Goal: Task Accomplishment & Management: Complete application form

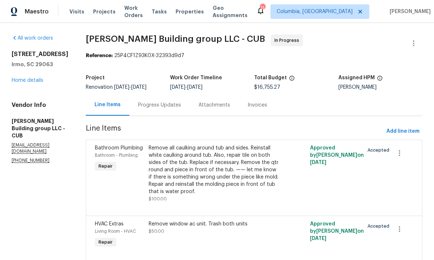
click at [31, 82] on link "Home details" at bounding box center [28, 80] width 32 height 5
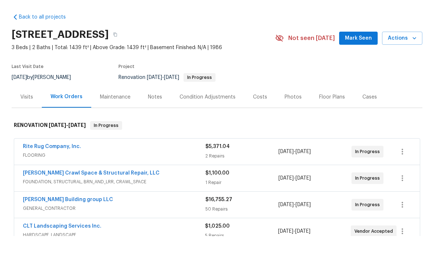
scroll to position [27, 0]
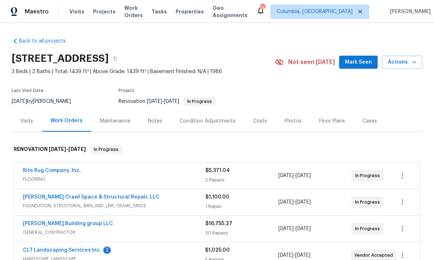
click at [86, 247] on link "CLT Landscaping Services Inc." at bounding box center [62, 249] width 78 height 5
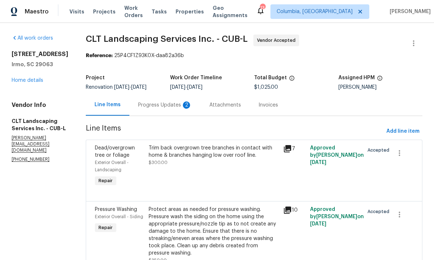
click at [165, 108] on div "Progress Updates 2" at bounding box center [165, 104] width 54 height 7
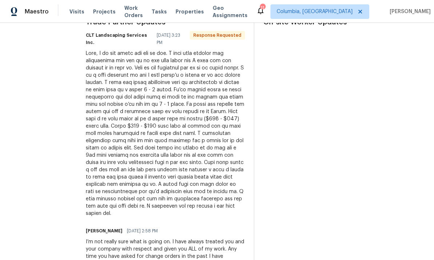
scroll to position [230, 0]
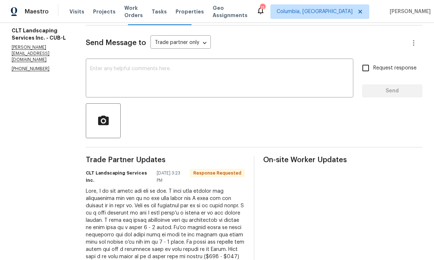
scroll to position [89, 0]
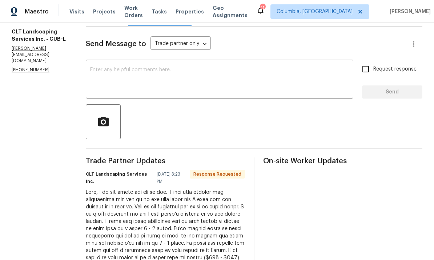
click at [148, 76] on textarea at bounding box center [219, 79] width 259 height 25
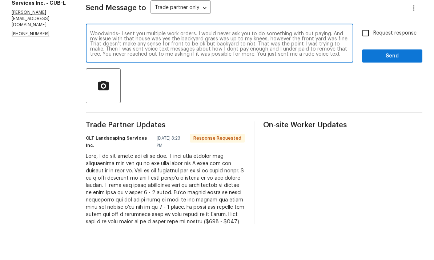
click at [214, 67] on textarea "Woodwinds- I sent you multiple work orders. I would never ask you to do somethi…" at bounding box center [219, 79] width 259 height 25
click at [217, 67] on textarea "Woodwinds- I sent you multiple work orders. I would never ask you to do somethi…" at bounding box center [219, 79] width 259 height 25
click at [331, 67] on textarea "Woodwinds- I sent you multiple work orders. I would never ask you to do somethi…" at bounding box center [219, 79] width 259 height 25
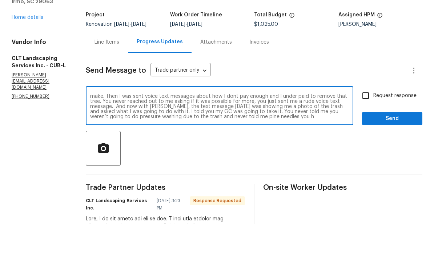
scroll to position [28, 0]
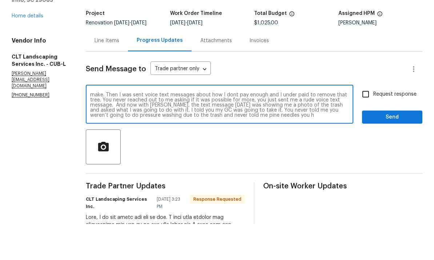
click at [173, 128] on textarea "Woodwinds- I sent you multiple work orders. I would never ask you to do somethi…" at bounding box center [219, 140] width 259 height 25
click at [193, 128] on textarea "Woodwinds- I sent you multiple work orders. I would never ask you to do somethi…" at bounding box center [219, 140] width 259 height 25
click at [296, 128] on textarea "Woodwinds- I sent you multiple work orders. I would never ask you to do somethi…" at bounding box center [219, 140] width 259 height 25
type textarea "Woodwinds- I sent you multiple work orders. I would never ask you to do somethi…"
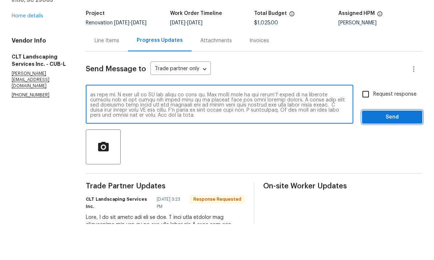
click at [397, 149] on span "Send" at bounding box center [392, 153] width 49 height 9
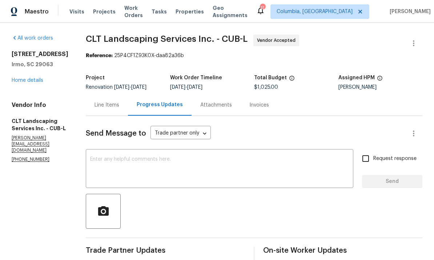
scroll to position [0, 0]
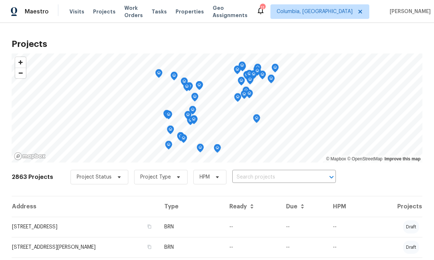
click at [256, 175] on input "text" at bounding box center [273, 176] width 83 height 11
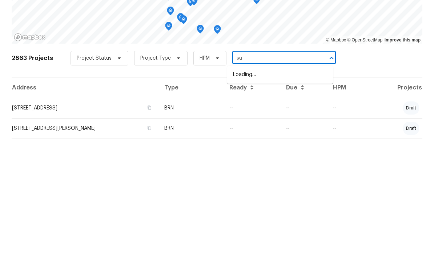
scroll to position [27, 0]
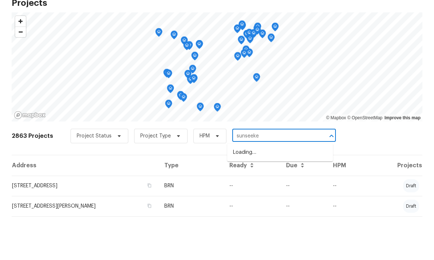
type input "sunseeker"
click at [280, 187] on li "873 Sunseeker Dr, Chapin, SC 29036" at bounding box center [280, 193] width 106 height 12
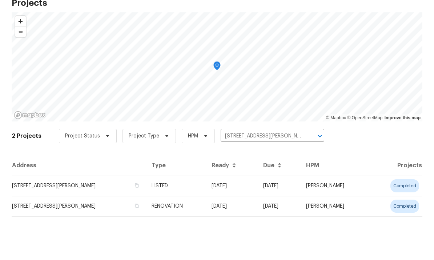
scroll to position [21, 0]
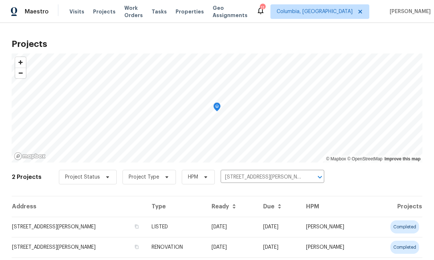
click at [44, 216] on td "873 Sunseeker Dr, Chapin, SC 29036" at bounding box center [79, 226] width 134 height 20
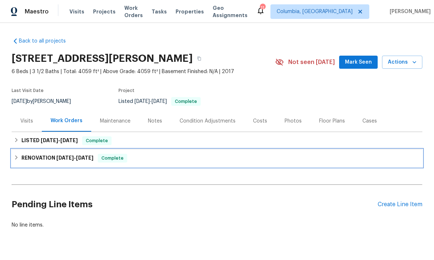
click at [88, 159] on span "2/10/25" at bounding box center [84, 157] width 17 height 5
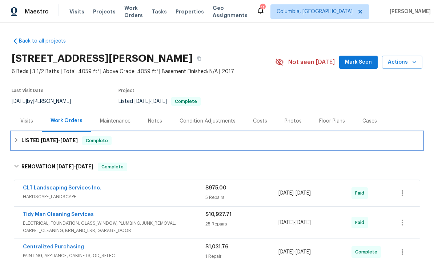
click at [62, 137] on h6 "LISTED 2/8/25 - 2/10/25" at bounding box center [49, 140] width 56 height 9
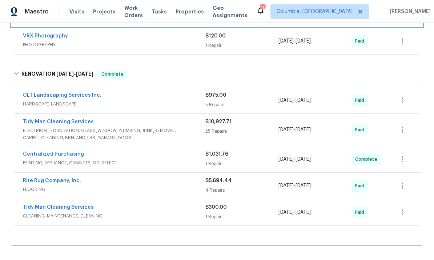
scroll to position [142, 0]
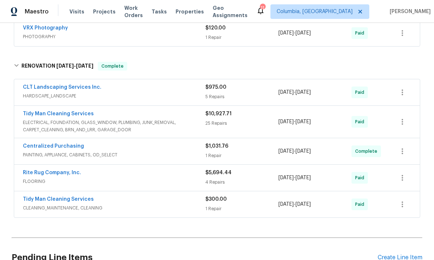
click at [78, 111] on link "Tidy Man Cleaning Services" at bounding box center [58, 113] width 71 height 5
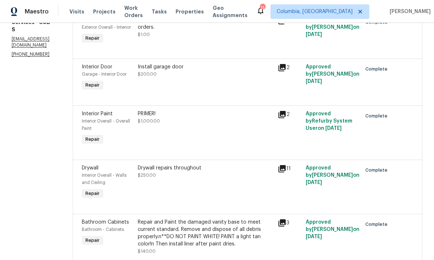
scroll to position [135, 0]
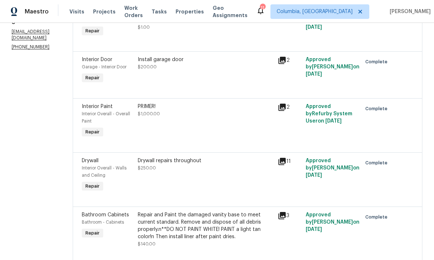
click at [195, 113] on div "PRIMER! $1,000.00" at bounding box center [205, 110] width 135 height 15
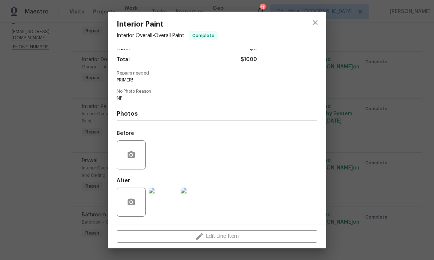
scroll to position [58, 0]
click at [315, 21] on icon "close" at bounding box center [315, 22] width 9 height 9
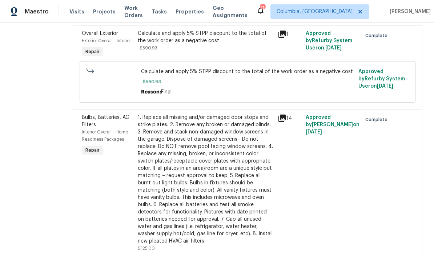
scroll to position [592, 0]
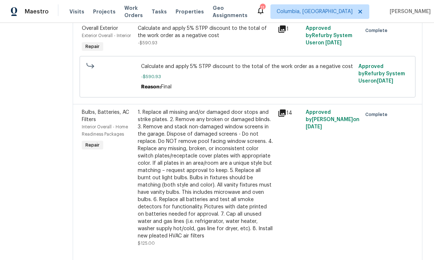
click at [251, 192] on div "1. Replace all missing and/or damaged door stops and strike plates. 2. Remove a…" at bounding box center [205, 174] width 135 height 131
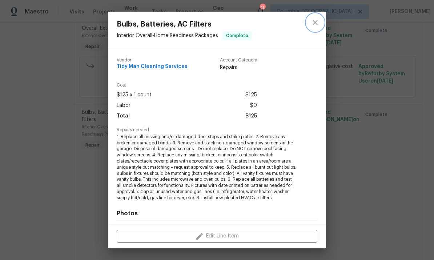
click at [317, 26] on icon "close" at bounding box center [315, 22] width 9 height 9
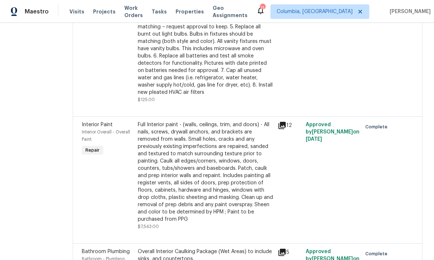
scroll to position [753, 0]
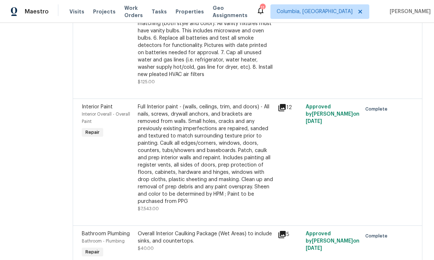
click at [216, 175] on div "Full Interior paint - (walls, ceilings, trim, and doors) - All nails, screws, d…" at bounding box center [205, 154] width 135 height 102
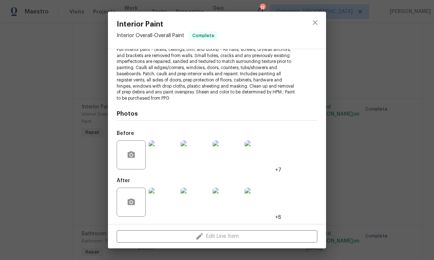
scroll to position [86, 0]
click at [166, 154] on img at bounding box center [163, 155] width 29 height 29
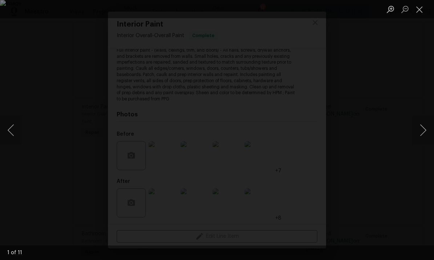
click at [425, 135] on button "Next image" at bounding box center [423, 129] width 22 height 29
click at [419, 141] on button "Next image" at bounding box center [423, 129] width 22 height 29
click at [419, 138] on button "Next image" at bounding box center [423, 129] width 22 height 29
click at [419, 139] on button "Next image" at bounding box center [423, 129] width 22 height 29
click at [420, 135] on button "Next image" at bounding box center [423, 129] width 22 height 29
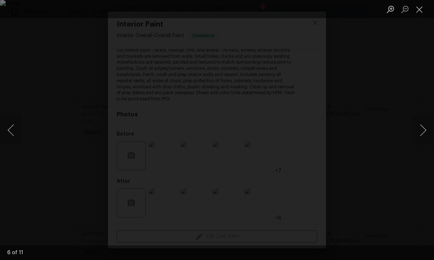
click at [421, 133] on button "Next image" at bounding box center [423, 129] width 22 height 29
click at [424, 134] on button "Next image" at bounding box center [423, 129] width 22 height 29
click at [425, 130] on button "Next image" at bounding box center [423, 129] width 22 height 29
click at [426, 130] on button "Next image" at bounding box center [423, 129] width 22 height 29
click at [424, 130] on button "Next image" at bounding box center [423, 129] width 22 height 29
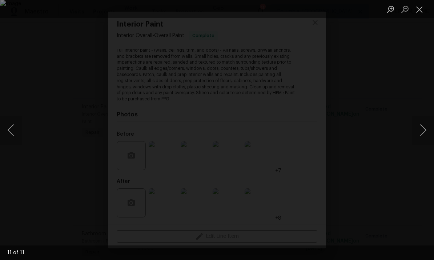
click at [424, 128] on button "Next image" at bounding box center [423, 129] width 22 height 29
click at [14, 131] on button "Previous image" at bounding box center [11, 129] width 22 height 29
click at [420, 11] on button "Close lightbox" at bounding box center [419, 9] width 15 height 13
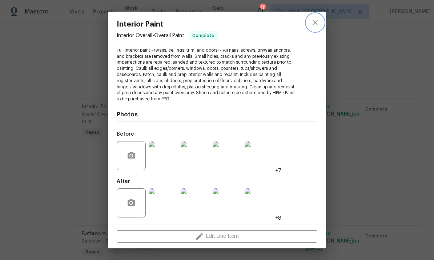
click at [314, 21] on icon "close" at bounding box center [314, 22] width 5 height 5
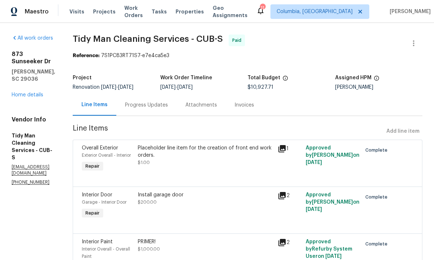
scroll to position [0, 0]
click at [32, 92] on link "Home details" at bounding box center [28, 94] width 32 height 5
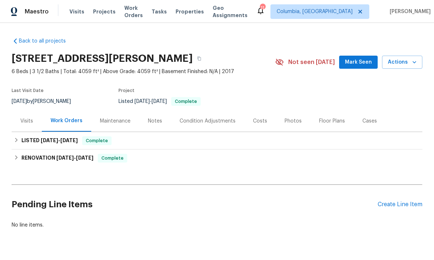
scroll to position [0, 0]
click at [391, 203] on div "Create Line Item" at bounding box center [399, 204] width 45 height 7
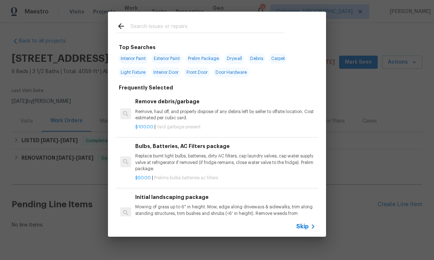
click at [150, 32] on input "text" at bounding box center [207, 27] width 154 height 11
click at [169, 27] on input "text" at bounding box center [207, 27] width 154 height 11
type input "C"
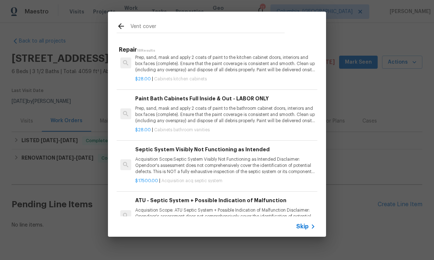
scroll to position [0, 0]
click at [179, 25] on input "Vent cover" at bounding box center [207, 27] width 154 height 11
type input "V"
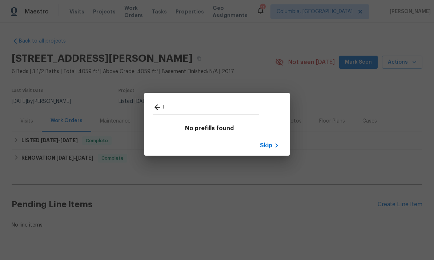
type input "J"
type input "Siding"
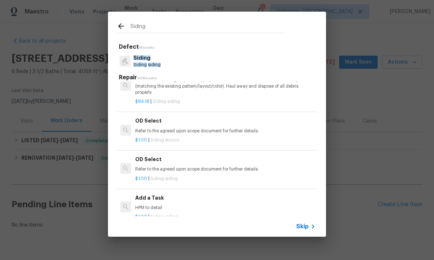
scroll to position [429, 0]
click at [167, 196] on h6 "Add a Task" at bounding box center [225, 197] width 180 height 8
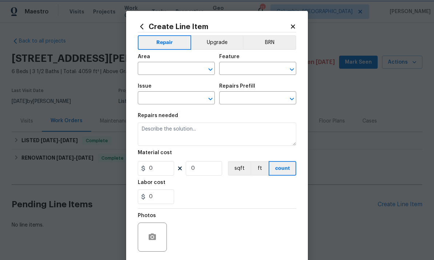
type input "Siding"
type textarea "HPM to detail"
type input "1"
type input "Add a Task $1.00"
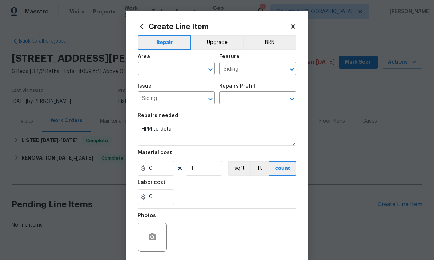
type input "1"
click at [169, 196] on input "0" at bounding box center [156, 196] width 36 height 15
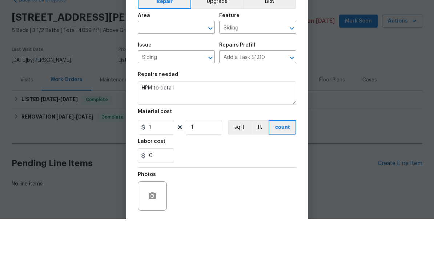
click at [181, 64] on input "text" at bounding box center [166, 69] width 57 height 11
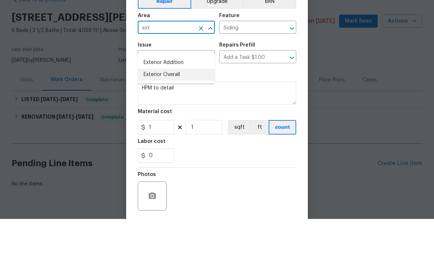
click at [188, 110] on li "Exterior Overall" at bounding box center [176, 116] width 77 height 12
type input "Exterior Overall"
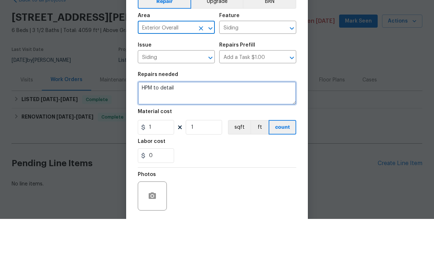
click at [163, 122] on textarea "HPM to detail" at bounding box center [217, 133] width 158 height 23
click at [167, 122] on textarea "HPM to detail" at bounding box center [217, 133] width 158 height 23
click at [166, 122] on textarea "HPM to detail" at bounding box center [217, 133] width 158 height 23
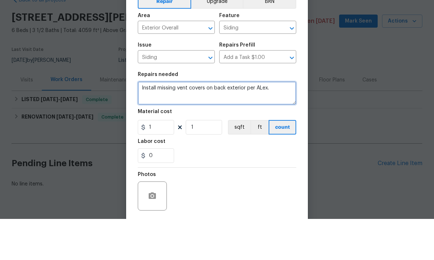
type textarea "Install missing vent covers on back exterior per ALex."
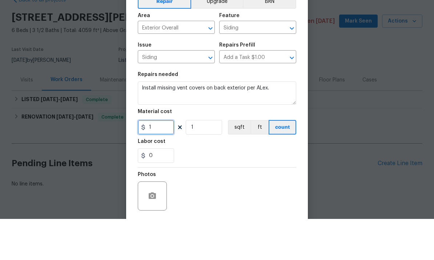
click at [162, 161] on input "1" at bounding box center [156, 168] width 36 height 15
type input "15"
type input "4"
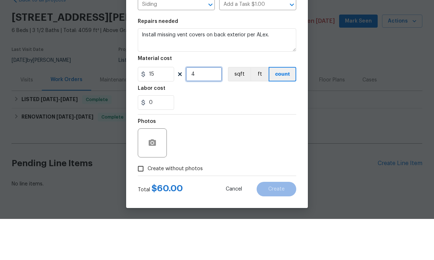
scroll to position [54, 0]
click at [143, 203] on input "Create without photos" at bounding box center [141, 210] width 14 height 14
checkbox input "true"
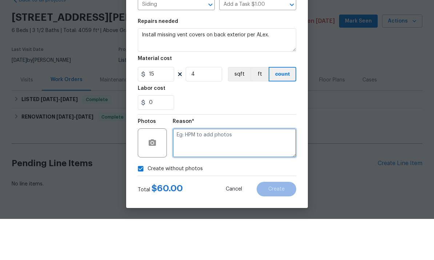
click at [238, 169] on textarea at bounding box center [234, 183] width 123 height 29
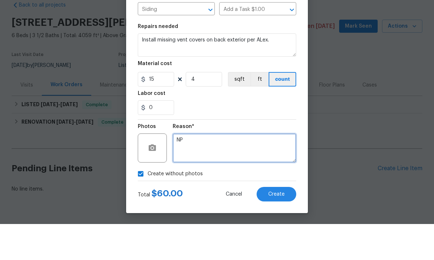
type textarea "NP"
click at [278, 223] on button "Create" at bounding box center [276, 230] width 40 height 15
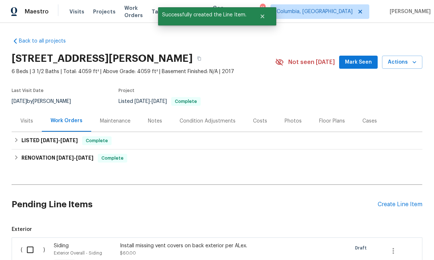
click at [389, 201] on div "Create Line Item" at bounding box center [399, 204] width 45 height 7
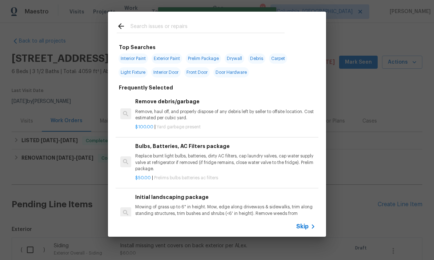
click at [179, 28] on input "text" at bounding box center [207, 27] width 154 height 11
type input "Siding"
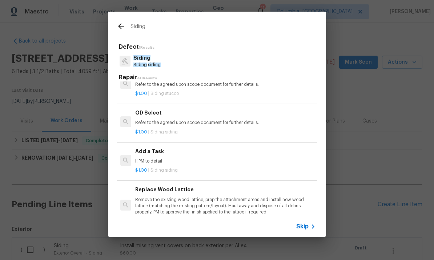
scroll to position [475, 0]
click at [160, 159] on p "HPM to detail" at bounding box center [225, 161] width 180 height 6
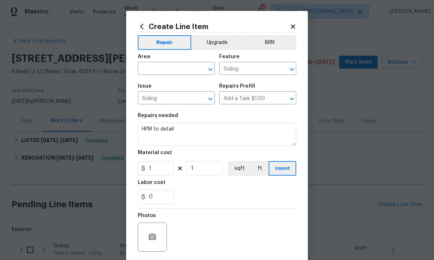
click at [170, 68] on input "text" at bounding box center [166, 69] width 57 height 11
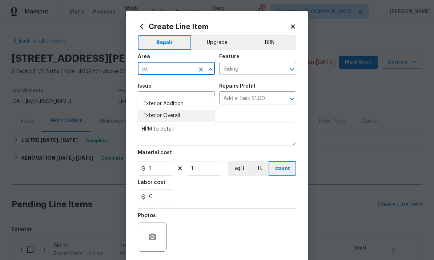
click at [186, 110] on li "Exterior Overall" at bounding box center [176, 116] width 77 height 12
type input "Exterior Overall"
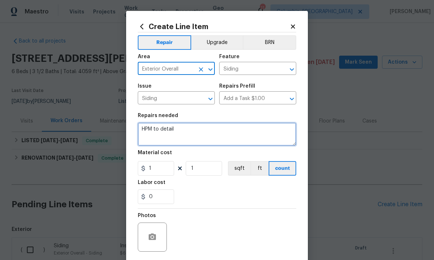
click at [153, 133] on textarea "HPM to detail" at bounding box center [217, 133] width 158 height 23
click at [152, 133] on textarea "HPM to detail" at bounding box center [217, 133] width 158 height 23
click at [155, 131] on textarea "HPM to detail" at bounding box center [217, 133] width 158 height 23
click at [154, 134] on textarea "HPM to detail" at bounding box center [217, 133] width 158 height 23
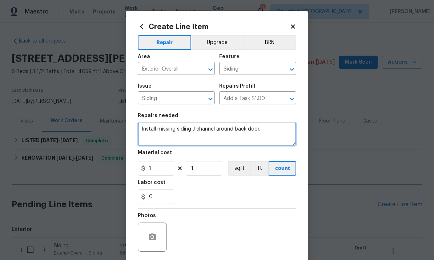
type textarea "Install missing siding J channel around back door."
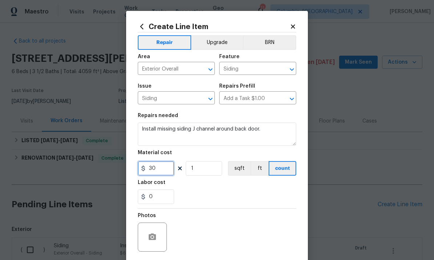
type input "30"
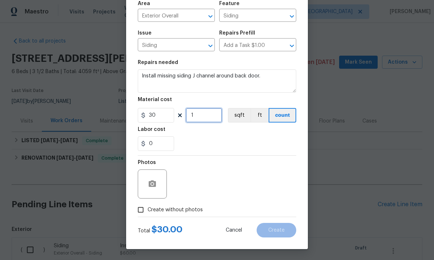
scroll to position [54, 0]
click at [140, 210] on input "Create without photos" at bounding box center [141, 210] width 14 height 14
checkbox input "true"
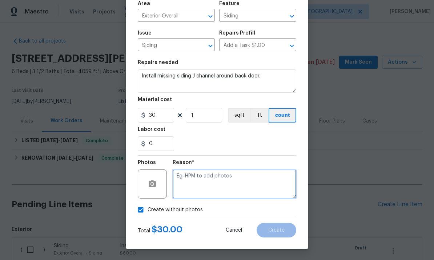
click at [227, 177] on textarea at bounding box center [234, 183] width 123 height 29
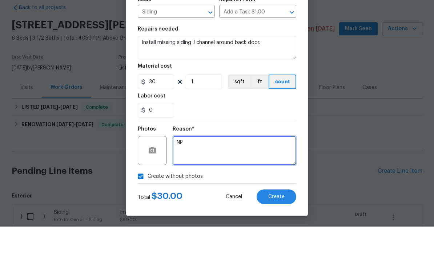
scroll to position [27, 0]
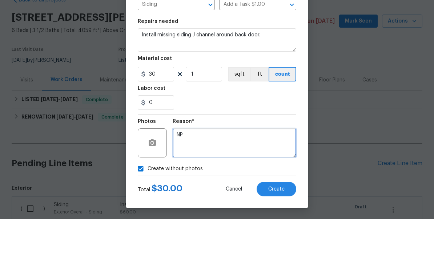
type textarea "NP"
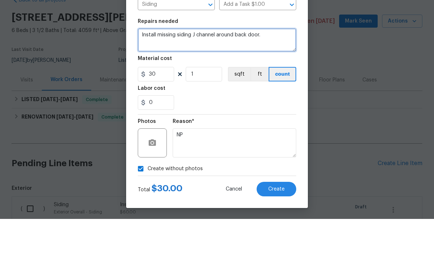
click at [279, 69] on textarea "Install missing siding J channel around back door." at bounding box center [217, 80] width 158 height 23
type textarea "Install missing siding J channel around back door per Alex."
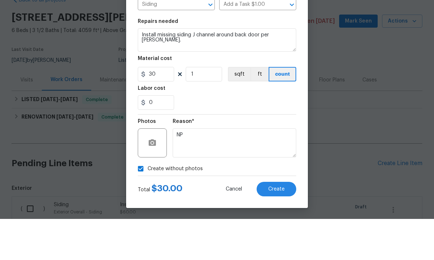
click at [275, 223] on button "Create" at bounding box center [276, 230] width 40 height 15
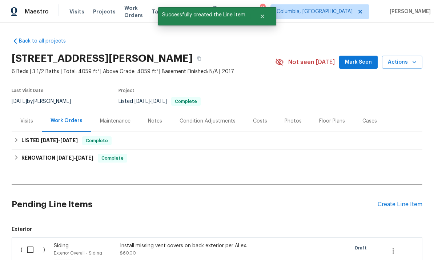
scroll to position [22, 0]
click at [403, 201] on div "Create Line Item" at bounding box center [399, 204] width 45 height 7
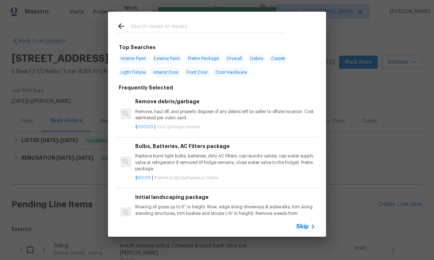
click at [181, 28] on input "text" at bounding box center [207, 27] width 154 height 11
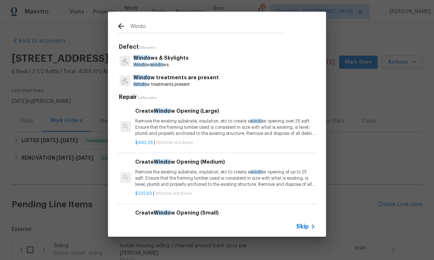
type input "Window"
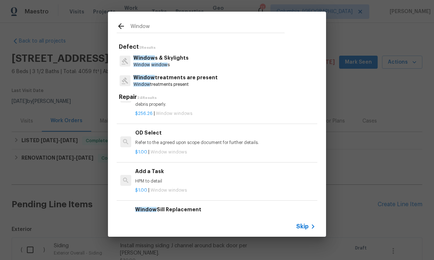
scroll to position [614, 0]
click at [169, 178] on p "HPM to detail" at bounding box center [225, 181] width 180 height 6
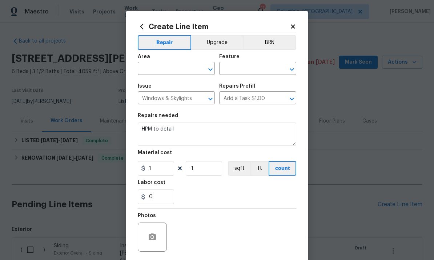
click at [173, 70] on input "text" at bounding box center [166, 69] width 57 height 11
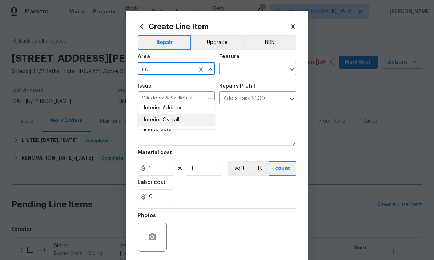
click at [200, 114] on li "Interior Overall" at bounding box center [176, 120] width 77 height 12
type input "Interior Overall"
click at [256, 69] on input "text" at bounding box center [247, 69] width 57 height 11
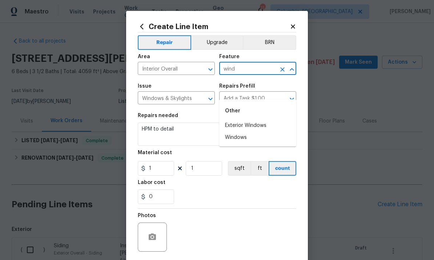
click at [249, 119] on li "Exterior Windows" at bounding box center [257, 125] width 77 height 12
type input "Exterior Windows"
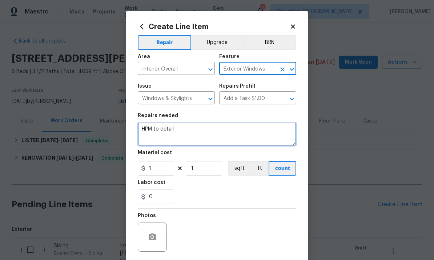
click at [160, 126] on textarea "HPM to detail" at bounding box center [217, 133] width 158 height 23
click at [156, 130] on textarea "HPM to detail" at bounding box center [217, 133] width 158 height 23
click at [149, 135] on textarea "HPM to detail" at bounding box center [217, 133] width 158 height 23
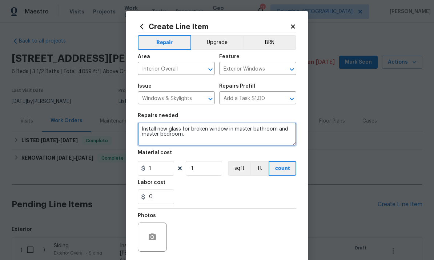
type textarea "Install new glass for broken window in master bathroom and master bedroom."
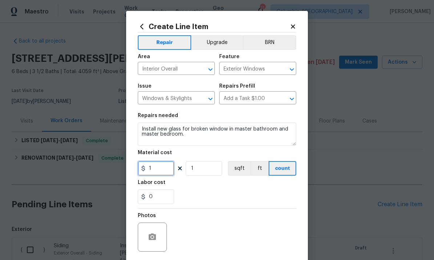
click at [162, 171] on input "1" at bounding box center [156, 168] width 36 height 15
type input "450"
type input "2"
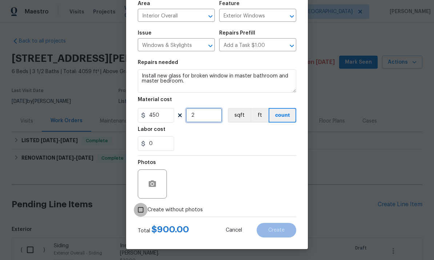
scroll to position [54, 0]
click at [138, 211] on input "Create without photos" at bounding box center [141, 210] width 14 height 14
checkbox input "true"
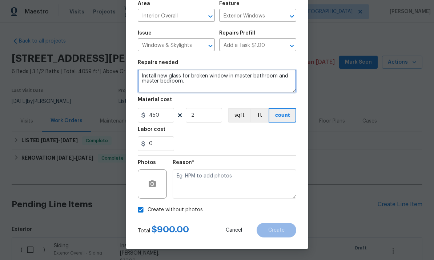
click at [222, 92] on textarea "Install new glass for broken window in master bathroom and master bedroom." at bounding box center [217, 80] width 158 height 23
type textarea "Install new glass for broken window in master bathroom and master bedroom per A…"
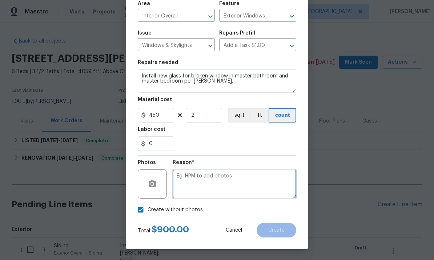
click at [229, 183] on textarea at bounding box center [234, 183] width 123 height 29
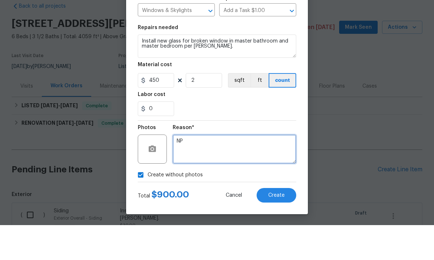
type textarea "NP"
click at [275, 227] on span "Create" at bounding box center [276, 229] width 16 height 5
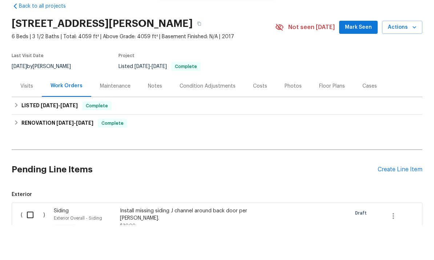
scroll to position [27, 0]
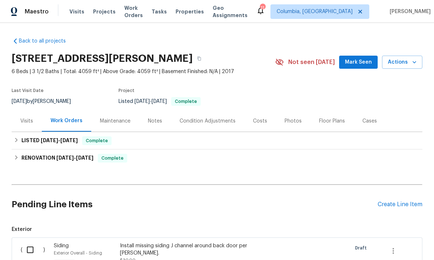
click at [398, 201] on div "Create Line Item" at bounding box center [399, 204] width 45 height 7
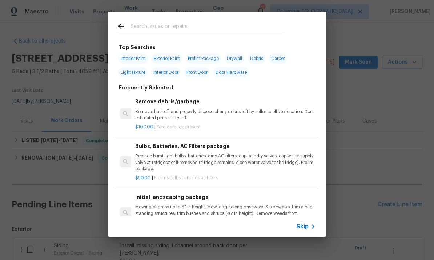
click at [161, 23] on input "text" at bounding box center [207, 27] width 154 height 11
type input "Paint"
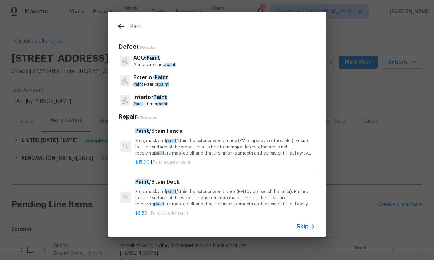
click at [167, 97] on p "Interior Paint" at bounding box center [150, 97] width 34 height 8
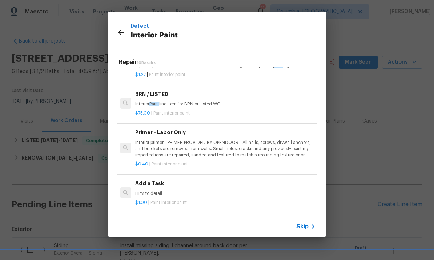
scroll to position [275, 0]
click at [152, 191] on p "HPM to detail" at bounding box center [225, 193] width 180 height 6
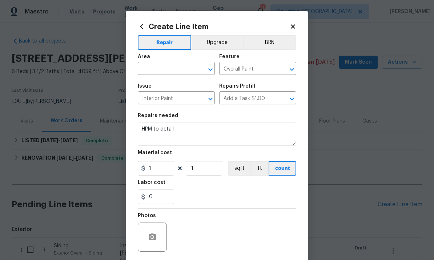
click at [177, 69] on input "text" at bounding box center [166, 69] width 57 height 11
click at [173, 107] on li "Kitchen" at bounding box center [176, 113] width 77 height 12
type input "Kitchen"
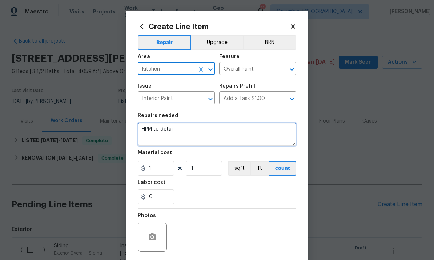
click at [164, 133] on textarea "HPM to detail" at bounding box center [217, 133] width 158 height 23
click at [163, 133] on textarea "HPM to detail" at bounding box center [217, 133] width 158 height 23
click at [162, 133] on textarea "HPM to detail" at bounding box center [217, 133] width 158 height 23
click at [162, 132] on textarea "HPM to detail" at bounding box center [217, 133] width 158 height 23
type textarea "H"
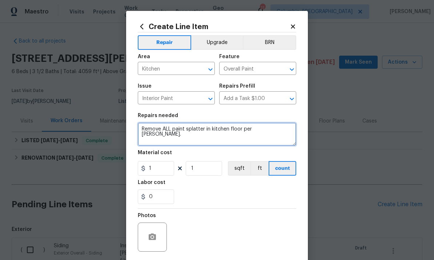
type textarea "Remove ALL paint splatter in kitchen floor per ALEX."
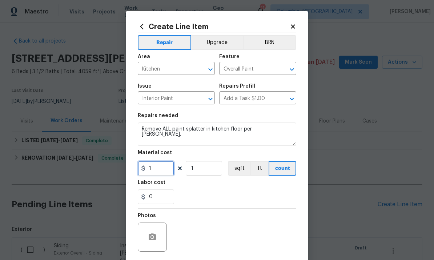
click at [161, 172] on input "1" at bounding box center [156, 168] width 36 height 15
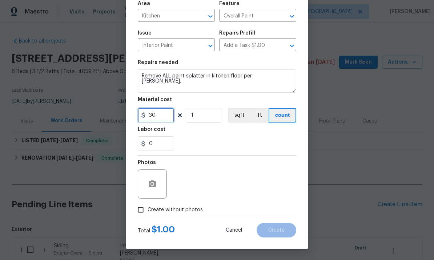
scroll to position [54, 0]
type input "30"
click at [145, 210] on input "Create without photos" at bounding box center [141, 210] width 14 height 14
checkbox input "true"
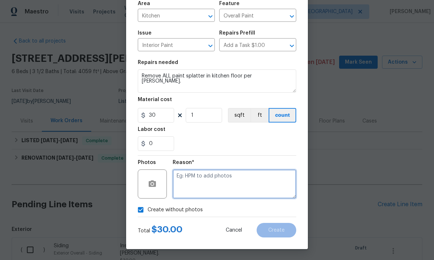
click at [219, 184] on textarea at bounding box center [234, 183] width 123 height 29
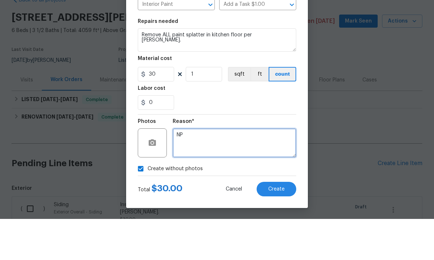
type textarea "NP"
click at [276, 227] on span "Create" at bounding box center [276, 229] width 16 height 5
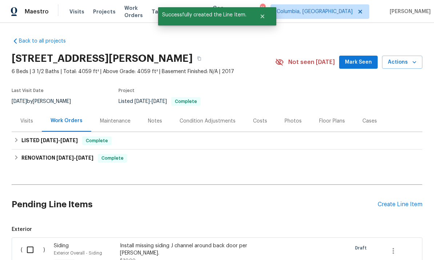
click at [402, 201] on div "Create Line Item" at bounding box center [399, 204] width 45 height 7
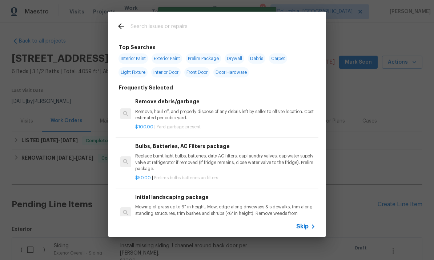
click at [162, 30] on input "text" at bounding box center [207, 27] width 154 height 11
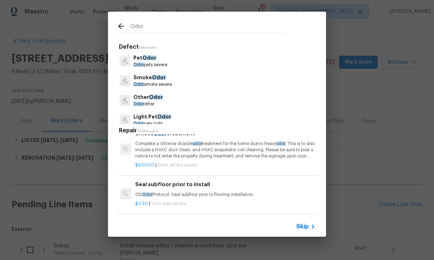
scroll to position [0, 0]
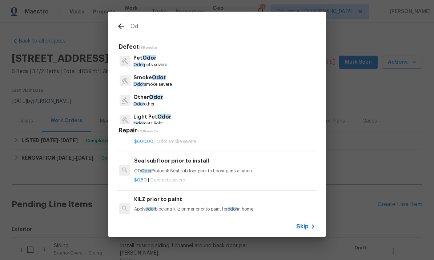
type input "O"
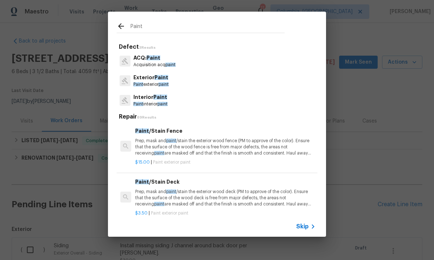
type input "Paint"
click at [196, 104] on div "Interior Paint Paint interior paint" at bounding box center [217, 100] width 200 height 20
click at [167, 100] on p "Interior Paint" at bounding box center [150, 97] width 34 height 8
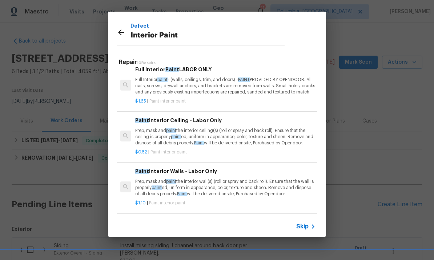
scroll to position [96, 0]
click at [186, 133] on p "Prep, mask and paint the interior ceiling(s) (roll or spray and back roll). Ens…" at bounding box center [225, 136] width 180 height 19
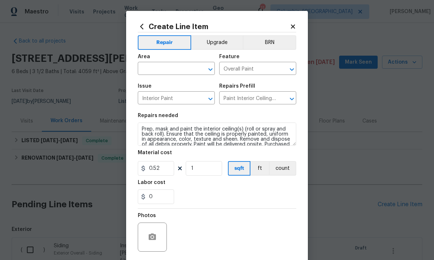
click at [175, 69] on input "text" at bounding box center [166, 69] width 57 height 11
click at [175, 107] on li "Kitchen" at bounding box center [176, 113] width 77 height 12
type input "Kitchen"
click at [175, 86] on div "Issue" at bounding box center [176, 88] width 77 height 9
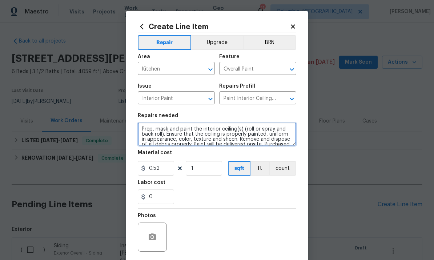
click at [178, 138] on textarea "Prep, mask and paint the interior ceiling(s) (roll or spray and back roll). Ens…" at bounding box center [217, 133] width 158 height 23
click at [185, 136] on textarea "Prep, mask and paint the interior ceiling(s) (roll or spray and back roll). Ens…" at bounding box center [217, 133] width 158 height 23
click at [191, 136] on textarea "Prep, mask and paint the interior ceiling(s) (roll or spray and back roll). Ens…" at bounding box center [217, 133] width 158 height 23
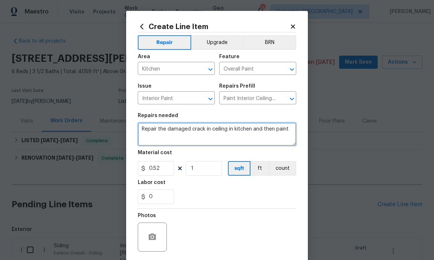
type textarea "Repair the damaged crack in ceiling in kitchen and then paint"
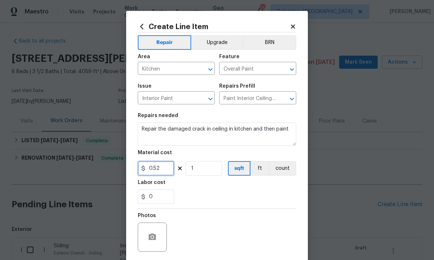
click at [160, 169] on input "0.52" at bounding box center [156, 168] width 36 height 15
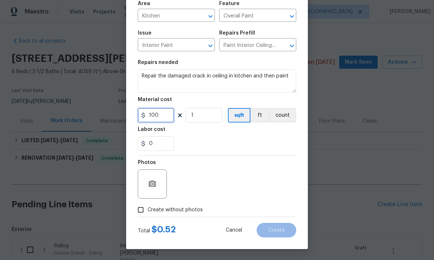
type input "100"
click at [142, 208] on input "Create without photos" at bounding box center [141, 210] width 14 height 14
checkbox input "true"
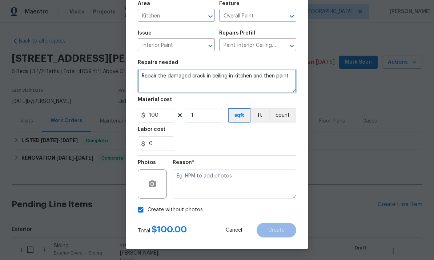
click at [281, 85] on textarea "Repair the damaged crack in ceiling in kitchen and then paint" at bounding box center [217, 80] width 158 height 23
type textarea "Repair the damaged crack in ceiling in kitchen and then paint per Alex."
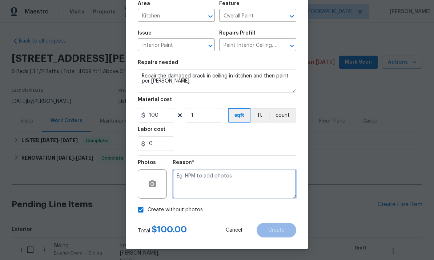
click at [214, 192] on textarea at bounding box center [234, 183] width 123 height 29
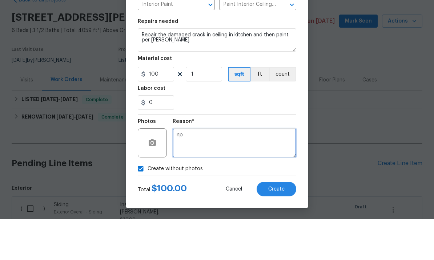
type textarea "np"
click at [278, 223] on button "Create" at bounding box center [276, 230] width 40 height 15
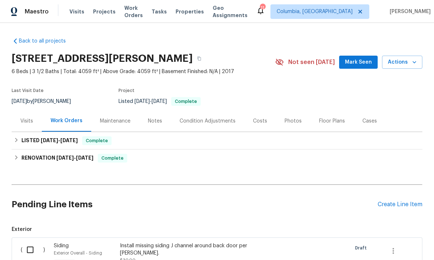
click at [392, 201] on div "Create Line Item" at bounding box center [399, 204] width 45 height 7
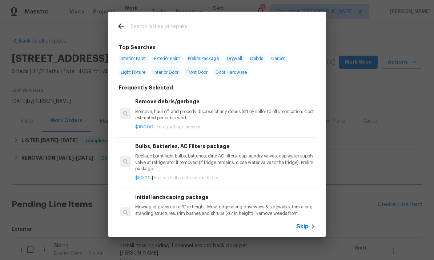
click at [155, 27] on input "text" at bounding box center [207, 27] width 154 height 11
type input "Dryer box"
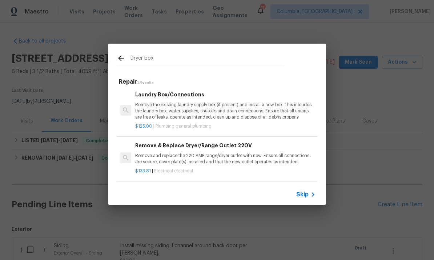
scroll to position [1, 0]
click at [218, 114] on p "Remove the existing laundry supply box (if present) and install a new box. This…" at bounding box center [225, 111] width 180 height 19
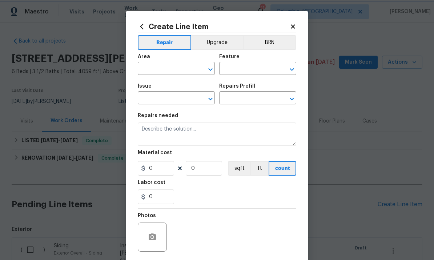
type input "Plumbing"
type input "General Plumbing"
type input "Laundry Box/Connections $125.00"
type textarea "Remove the existing laundry supply box (if present) and install a new box. This…"
type input "125"
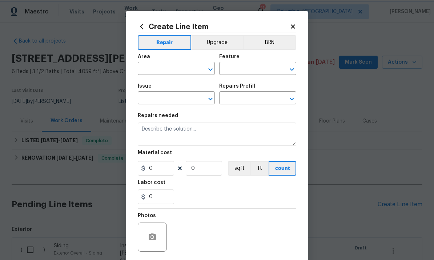
type input "1"
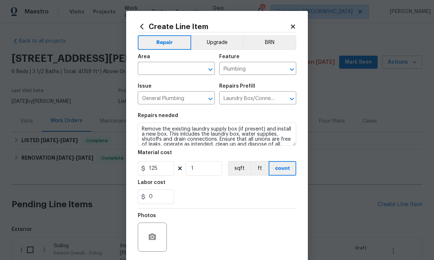
click at [178, 69] on input "text" at bounding box center [166, 69] width 57 height 11
click at [168, 107] on li "Laundry" at bounding box center [176, 113] width 77 height 12
type input "Laundry"
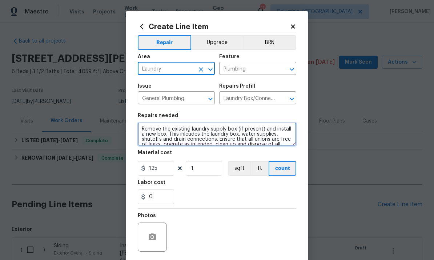
click at [194, 134] on textarea "Remove the existing laundry supply box (if present) and install a new box. This…" at bounding box center [217, 133] width 158 height 23
click at [193, 134] on textarea "Remove the existing laundry supply box (if present) and install a new box. This…" at bounding box center [217, 133] width 158 height 23
click at [204, 129] on textarea "Remove the existing laundry supply box (if present) and install a new box. This…" at bounding box center [217, 133] width 158 height 23
click at [212, 133] on textarea "Remove the existing laundry supply box (if present) and install a new box. This…" at bounding box center [217, 133] width 158 height 23
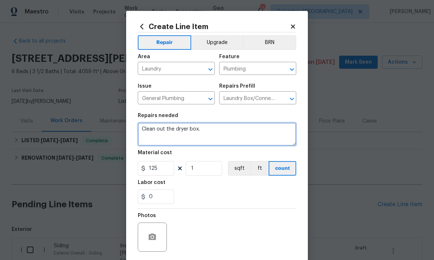
type textarea "Clean out the dryer box."
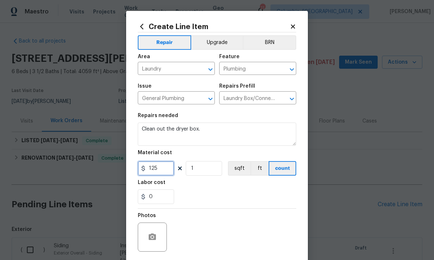
click at [162, 170] on input "125" at bounding box center [156, 168] width 36 height 15
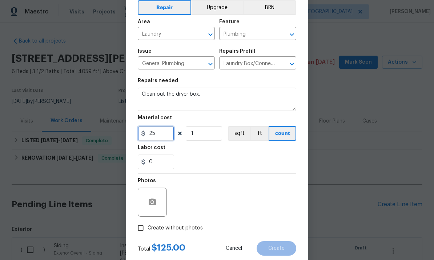
scroll to position [53, 0]
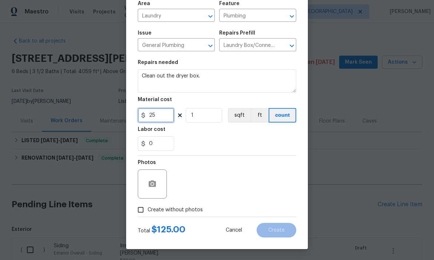
type input "25"
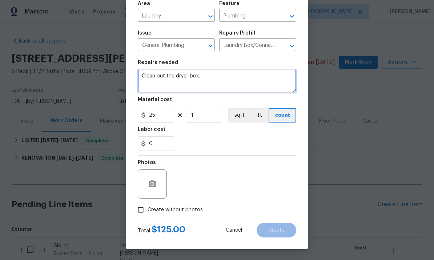
click at [239, 72] on textarea "Clean out the dryer box." at bounding box center [217, 80] width 158 height 23
click at [221, 85] on textarea "Clean out the dryer box." at bounding box center [217, 80] width 158 height 23
type textarea "Clean out the dryer box per Alex."
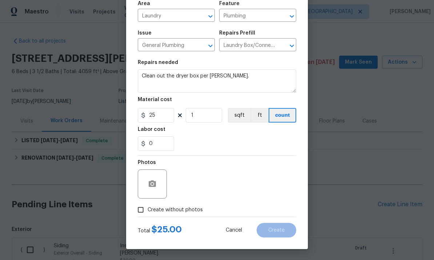
click at [142, 212] on input "Create without photos" at bounding box center [141, 210] width 14 height 14
checkbox input "true"
click at [214, 187] on textarea at bounding box center [234, 183] width 123 height 29
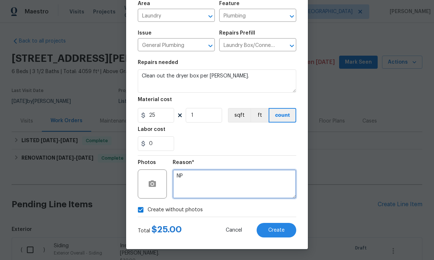
scroll to position [54, 0]
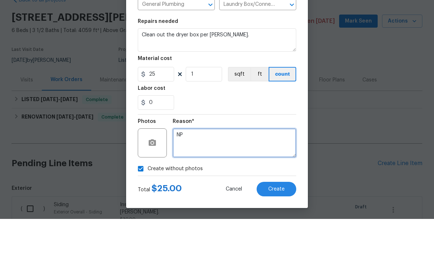
type textarea "NP"
click at [281, 223] on button "Create" at bounding box center [276, 230] width 40 height 15
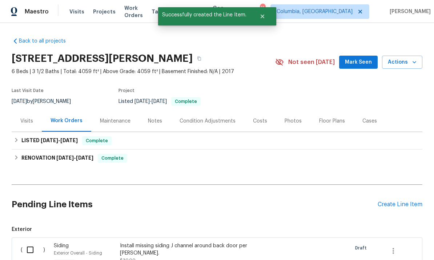
click at [403, 201] on div "Create Line Item" at bounding box center [399, 204] width 45 height 7
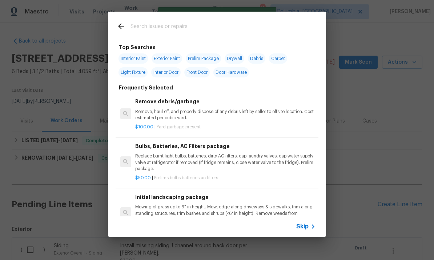
click at [170, 27] on input "text" at bounding box center [207, 27] width 154 height 11
type input "Cover"
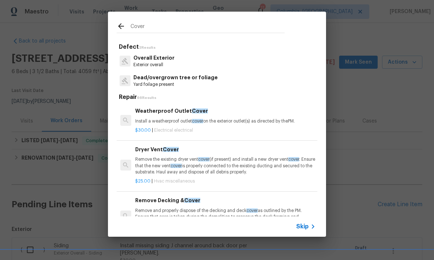
click at [216, 158] on p "Remove the existing dryer vent cover (if present) and install a new dryer vent …" at bounding box center [225, 165] width 180 height 19
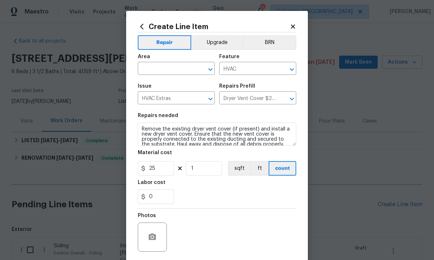
click at [175, 65] on input "text" at bounding box center [166, 69] width 57 height 11
click at [181, 107] on li "Garage" at bounding box center [176, 113] width 77 height 12
type input "Garage"
click at [246, 66] on input "HVAC" at bounding box center [247, 69] width 57 height 11
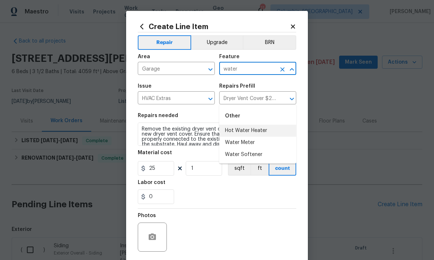
click at [267, 125] on li "Hot Water Heater" at bounding box center [257, 131] width 77 height 12
type input "Hot Water Heater"
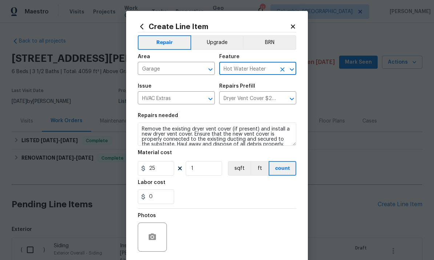
click at [179, 97] on input "HVAC Extras" at bounding box center [166, 98] width 57 height 11
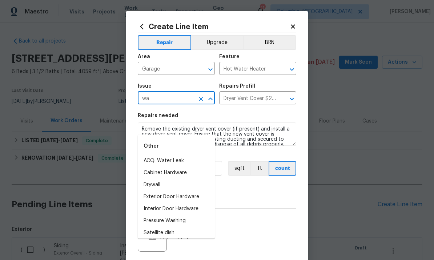
type input "w"
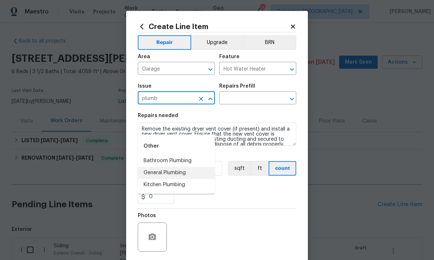
click at [198, 167] on li "General Plumbing" at bounding box center [176, 173] width 77 height 12
type input "General Plumbing"
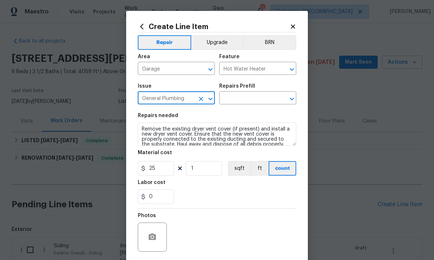
click at [264, 103] on input "text" at bounding box center [247, 98] width 57 height 11
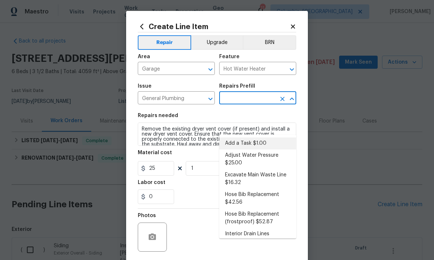
click at [268, 137] on li "Add a Task $1.00" at bounding box center [257, 143] width 77 height 12
type input "Add a Task $1.00"
type input "Plumbing"
type textarea "HPM to detail"
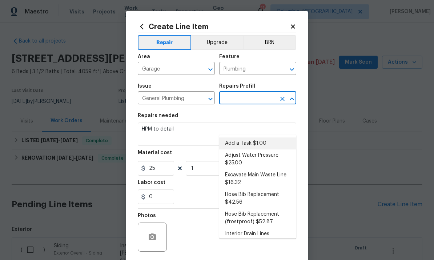
type input "Add a Task $1.00"
type input "1"
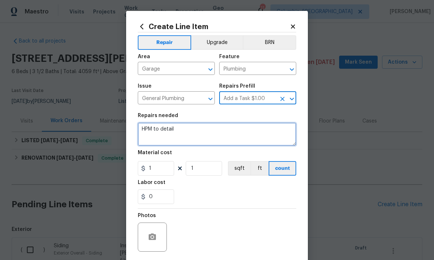
click at [196, 133] on textarea "HPM to detail" at bounding box center [217, 133] width 158 height 23
click at [193, 132] on textarea "HPM to detail" at bounding box center [217, 133] width 158 height 23
click at [193, 131] on textarea "HPM to detail" at bounding box center [217, 133] width 158 height 23
click at [183, 134] on textarea "HPM to detail" at bounding box center [217, 133] width 158 height 23
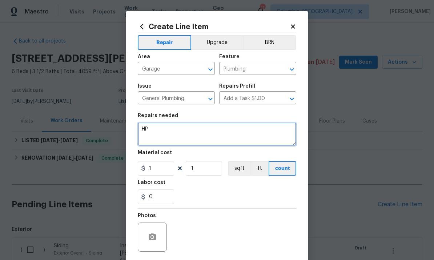
type textarea "H"
type textarea "Install cover over junction box near water heater in garage. Per Alex."
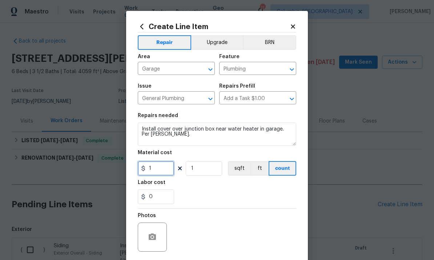
click at [162, 163] on input "1" at bounding box center [156, 168] width 36 height 15
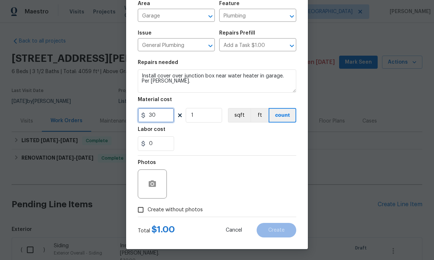
type input "30"
click at [143, 211] on input "Create without photos" at bounding box center [141, 210] width 14 height 14
checkbox input "true"
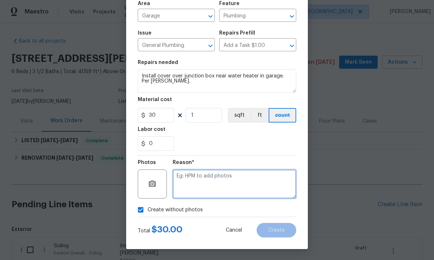
click at [220, 179] on textarea at bounding box center [234, 183] width 123 height 29
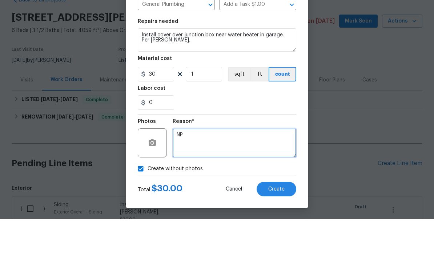
type textarea "NP"
click at [279, 223] on button "Create" at bounding box center [276, 230] width 40 height 15
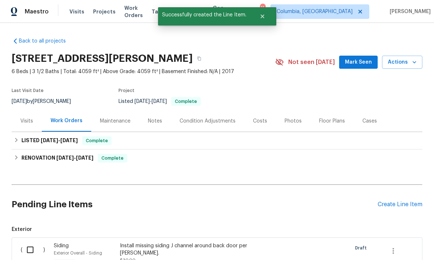
click at [397, 201] on div "Create Line Item" at bounding box center [399, 204] width 45 height 7
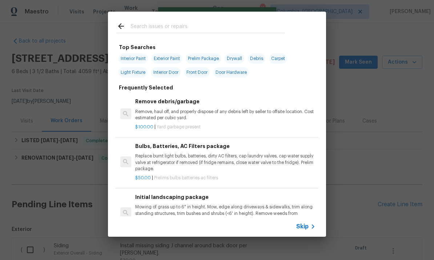
click at [179, 25] on input "text" at bounding box center [207, 27] width 154 height 11
type input ";"
type input "Outlet"
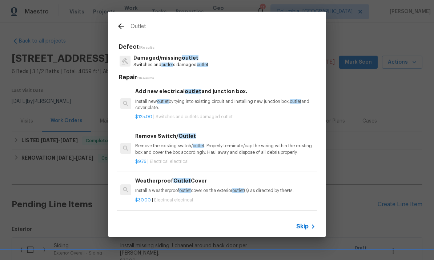
click at [191, 109] on p "Install new outlet by tying into existing circuit and installing new junction b…" at bounding box center [225, 104] width 180 height 12
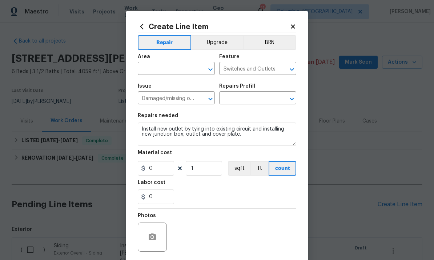
type input "Add new electrical outlet and junction box. $125.00"
type input "125"
click at [173, 68] on input "text" at bounding box center [166, 69] width 57 height 11
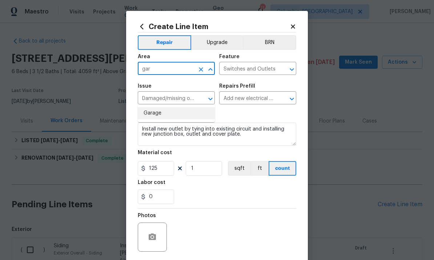
click at [174, 107] on li "Garage" at bounding box center [176, 113] width 77 height 12
type input "Garage"
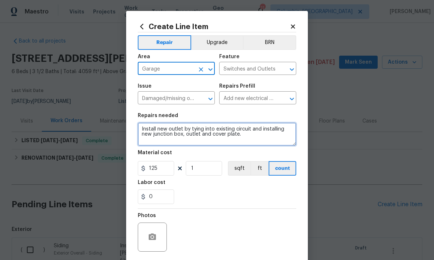
click at [185, 127] on textarea "Install new outlet by tying into existing circuit and installing new junction b…" at bounding box center [217, 133] width 158 height 23
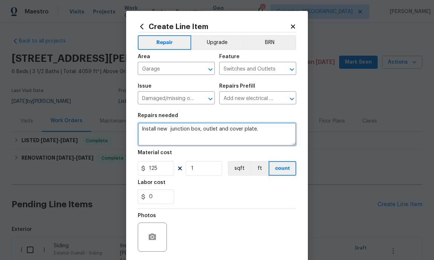
click at [267, 133] on textarea "Install new junction box, outlet and cover plate." at bounding box center [217, 133] width 158 height 23
type textarea "Install new junction box near water heater"
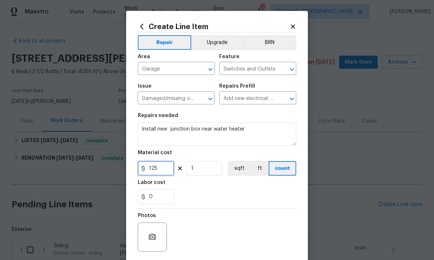
click at [161, 175] on input "125" at bounding box center [156, 168] width 36 height 15
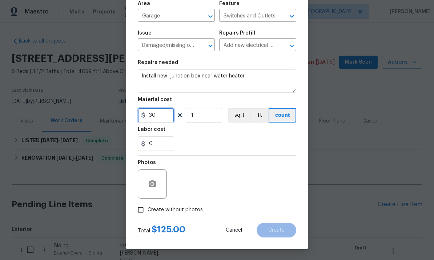
scroll to position [54, 0]
type input "30"
click at [139, 211] on input "Create without photos" at bounding box center [141, 210] width 14 height 14
checkbox input "true"
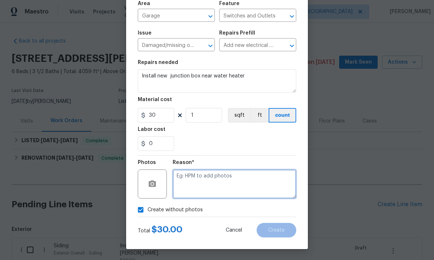
click at [216, 182] on textarea at bounding box center [234, 183] width 123 height 29
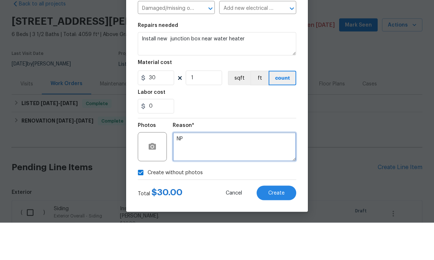
scroll to position [27, 0]
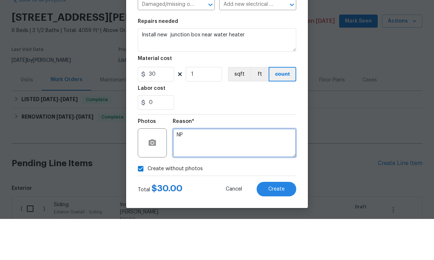
type textarea "NP"
click at [280, 227] on span "Create" at bounding box center [276, 229] width 16 height 5
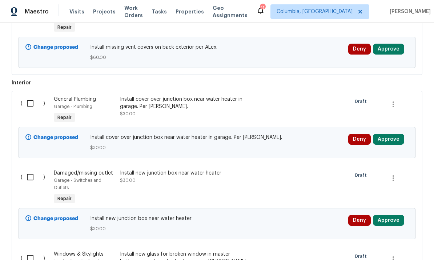
scroll to position [311, 0]
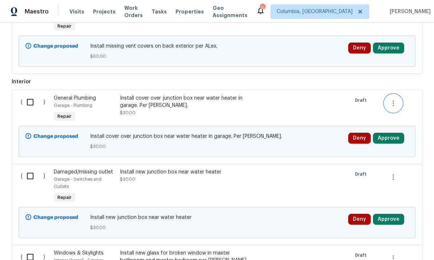
click at [392, 99] on icon "button" at bounding box center [393, 103] width 9 height 9
click at [398, 80] on li "Cancel" at bounding box center [398, 76] width 28 height 12
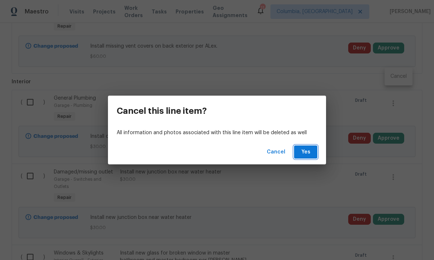
click at [303, 152] on span "Yes" at bounding box center [306, 151] width 12 height 9
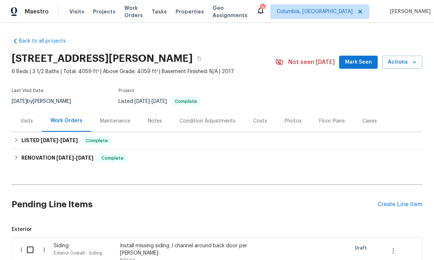
scroll to position [0, 0]
click at [394, 201] on div "Create Line Item" at bounding box center [399, 204] width 45 height 7
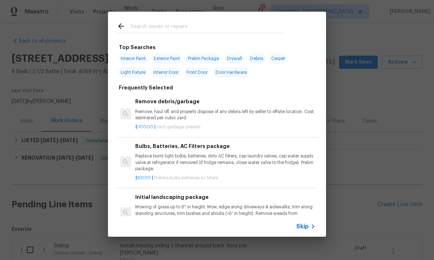
click at [174, 27] on input "text" at bounding box center [207, 27] width 154 height 11
type input "Outlet"
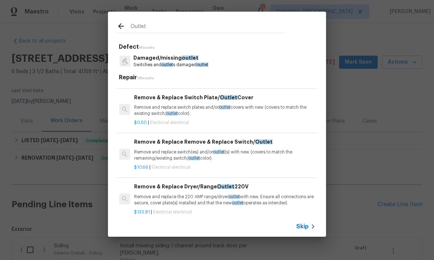
scroll to position [216, 1]
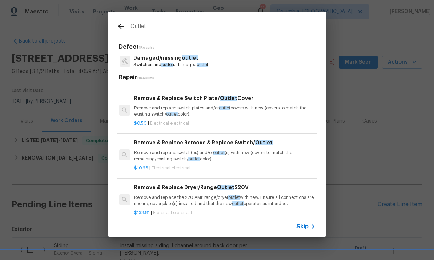
click at [190, 157] on span "outlet" at bounding box center [194, 159] width 12 height 4
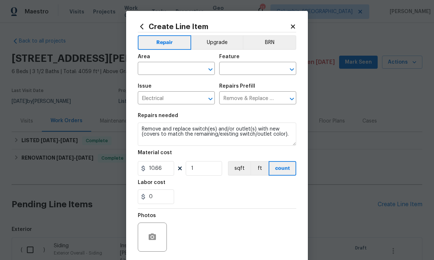
click at [178, 70] on input "text" at bounding box center [166, 69] width 57 height 11
type input "u"
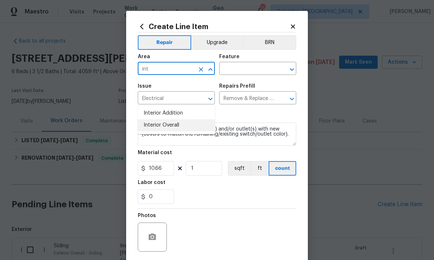
click at [193, 119] on li "Interior Overall" at bounding box center [176, 125] width 77 height 12
type input "Interior Overall"
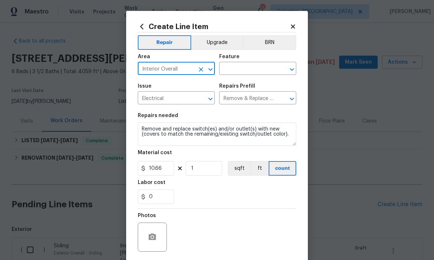
click at [255, 72] on input "text" at bounding box center [247, 69] width 57 height 11
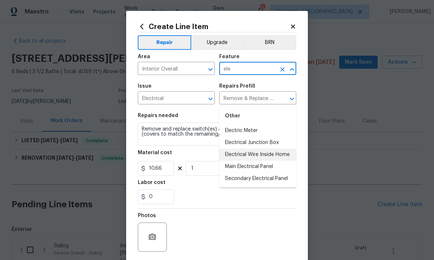
click at [277, 149] on li "Electrical Wire Inside Home" at bounding box center [257, 155] width 77 height 12
type input "Electrical Wire Inside Home"
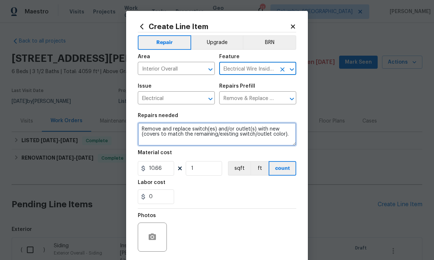
click at [246, 131] on textarea "Remove and replace switch(es) and/or outlet(s) with new (covers to match the re…" at bounding box center [217, 133] width 158 height 23
click at [252, 130] on textarea "Remove and replace switch(es) and/or outlet(s) with new (covers to match the re…" at bounding box center [217, 133] width 158 height 23
click at [255, 134] on textarea "Remove and replace switch(es) and/or outlet(s) with new (covers to match the re…" at bounding box center [217, 133] width 158 height 23
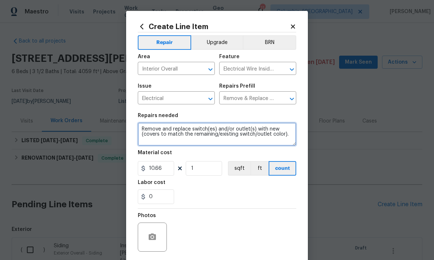
click at [254, 134] on textarea "Remove and replace switch(es) and/or outlet(s) with new (covers to match the re…" at bounding box center [217, 133] width 158 height 23
type textarea "Replace painted outlets upstairs."
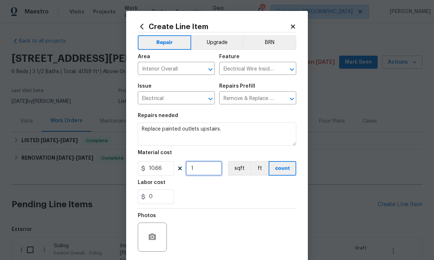
click at [206, 170] on input "1" at bounding box center [204, 168] width 36 height 15
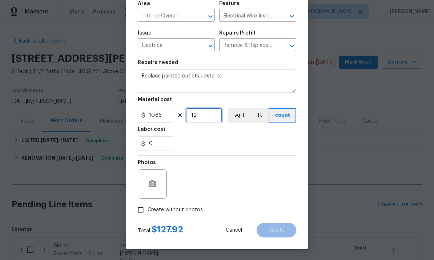
scroll to position [54, 0]
type input "12"
click at [143, 208] on input "Create without photos" at bounding box center [141, 210] width 14 height 14
checkbox input "true"
click at [208, 115] on input "12" at bounding box center [204, 115] width 36 height 15
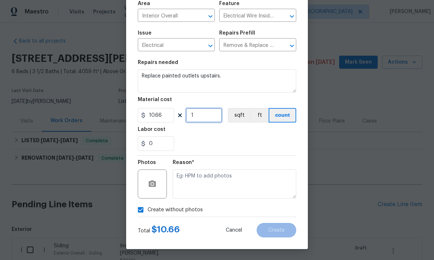
type input "12"
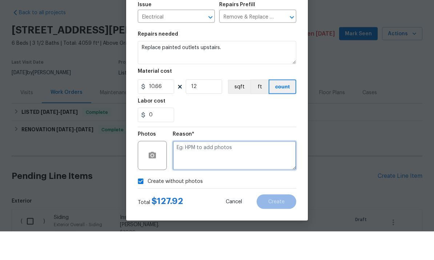
click at [240, 169] on textarea at bounding box center [234, 183] width 123 height 29
type textarea "np"
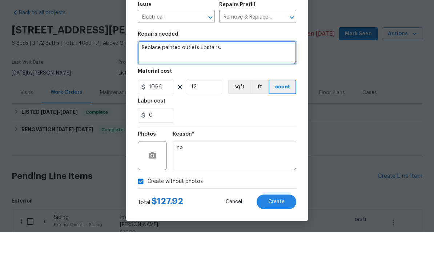
click at [254, 69] on textarea "Replace painted outlets upstairs." at bounding box center [217, 80] width 158 height 23
type textarea "Replace painted outlets upstairs per Alex."
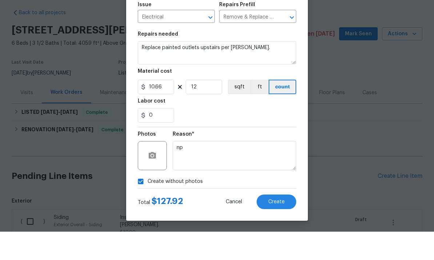
click at [280, 227] on span "Create" at bounding box center [276, 229] width 16 height 5
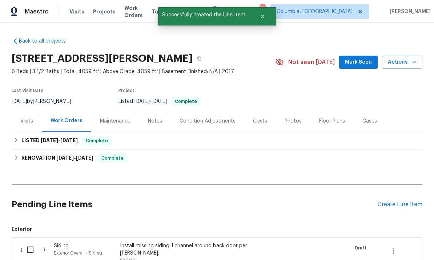
click at [385, 201] on div "Create Line Item" at bounding box center [399, 204] width 45 height 7
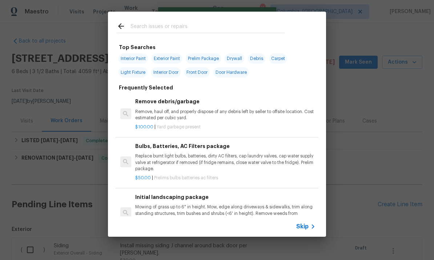
click at [180, 25] on input "text" at bounding box center [207, 27] width 154 height 11
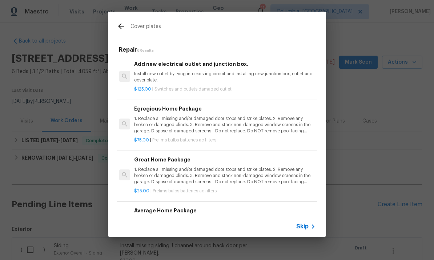
scroll to position [0, 1]
type input "C"
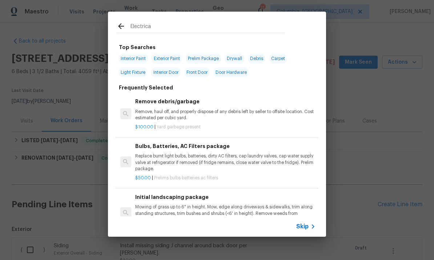
type input "Electrical"
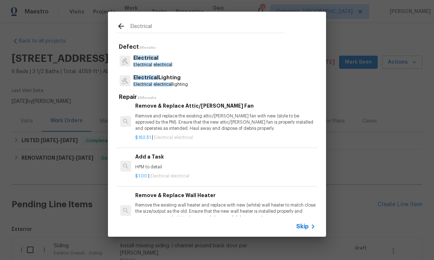
scroll to position [459, 0]
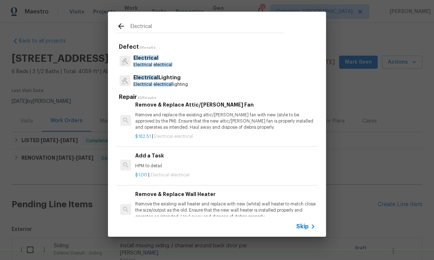
click at [210, 163] on p "HPM to detail" at bounding box center [225, 166] width 180 height 6
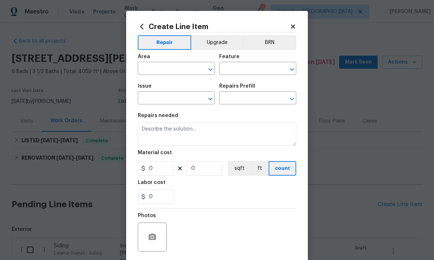
type input "Electrical"
type textarea "HPM to detail"
type input "1"
type input "Add a Task $1.00"
type input "1"
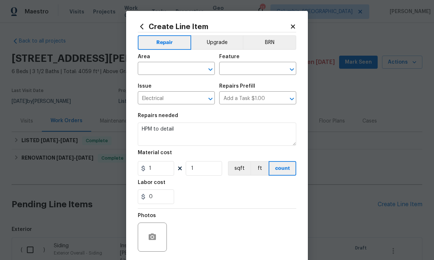
click at [165, 70] on input "text" at bounding box center [166, 69] width 57 height 11
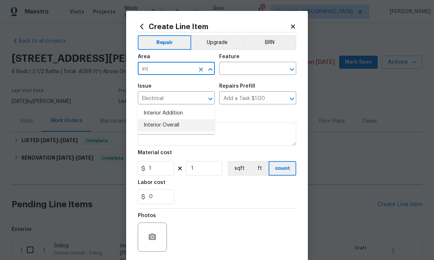
click at [191, 119] on li "Interior Overall" at bounding box center [176, 125] width 77 height 12
type input "Interior Overall"
click at [253, 72] on input "text" at bounding box center [247, 69] width 57 height 11
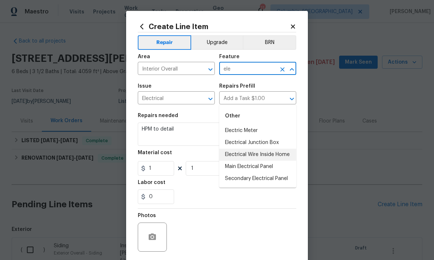
click at [271, 149] on li "Electrical Wire Inside Home" at bounding box center [257, 155] width 77 height 12
type input "Electrical Wire Inside Home"
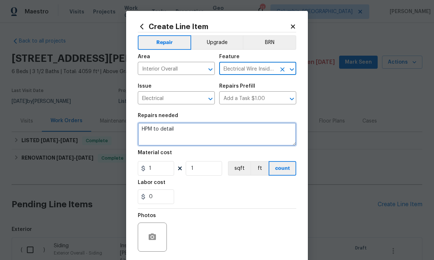
click at [159, 133] on textarea "HPM to detail" at bounding box center [217, 133] width 158 height 23
click at [156, 129] on textarea "HPM to detail" at bounding box center [217, 133] width 158 height 23
type textarea "Replace light switch covers."
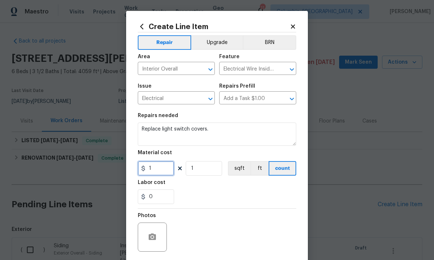
click at [157, 172] on input "1" at bounding box center [156, 168] width 36 height 15
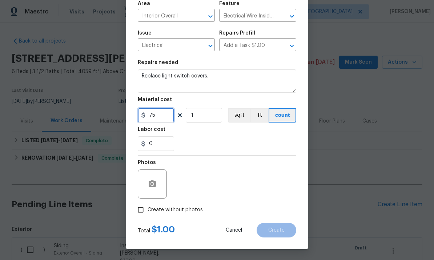
scroll to position [54, 0]
type input "75"
click at [139, 210] on input "Create without photos" at bounding box center [141, 210] width 14 height 14
checkbox input "true"
click at [159, 110] on input "75" at bounding box center [156, 115] width 36 height 15
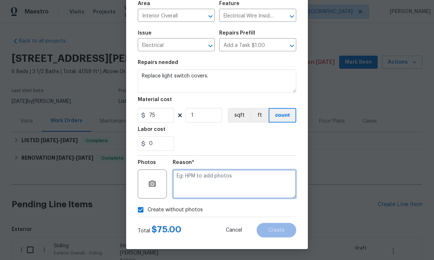
click at [243, 182] on textarea at bounding box center [234, 183] width 123 height 29
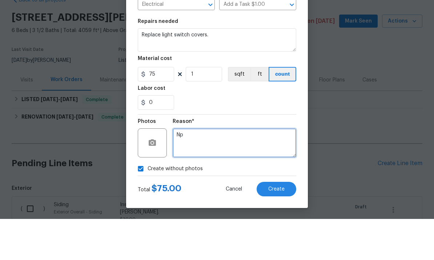
type textarea "Np"
click at [284, 227] on span "Create" at bounding box center [276, 229] width 16 height 5
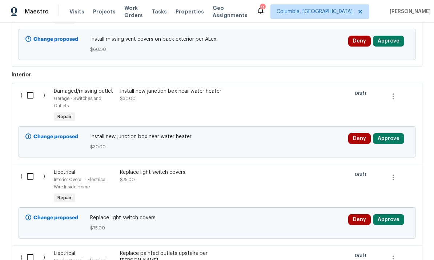
scroll to position [319, 0]
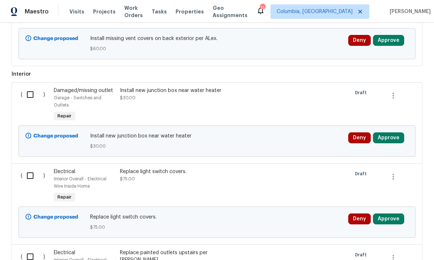
click at [204, 87] on div "Install new junction box near water heater $30.00" at bounding box center [184, 94] width 128 height 15
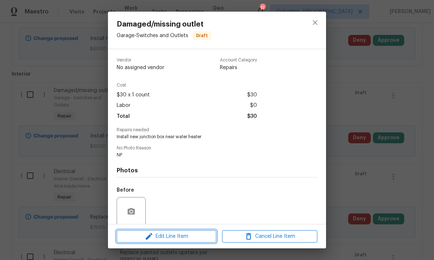
click at [167, 237] on span "Edit Line Item" at bounding box center [166, 236] width 95 height 9
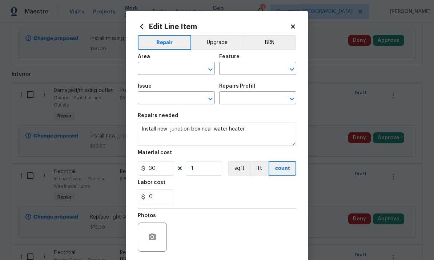
type input "Garage"
type input "Switches and Outlets"
type input "Damaged/missing outlet"
type input "Add new electrical outlet and junction box. $125.00"
click at [163, 170] on input "30" at bounding box center [156, 168] width 36 height 15
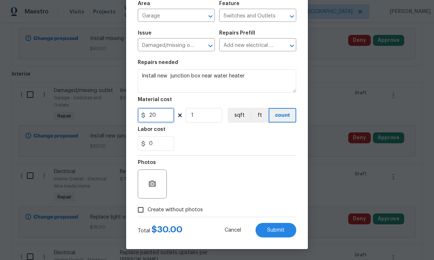
scroll to position [54, 0]
type input "20"
click at [139, 208] on input "Create without photos" at bounding box center [141, 210] width 14 height 14
checkbox input "true"
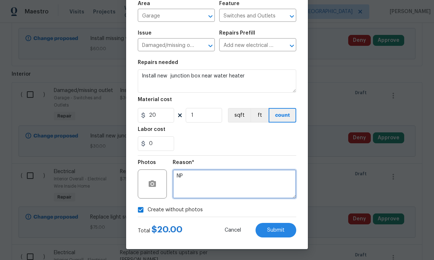
click at [211, 180] on textarea "NP" at bounding box center [234, 183] width 123 height 29
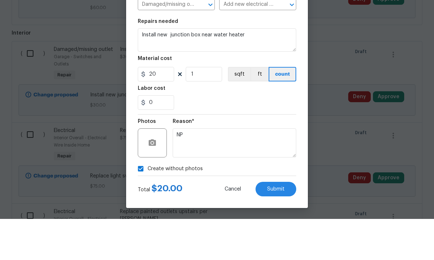
click at [280, 227] on span "Submit" at bounding box center [275, 229] width 17 height 5
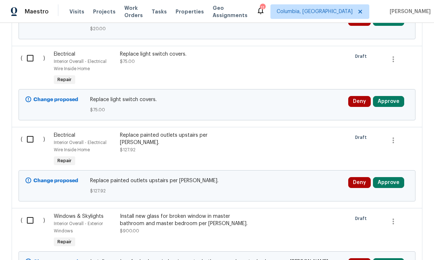
scroll to position [437, 0]
click at [262, 129] on div at bounding box center [266, 149] width 33 height 41
click at [275, 129] on div at bounding box center [266, 149] width 33 height 41
click at [276, 129] on div at bounding box center [266, 149] width 33 height 41
click at [154, 131] on div "Replace painted outlets upstairs per Alex. $127.92" at bounding box center [184, 142] width 128 height 22
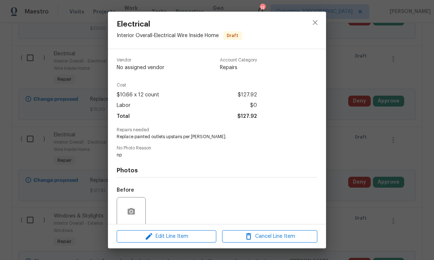
click at [168, 115] on div "Total $127.92" at bounding box center [187, 116] width 140 height 11
click at [198, 238] on span "Edit Line Item" at bounding box center [166, 236] width 95 height 9
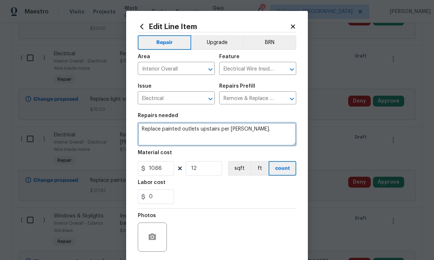
click at [198, 131] on textarea "Replace painted outlets upstairs per Alex." at bounding box center [217, 133] width 158 height 23
click at [218, 132] on textarea "Replace painted outlets upstairs per Alex." at bounding box center [217, 133] width 158 height 23
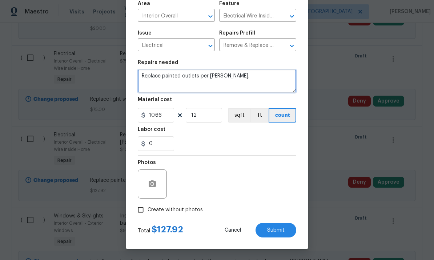
scroll to position [54, 0]
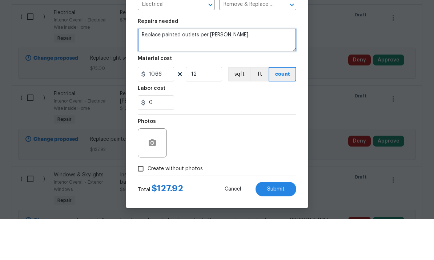
type textarea "Replace painted outlets per Alex."
click at [280, 227] on span "Submit" at bounding box center [275, 229] width 17 height 5
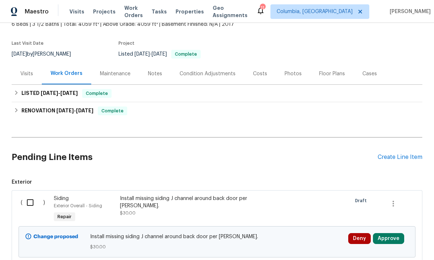
scroll to position [124, 0]
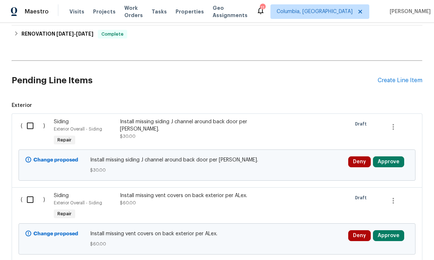
click at [398, 77] on div "Create Line Item" at bounding box center [399, 80] width 45 height 7
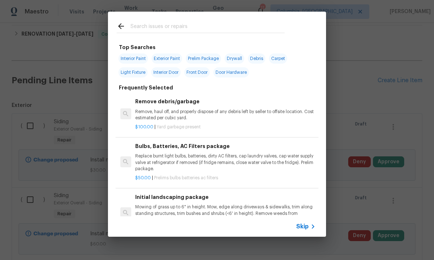
click at [176, 27] on input "text" at bounding box center [207, 27] width 154 height 11
type input "Clean"
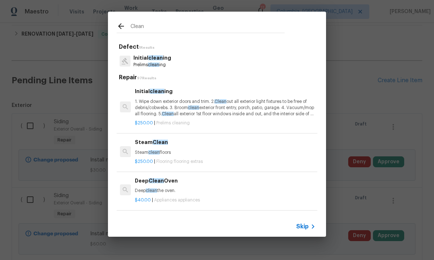
scroll to position [0, 0]
click at [231, 114] on p "1. Wipe down exterior doors and trim. 2. Clean out all exterior light fixtures …" at bounding box center [225, 107] width 180 height 19
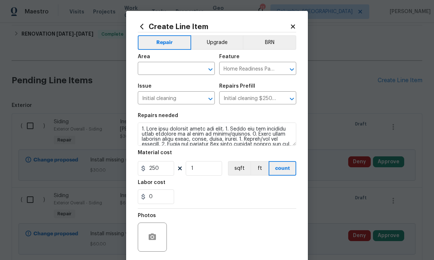
click at [181, 69] on input "text" at bounding box center [166, 69] width 57 height 11
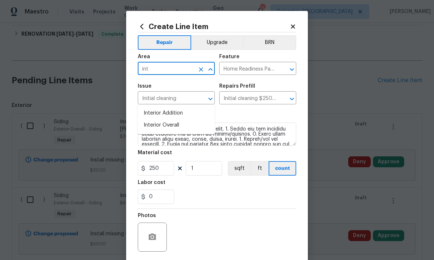
click at [183, 119] on li "Interior Overall" at bounding box center [176, 125] width 77 height 12
type input "Interior Overall"
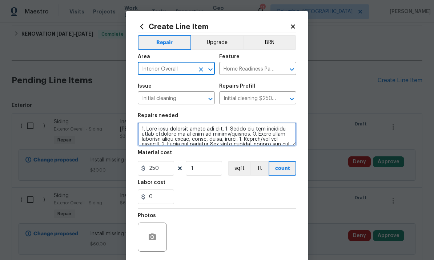
click at [178, 135] on textarea at bounding box center [217, 133] width 158 height 23
click at [181, 135] on textarea at bounding box center [217, 133] width 158 height 23
click at [189, 135] on textarea at bounding box center [217, 133] width 158 height 23
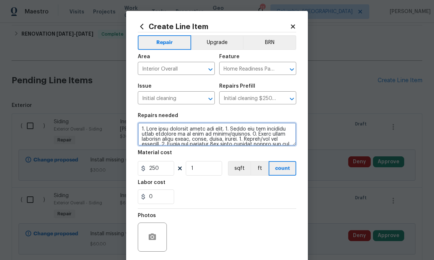
click at [189, 135] on textarea at bounding box center [217, 133] width 158 height 23
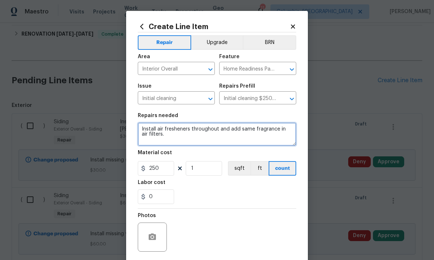
type textarea "Install air fresheners throughout and add same fragrance in air filters."
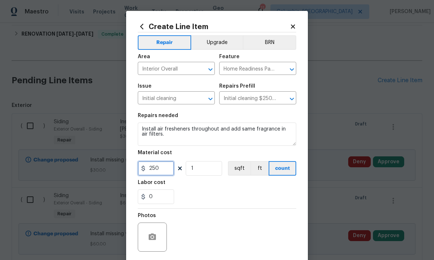
click at [165, 172] on input "250" at bounding box center [156, 168] width 36 height 15
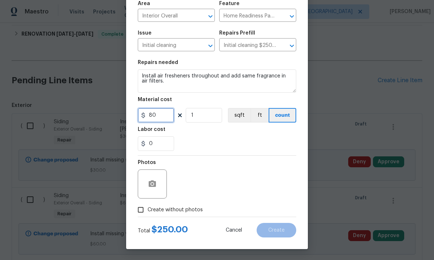
scroll to position [54, 0]
type input "80"
click at [143, 212] on input "Create without photos" at bounding box center [141, 210] width 14 height 14
checkbox input "true"
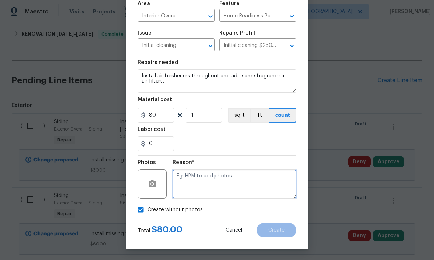
click at [222, 186] on textarea at bounding box center [234, 183] width 123 height 29
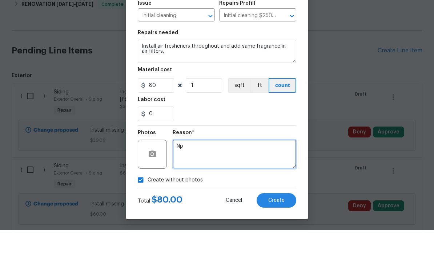
scroll to position [27, 0]
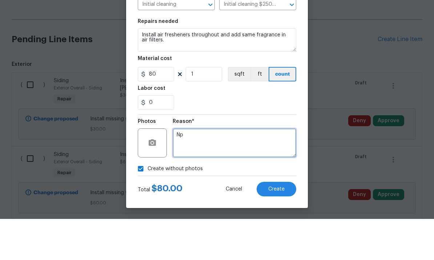
type textarea "Np"
click at [281, 227] on span "Create" at bounding box center [276, 229] width 16 height 5
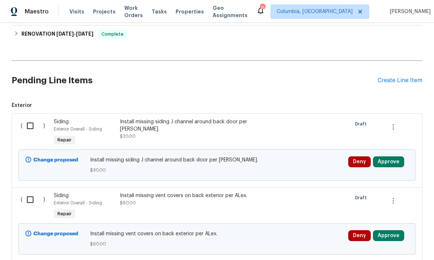
click at [395, 77] on div "Create Line Item" at bounding box center [399, 80] width 45 height 7
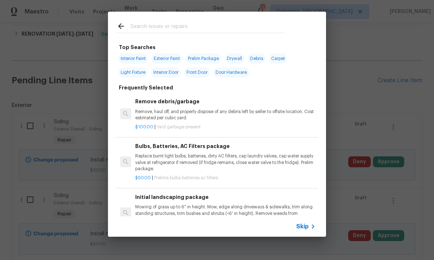
click at [165, 27] on input "text" at bounding box center [207, 27] width 154 height 11
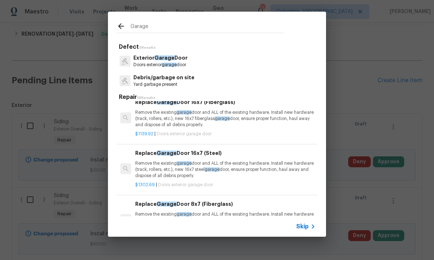
scroll to position [155, 0]
click at [177, 30] on input "Garage" at bounding box center [207, 27] width 154 height 11
type input "G"
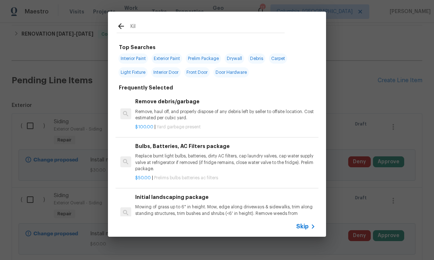
type input "Kilz"
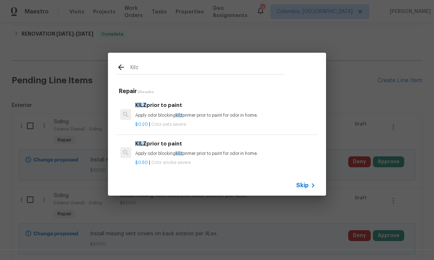
click at [233, 127] on div "KILZ prior to paint Apply odor blocking kilz primer prior to paint for odor in …" at bounding box center [225, 114] width 182 height 29
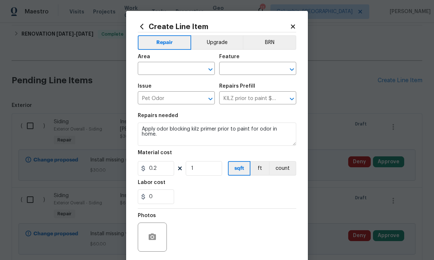
click at [183, 68] on input "text" at bounding box center [166, 69] width 57 height 11
click at [191, 107] on li "Garage" at bounding box center [176, 113] width 77 height 12
type input "Garage"
click at [257, 67] on input "text" at bounding box center [247, 69] width 57 height 11
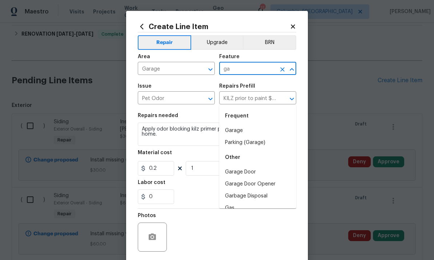
click at [251, 125] on li "Garage" at bounding box center [257, 131] width 77 height 12
type input "Garage"
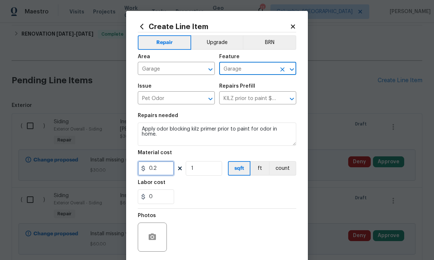
click at [165, 170] on input "0.2" at bounding box center [156, 168] width 36 height 15
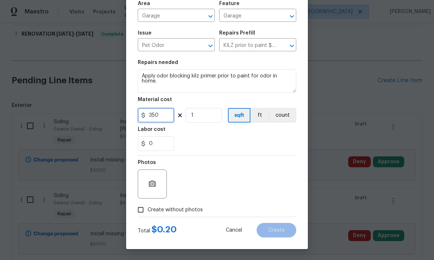
scroll to position [54, 0]
type input "350"
click at [147, 207] on input "Create without photos" at bounding box center [141, 210] width 14 height 14
checkbox input "true"
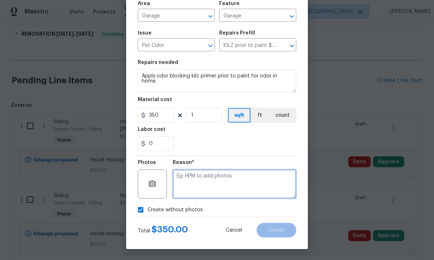
click at [211, 180] on textarea at bounding box center [234, 183] width 123 height 29
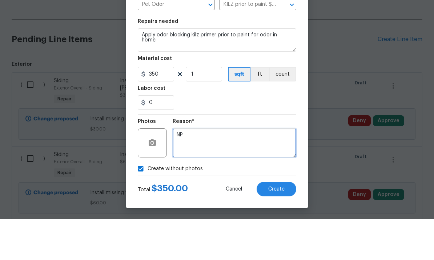
type textarea "NP"
click at [283, 227] on span "Create" at bounding box center [276, 229] width 16 height 5
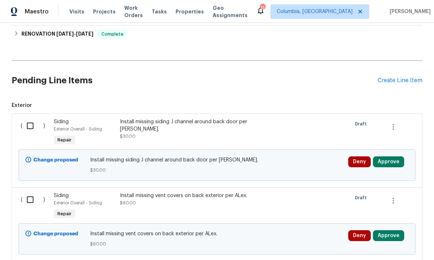
click at [31, 118] on input "checkbox" at bounding box center [33, 125] width 21 height 15
checkbox input "true"
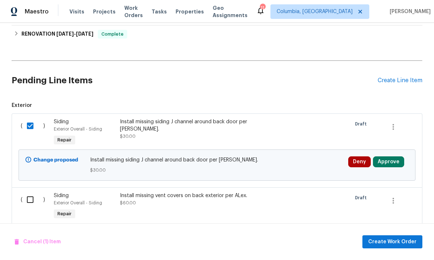
click at [33, 192] on input "checkbox" at bounding box center [33, 199] width 21 height 15
checkbox input "true"
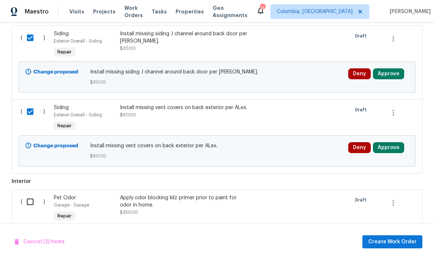
scroll to position [211, 0]
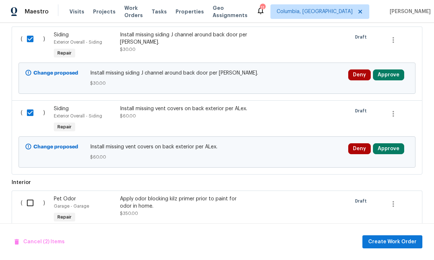
click at [31, 195] on input "checkbox" at bounding box center [33, 202] width 21 height 15
checkbox input "true"
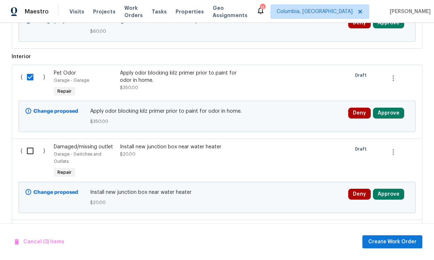
scroll to position [336, 0]
click at [26, 143] on input "checkbox" at bounding box center [33, 150] width 21 height 15
checkbox input "true"
click at [35, 224] on input "checkbox" at bounding box center [33, 231] width 21 height 15
checkbox input "true"
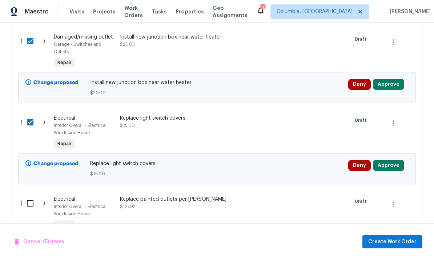
click at [31, 195] on input "checkbox" at bounding box center [33, 202] width 21 height 15
checkbox input "true"
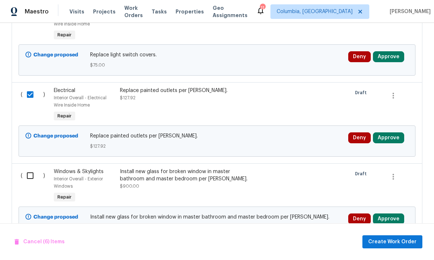
scroll to position [575, 0]
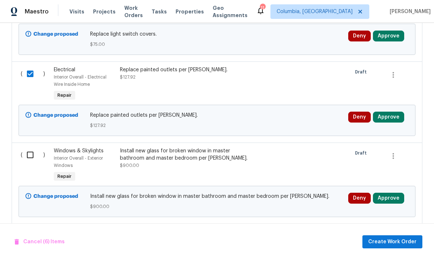
click at [29, 147] on input "checkbox" at bounding box center [33, 154] width 21 height 15
checkbox input "true"
click at [29, 228] on input "checkbox" at bounding box center [33, 235] width 21 height 15
checkbox input "true"
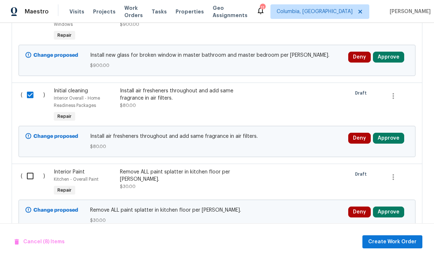
scroll to position [718, 0]
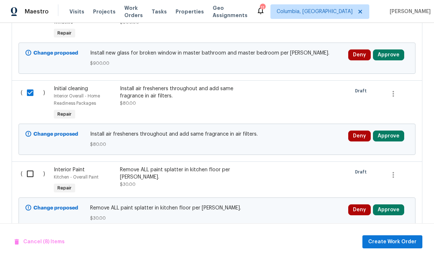
click at [29, 166] on input "checkbox" at bounding box center [33, 173] width 21 height 15
checkbox input "true"
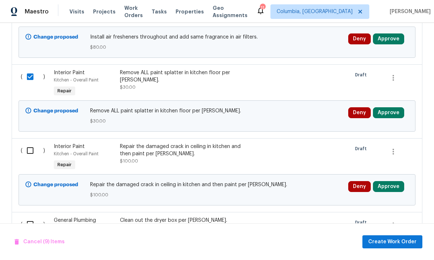
scroll to position [828, 0]
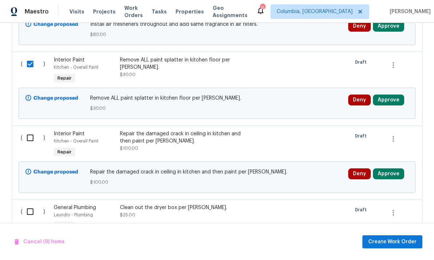
click at [33, 130] on input "checkbox" at bounding box center [33, 137] width 21 height 15
checkbox input "true"
click at [26, 204] on input "checkbox" at bounding box center [33, 211] width 21 height 15
checkbox input "true"
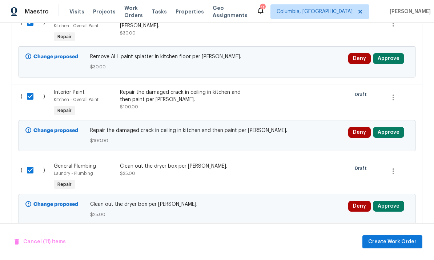
scroll to position [869, 0]
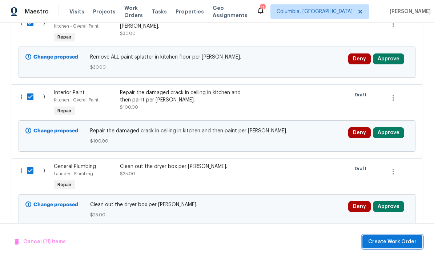
click at [393, 238] on span "Create Work Order" at bounding box center [392, 241] width 48 height 9
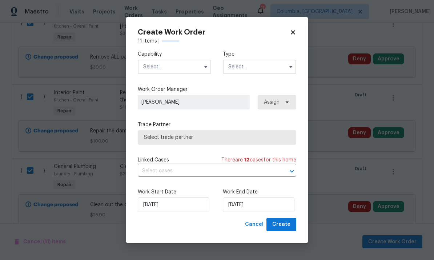
checkbox input "false"
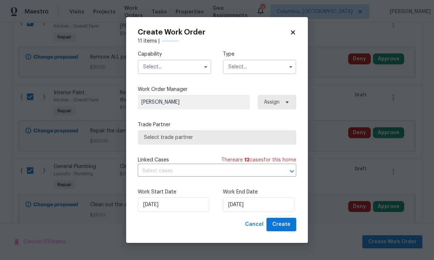
checkbox input "false"
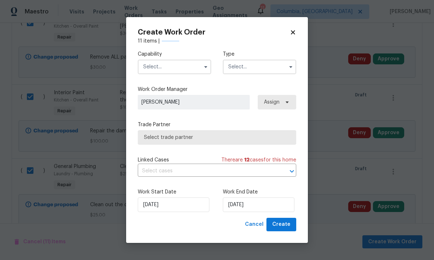
checkbox input "false"
click at [161, 69] on input "text" at bounding box center [174, 67] width 73 height 15
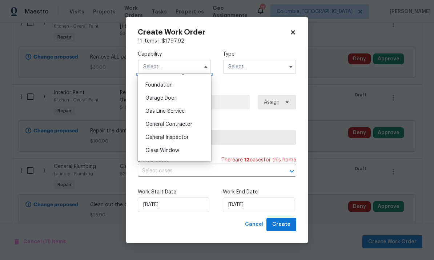
scroll to position [311, 0]
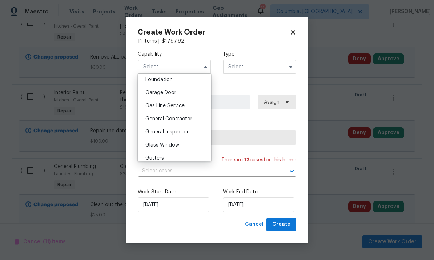
click at [191, 117] on span "General Contractor" at bounding box center [168, 118] width 47 height 5
type input "General Contractor"
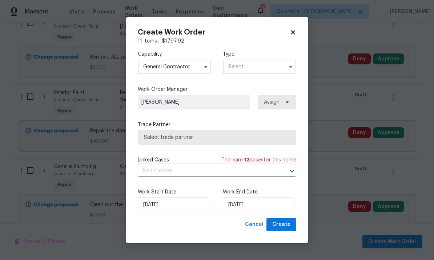
click at [256, 73] on input "text" at bounding box center [259, 67] width 73 height 15
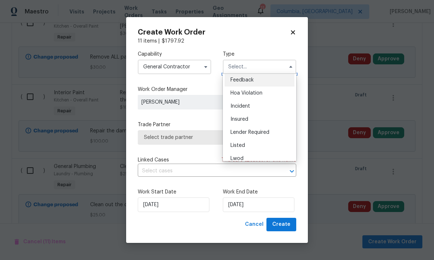
scroll to position [3, 0]
click at [253, 142] on div "Listed" at bounding box center [259, 144] width 70 height 13
type input "Listed"
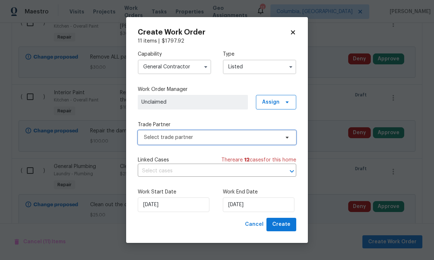
click at [226, 137] on span "Select trade partner" at bounding box center [211, 137] width 135 height 7
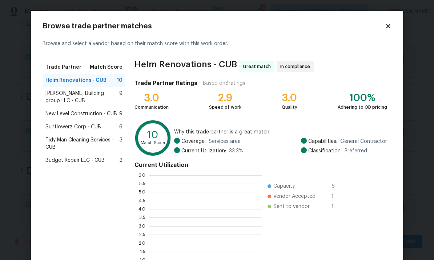
scroll to position [1, 1]
click at [104, 139] on span "Tidy Man Cleaning Services - CUB" at bounding box center [82, 143] width 74 height 15
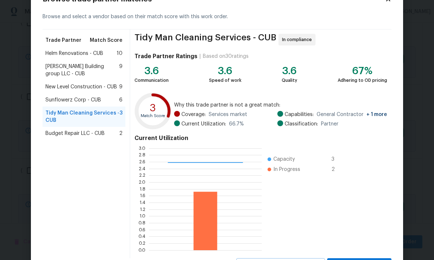
scroll to position [60, 0]
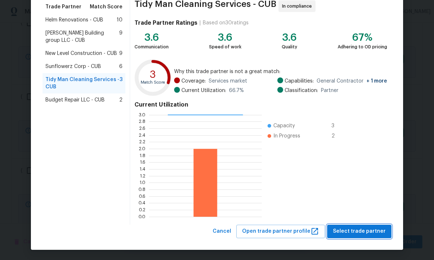
click at [358, 233] on span "Select trade partner" at bounding box center [359, 231] width 53 height 9
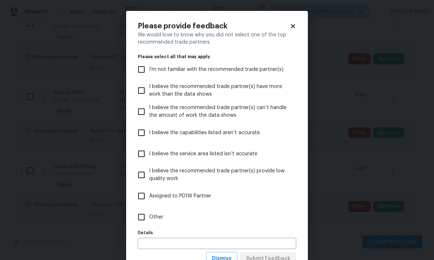
scroll to position [0, 0]
click at [143, 218] on input "Other" at bounding box center [141, 216] width 15 height 15
checkbox input "true"
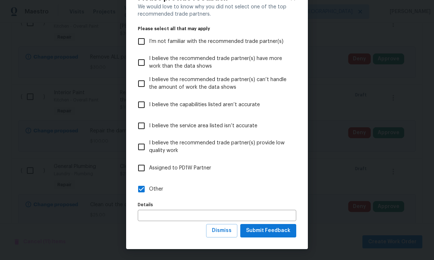
scroll to position [28, 0]
click at [279, 233] on span "Submit Feedback" at bounding box center [268, 230] width 44 height 9
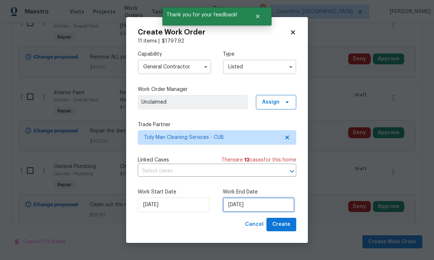
click at [273, 210] on input "[DATE]" at bounding box center [259, 204] width 72 height 15
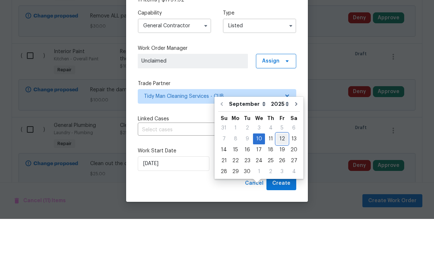
click at [284, 175] on div "12" at bounding box center [282, 180] width 12 height 10
type input "9/12/2025"
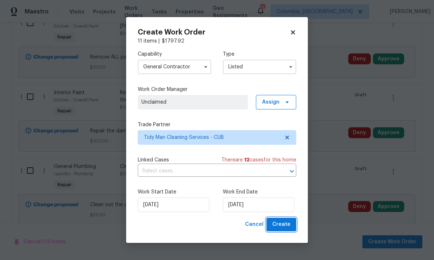
click at [289, 226] on span "Create" at bounding box center [281, 224] width 18 height 9
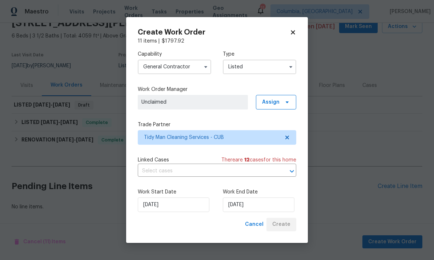
scroll to position [0, 0]
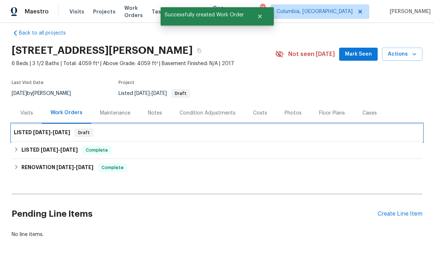
click at [53, 130] on span "9/10/25 - 9/12/25" at bounding box center [51, 132] width 37 height 5
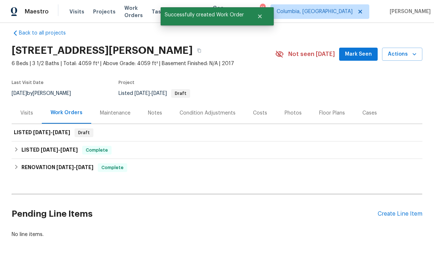
click at [310, 197] on h2 "Pending Line Items" at bounding box center [195, 214] width 366 height 34
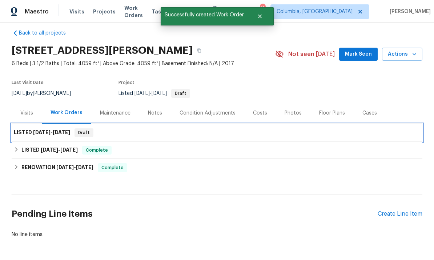
click at [417, 124] on div "LISTED 9/10/25 - 9/12/25 Draft" at bounding box center [217, 132] width 410 height 17
click at [102, 128] on div "LISTED 9/10/25 - 9/12/25 Draft" at bounding box center [217, 132] width 406 height 9
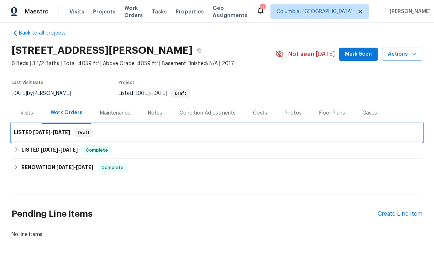
click at [60, 128] on h6 "LISTED 9/10/25 - 9/12/25" at bounding box center [42, 132] width 56 height 9
click at [91, 129] on span "Draft" at bounding box center [83, 132] width 17 height 7
click at [48, 130] on span "9/10/25" at bounding box center [41, 132] width 17 height 5
click at [54, 130] on span "9/10/25 - 9/12/25" at bounding box center [51, 132] width 37 height 5
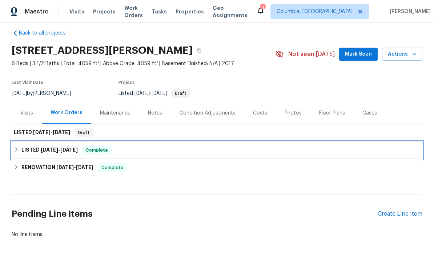
click at [76, 147] on span "2/10/25" at bounding box center [68, 149] width 17 height 5
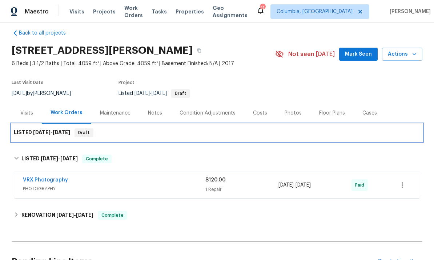
click at [70, 130] on span "9/12/25" at bounding box center [61, 132] width 17 height 5
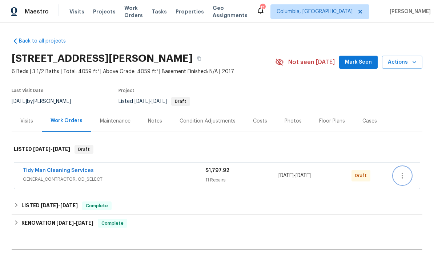
click at [401, 171] on icon "button" at bounding box center [402, 175] width 9 height 9
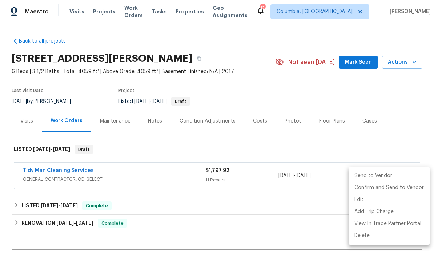
click at [369, 177] on li "Send to Vendor" at bounding box center [388, 176] width 81 height 12
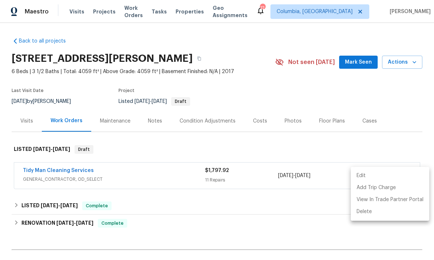
click at [322, 147] on div at bounding box center [217, 130] width 434 height 260
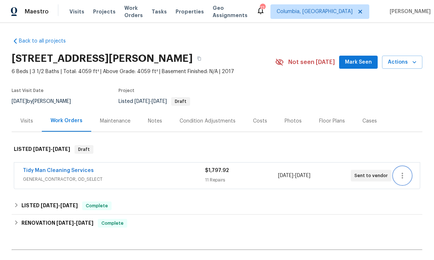
scroll to position [27, 0]
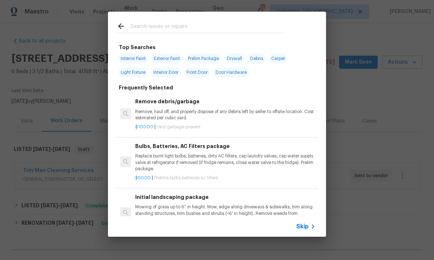
click at [169, 29] on input "text" at bounding box center [207, 27] width 154 height 11
type input "Refinish"
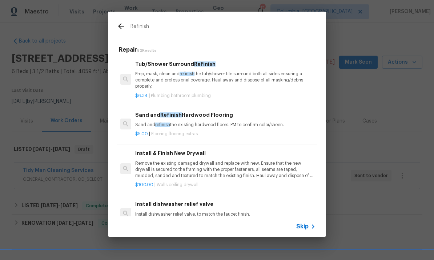
click at [166, 78] on p "Prep, mask, clean and refinish the tub/shower tile surround both all sides ensu…" at bounding box center [225, 80] width 180 height 19
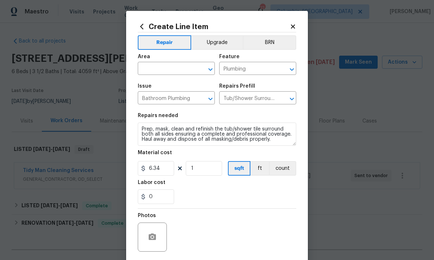
click at [168, 69] on input "text" at bounding box center [166, 69] width 57 height 11
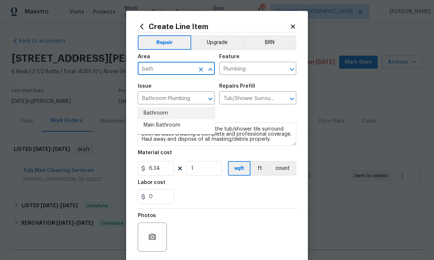
click at [170, 107] on li "Bathroom" at bounding box center [176, 113] width 77 height 12
type input "Bathroom"
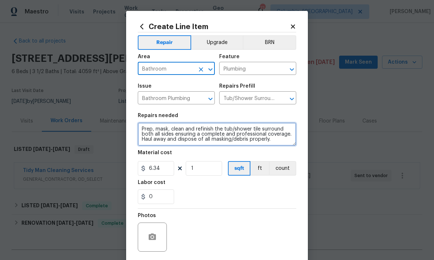
click at [142, 132] on textarea "Prep, mask, clean and refinish the tub/shower tile surround both all sides ensu…" at bounding box center [217, 133] width 158 height 23
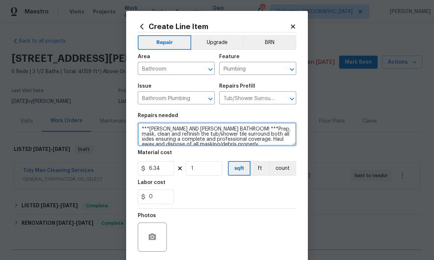
type textarea "***JACK AND JILL BATHROOM! ***Prep, mask, clean and refinish the tub/shower til…"
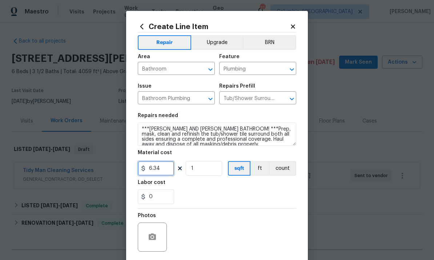
click at [166, 168] on input "6.34" at bounding box center [156, 168] width 36 height 15
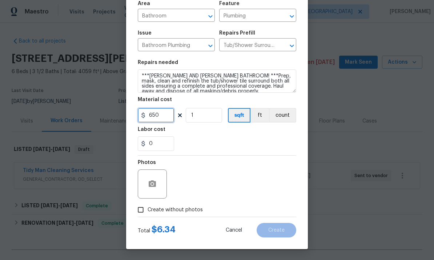
scroll to position [54, 0]
type input "650"
click at [146, 208] on input "Create without photos" at bounding box center [141, 210] width 14 height 14
checkbox input "true"
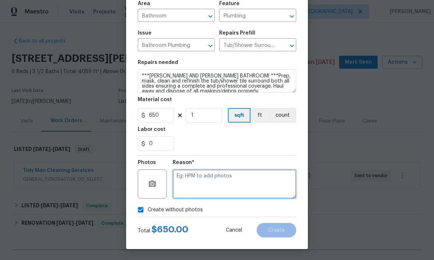
click at [215, 179] on textarea at bounding box center [234, 183] width 123 height 29
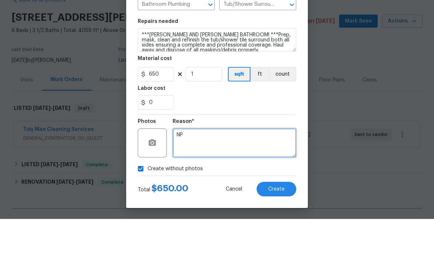
type textarea "NP"
click at [273, 227] on span "Create" at bounding box center [276, 229] width 16 height 5
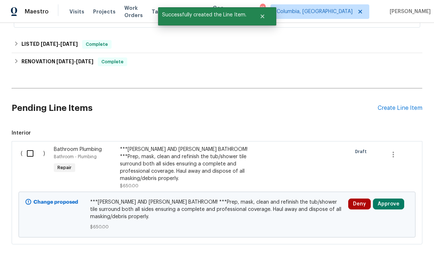
scroll to position [161, 0]
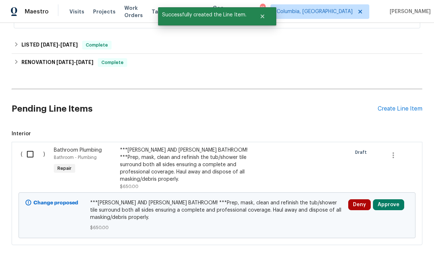
click at [35, 146] on input "checkbox" at bounding box center [33, 153] width 21 height 15
checkbox input "true"
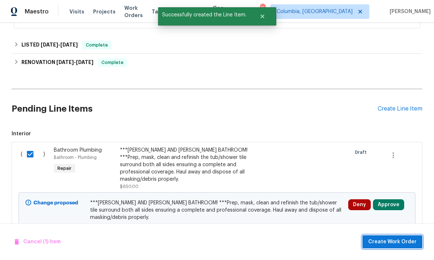
click at [379, 244] on span "Create Work Order" at bounding box center [392, 241] width 48 height 9
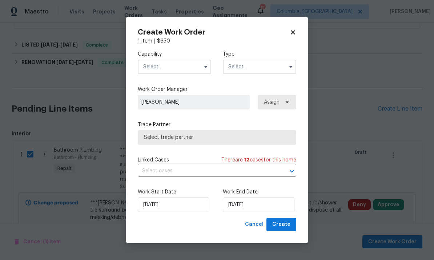
click at [175, 65] on input "text" at bounding box center [174, 67] width 73 height 15
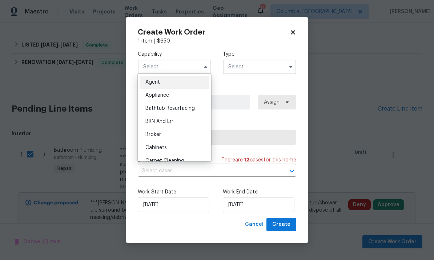
scroll to position [0, 0]
click at [258, 70] on input "text" at bounding box center [259, 67] width 73 height 15
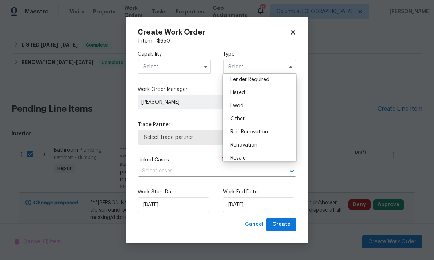
scroll to position [51, 0]
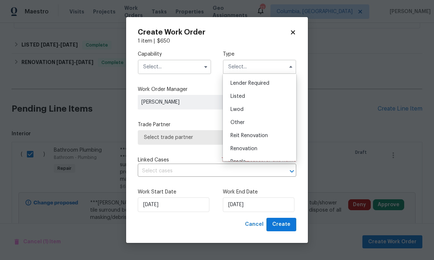
click at [257, 98] on div "Listed" at bounding box center [259, 96] width 70 height 13
type input "Listed"
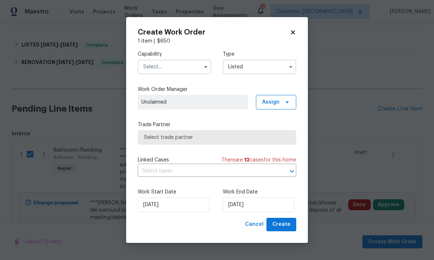
click at [178, 69] on input "text" at bounding box center [174, 67] width 73 height 15
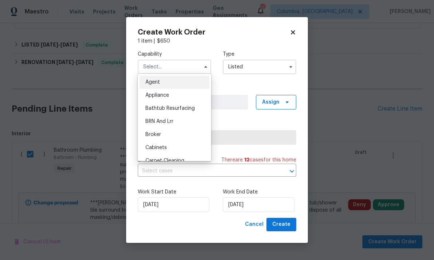
click at [194, 107] on span "Bathtub Resurfacing" at bounding box center [169, 108] width 49 height 5
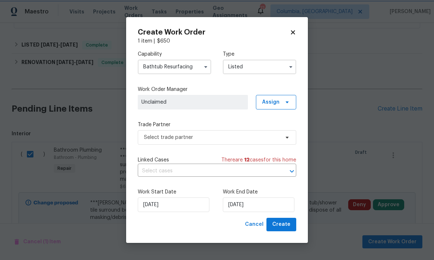
type input "Bathtub Resurfacing"
click at [217, 137] on span "Select trade partner" at bounding box center [211, 137] width 135 height 7
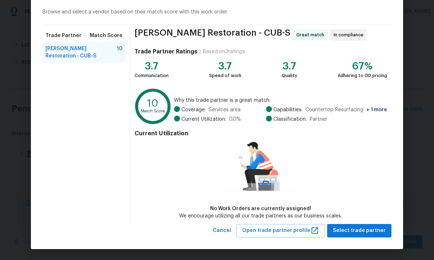
scroll to position [31, 0]
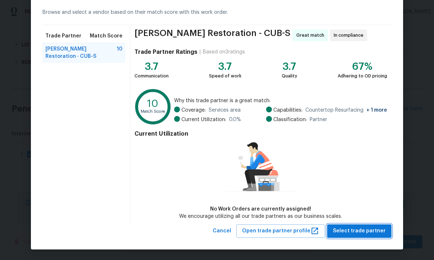
click at [366, 229] on span "Select trade partner" at bounding box center [359, 230] width 53 height 9
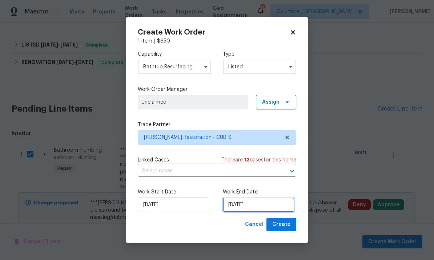
click at [277, 199] on input "9/10/2025" at bounding box center [259, 204] width 72 height 15
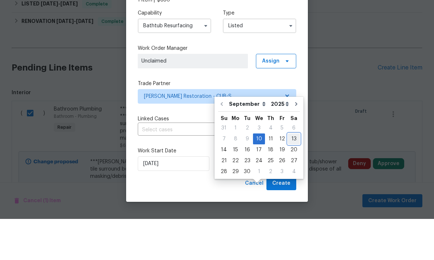
click at [291, 175] on div "13" at bounding box center [294, 180] width 12 height 10
type input "9/13/2025"
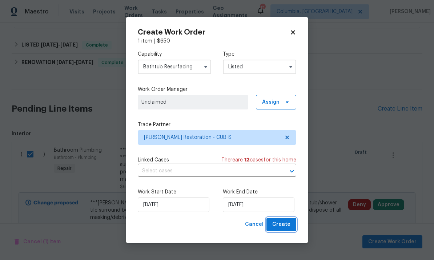
click at [286, 228] on span "Create" at bounding box center [281, 224] width 18 height 9
checkbox input "false"
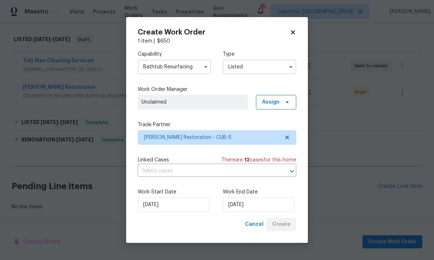
scroll to position [0, 0]
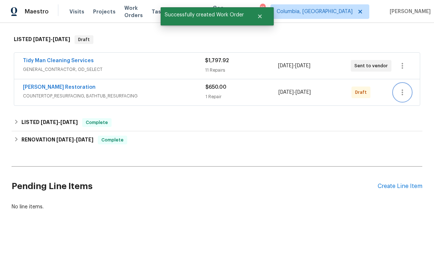
click at [402, 89] on icon "button" at bounding box center [401, 92] width 1 height 6
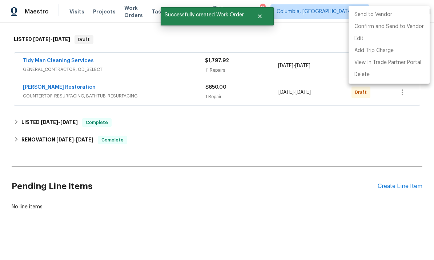
click at [369, 19] on li "Send to Vendor" at bounding box center [388, 15] width 81 height 12
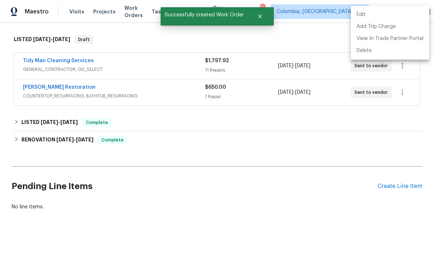
click at [165, 83] on div at bounding box center [217, 130] width 434 height 260
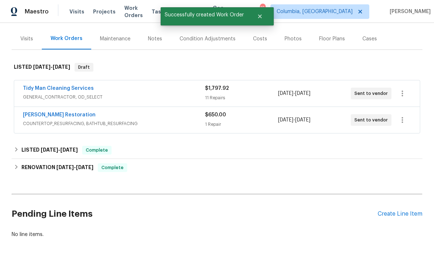
click at [54, 112] on link "Griffin Restoration" at bounding box center [59, 114] width 73 height 5
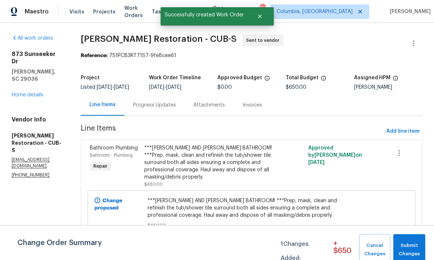
click at [164, 105] on div "Progress Updates" at bounding box center [154, 104] width 60 height 21
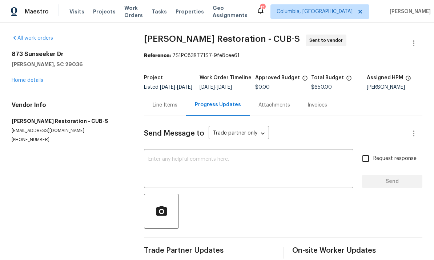
click at [189, 163] on textarea at bounding box center [248, 169] width 200 height 25
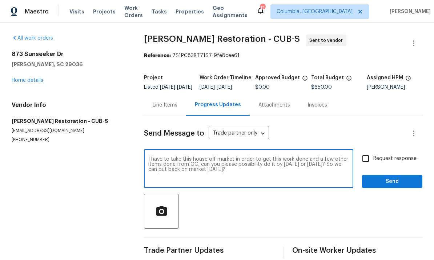
type textarea "I have to take this house off market in order to get this work done and a few o…"
click at [393, 186] on span "Send" at bounding box center [392, 181] width 49 height 9
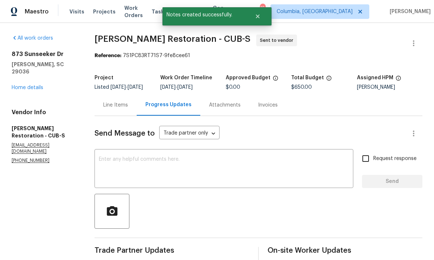
click at [30, 85] on link "Home details" at bounding box center [28, 87] width 32 height 5
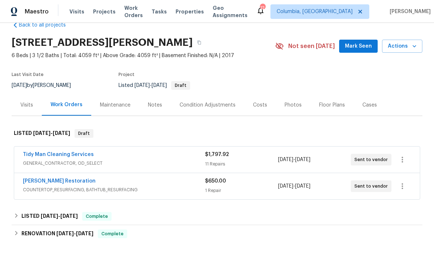
scroll to position [12, 0]
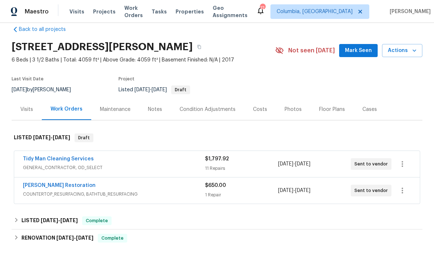
click at [154, 105] on div "Notes" at bounding box center [155, 108] width 32 height 21
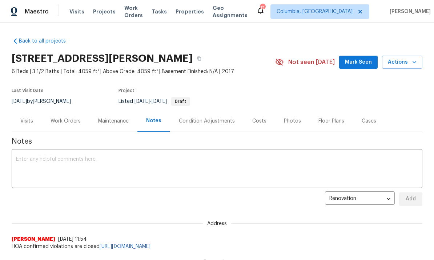
click at [163, 153] on div "x ​" at bounding box center [217, 169] width 410 height 37
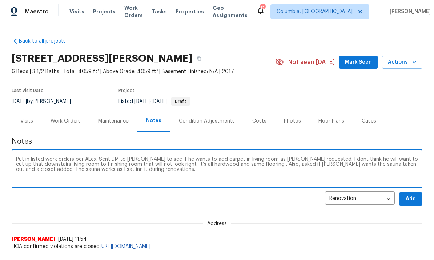
click at [53, 170] on textarea "Put in listed work orders per ALex. Sent DM to Ian to see if he wants to add ca…" at bounding box center [217, 169] width 402 height 25
click at [57, 166] on textarea "Put in listed work orders per ALex. Sent DM to Ian to see if he wants to add ca…" at bounding box center [217, 169] width 402 height 25
click at [114, 166] on textarea "Put in listed work orders per ALex. Sent DM to Ian to see if he wants to add ca…" at bounding box center [217, 169] width 402 height 25
click at [115, 169] on textarea "Put in listed work orders per ALex. Sent DM to Ian to see if he wants to add ca…" at bounding box center [217, 169] width 402 height 25
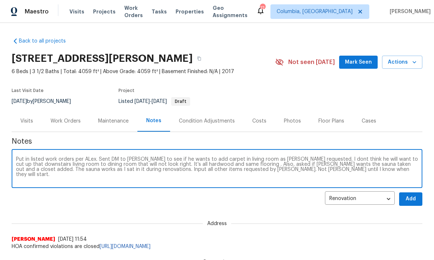
type textarea "Put in listed work orders per ALex. Sent DM to Ian to see if he wants to add ca…"
click at [408, 198] on span "Add" at bounding box center [411, 198] width 12 height 9
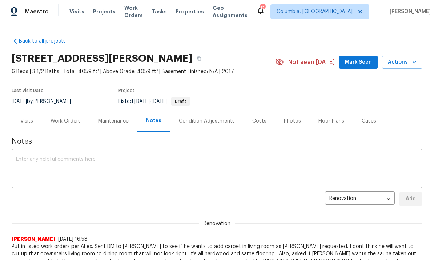
click at [61, 115] on div "Work Orders" at bounding box center [66, 120] width 48 height 21
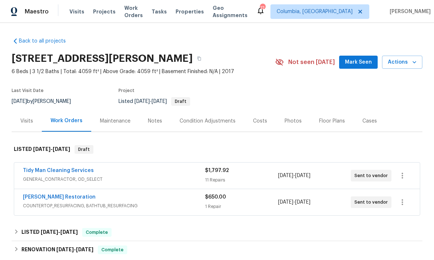
click at [73, 173] on link "Tidy Man Cleaning Services" at bounding box center [58, 170] width 71 height 5
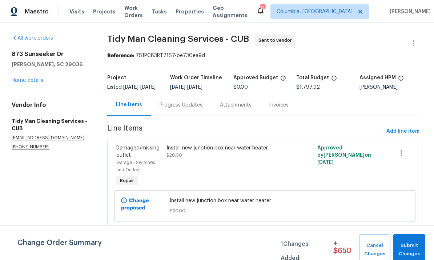
click at [188, 109] on div "Progress Updates" at bounding box center [180, 104] width 43 height 7
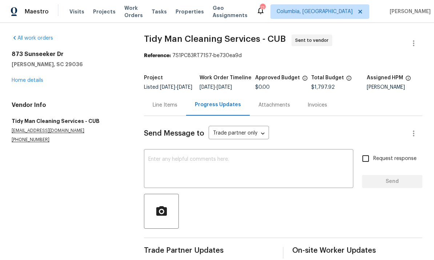
click at [208, 169] on textarea at bounding box center [248, 169] width 200 height 25
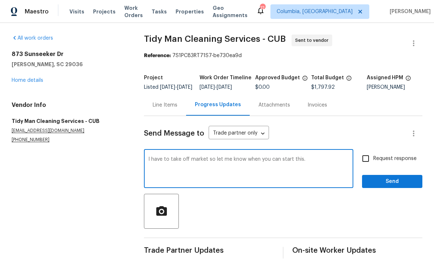
type textarea "I have to take off market so let me know when you can start this."
click at [389, 188] on button "Send" at bounding box center [392, 181] width 60 height 13
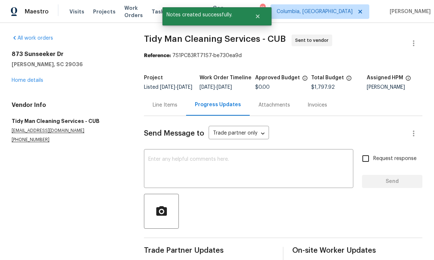
click at [181, 173] on textarea at bounding box center [248, 169] width 200 height 25
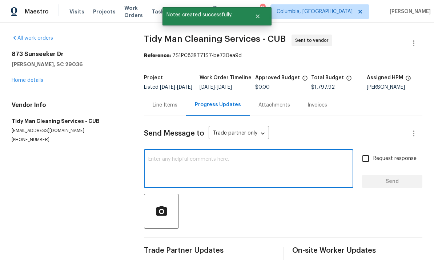
click at [36, 89] on div "All work orders 873 Sunseeker Dr Chapin, SC 29036 Home details Vendor Info Tidy…" at bounding box center [69, 89] width 115 height 108
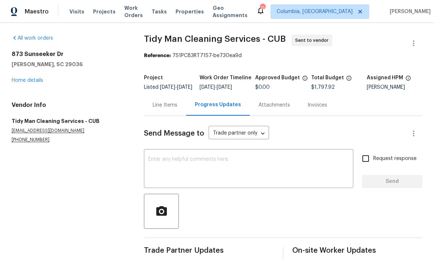
click at [32, 78] on link "Home details" at bounding box center [28, 80] width 32 height 5
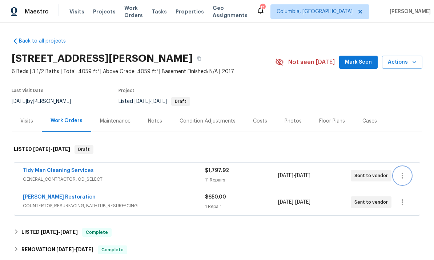
click at [402, 173] on icon "button" at bounding box center [401, 176] width 1 height 6
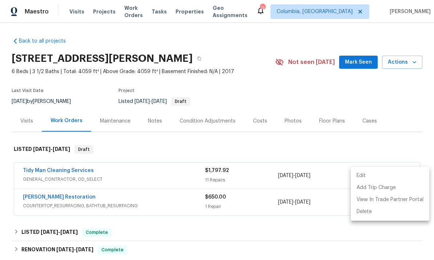
click at [318, 145] on div at bounding box center [217, 130] width 434 height 260
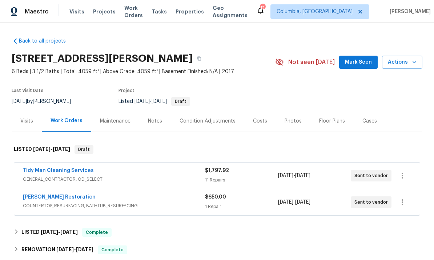
click at [66, 173] on link "Tidy Man Cleaning Services" at bounding box center [58, 170] width 71 height 5
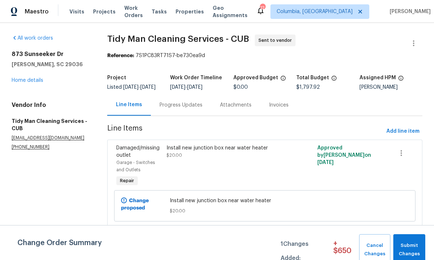
click at [287, 167] on div "Install new junction box near water heater $20.00" at bounding box center [226, 166] width 125 height 48
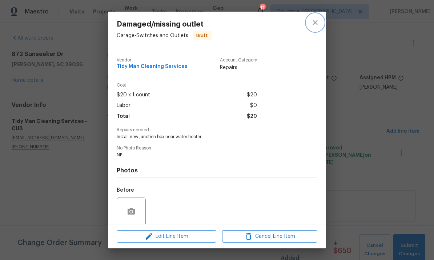
click at [314, 23] on icon "close" at bounding box center [315, 22] width 9 height 9
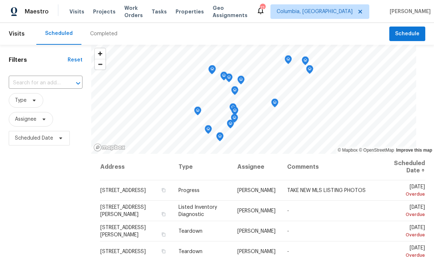
click at [101, 13] on span "Projects" at bounding box center [104, 11] width 23 height 7
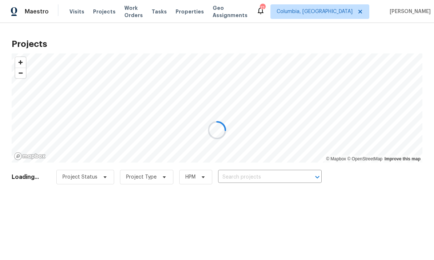
click at [237, 173] on div at bounding box center [217, 130] width 434 height 260
click at [237, 179] on div at bounding box center [217, 130] width 434 height 260
click at [239, 174] on div at bounding box center [217, 130] width 434 height 260
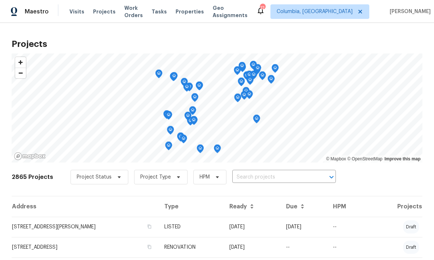
click at [242, 177] on input "text" at bounding box center [273, 176] width 83 height 11
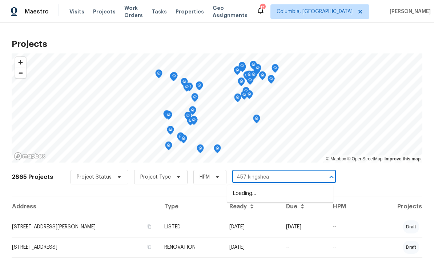
type input "457 kingshead"
click at [291, 191] on li "[STREET_ADDRESS]" at bounding box center [280, 193] width 106 height 12
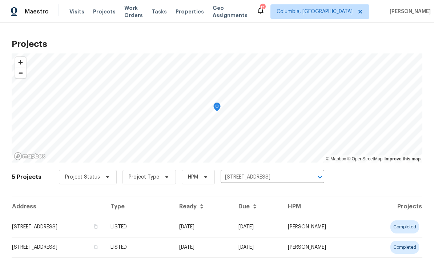
click at [77, 226] on td "[STREET_ADDRESS]" at bounding box center [58, 226] width 93 height 20
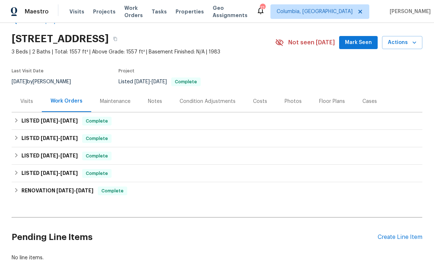
scroll to position [20, 0]
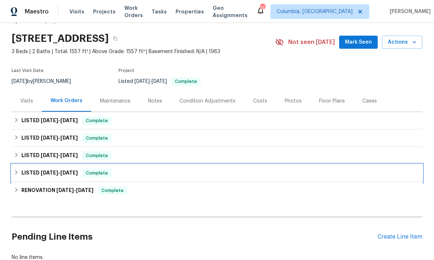
click at [71, 177] on div "LISTED [DATE] - [DATE] Complete" at bounding box center [217, 172] width 410 height 17
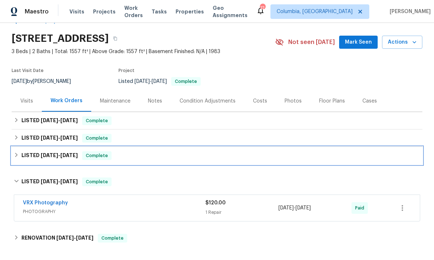
click at [62, 157] on span "[DATE]" at bounding box center [68, 155] width 17 height 5
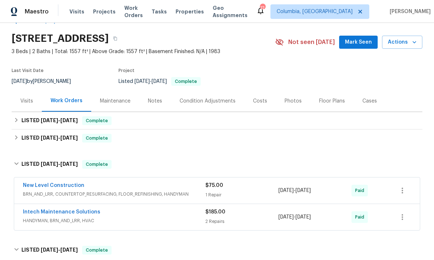
click at [79, 209] on link "Intech Maintenance Solutions" at bounding box center [61, 211] width 77 height 5
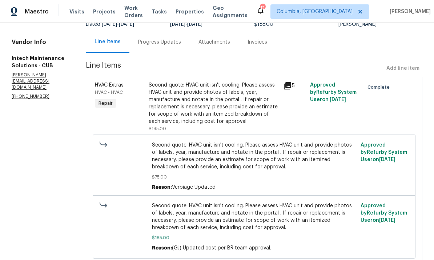
scroll to position [62, 0]
click at [152, 45] on div "Progress Updates" at bounding box center [159, 42] width 43 height 7
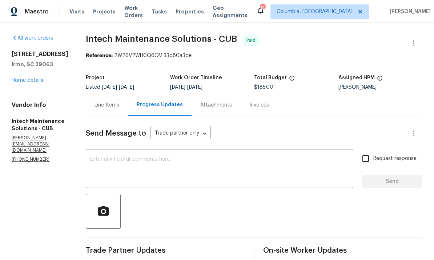
click at [31, 83] on link "Home details" at bounding box center [28, 80] width 32 height 5
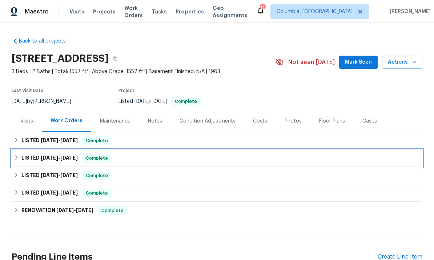
click at [65, 155] on span "[DATE]" at bounding box center [68, 157] width 17 height 5
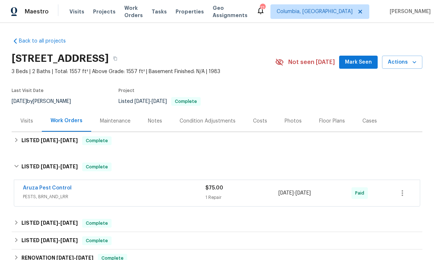
click at [52, 190] on link "Aruza Pest Control" at bounding box center [47, 187] width 49 height 5
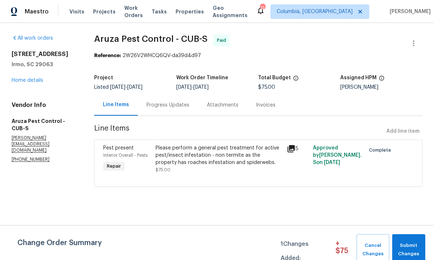
click at [165, 107] on div "Progress Updates" at bounding box center [167, 104] width 43 height 7
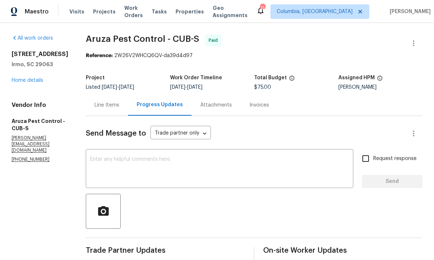
click at [113, 112] on div "Line Items" at bounding box center [107, 104] width 42 height 21
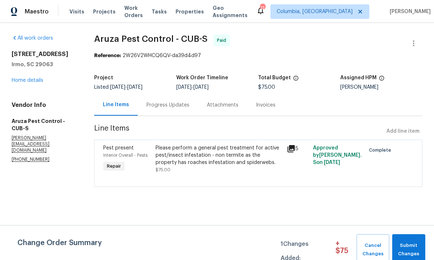
click at [23, 87] on div "All work orders 457 Kingshead Ct Irmo, SC 29063 Home details Vendor Info Aruza …" at bounding box center [44, 99] width 65 height 128
click at [29, 78] on link "Home details" at bounding box center [28, 80] width 32 height 5
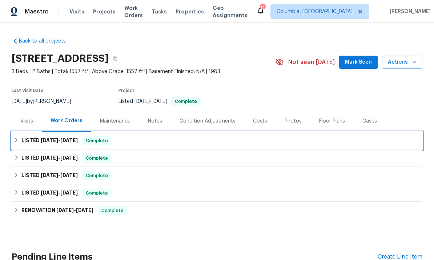
click at [72, 138] on span "[DATE]" at bounding box center [68, 140] width 17 height 5
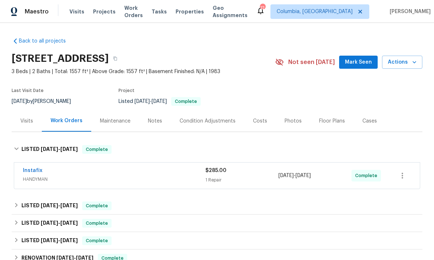
click at [32, 170] on link "Instafix" at bounding box center [33, 170] width 20 height 5
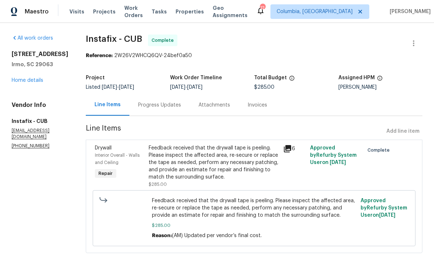
click at [241, 157] on div "Feedback received that the drywall tape is peeling. Please inspect the affected…" at bounding box center [214, 162] width 130 height 36
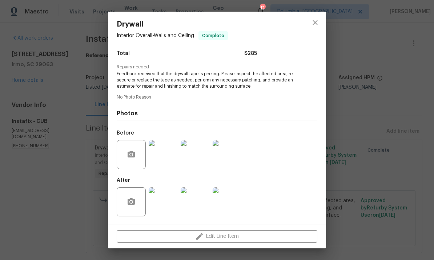
scroll to position [64, 0]
click at [163, 202] on img at bounding box center [163, 201] width 29 height 29
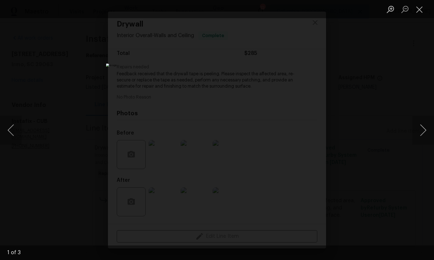
click at [420, 129] on button "Next image" at bounding box center [423, 129] width 22 height 29
click at [422, 132] on button "Next image" at bounding box center [423, 129] width 22 height 29
click at [420, 141] on button "Next image" at bounding box center [423, 129] width 22 height 29
click at [418, 12] on button "Close lightbox" at bounding box center [419, 9] width 15 height 13
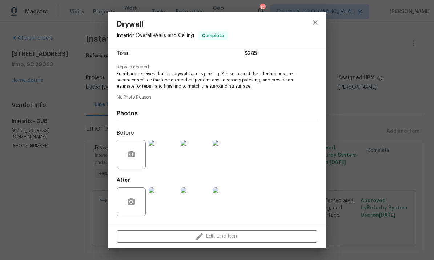
click at [165, 155] on img at bounding box center [163, 154] width 29 height 29
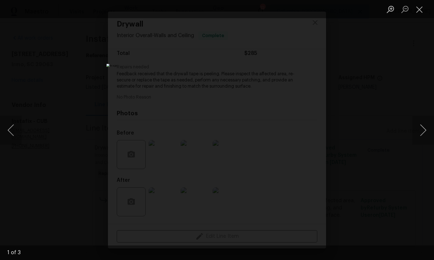
click at [421, 138] on button "Next image" at bounding box center [423, 129] width 22 height 29
click at [424, 132] on button "Next image" at bounding box center [423, 129] width 22 height 29
click at [428, 130] on button "Next image" at bounding box center [423, 129] width 22 height 29
click at [416, 15] on button "Close lightbox" at bounding box center [419, 9] width 15 height 13
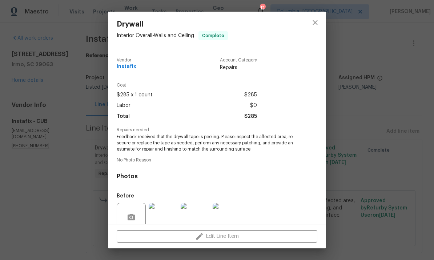
scroll to position [0, 0]
click at [314, 24] on icon "close" at bounding box center [314, 22] width 5 height 5
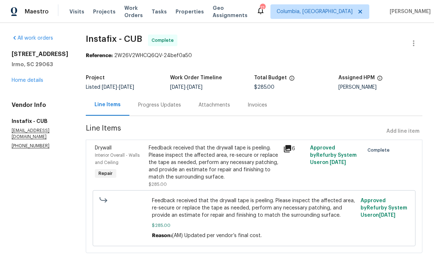
click at [36, 83] on link "Home details" at bounding box center [28, 80] width 32 height 5
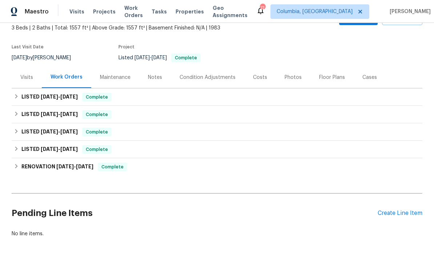
scroll to position [43, 0]
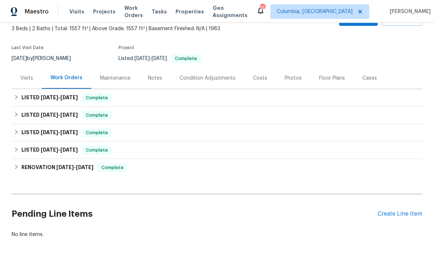
click at [397, 214] on div "Create Line Item" at bounding box center [399, 213] width 45 height 7
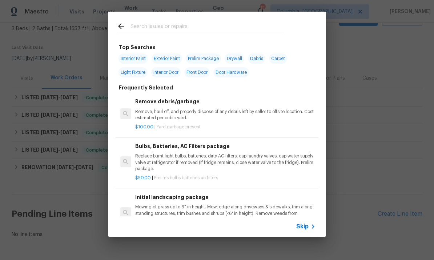
click at [153, 28] on input "text" at bounding box center [207, 27] width 154 height 11
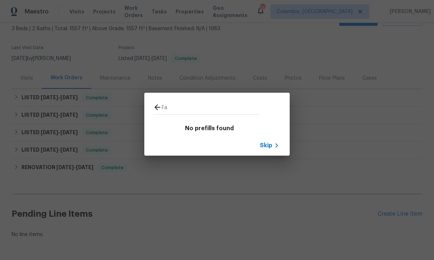
type input "F"
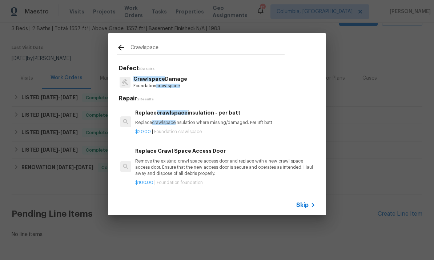
type input "Crawlspace"
click at [190, 82] on div "Crawlspace Damage Foundation crawlspace" at bounding box center [217, 82] width 200 height 20
click at [180, 83] on p "Crawlspace Damage" at bounding box center [160, 79] width 54 height 8
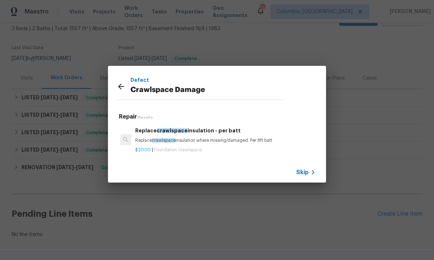
click at [221, 144] on div "$20.00 | Foundation crawlspace" at bounding box center [225, 148] width 180 height 9
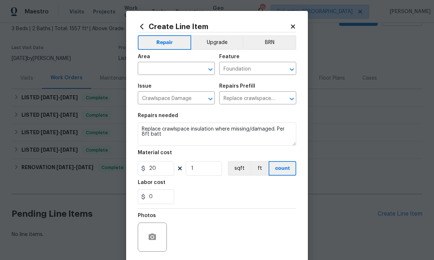
click at [188, 70] on input "text" at bounding box center [166, 69] width 57 height 11
click at [186, 85] on li "Crawl space" at bounding box center [176, 86] width 77 height 12
type input "Crawl space"
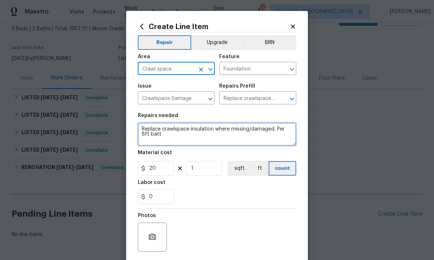
click at [230, 132] on textarea "Replace crawlspace insulation where missing/damaged. Per 8ft batt" at bounding box center [217, 133] width 158 height 23
click at [234, 133] on textarea "Replace crawlspace insulation where missing/damaged. Per 8ft batt" at bounding box center [217, 133] width 158 height 23
click at [234, 132] on textarea "Replace crawlspace insulation where missing/damaged. Per 8ft batt" at bounding box center [217, 133] width 158 height 23
click at [237, 129] on textarea "Replace crawlspace insulation where missing/damaged. Per 8ft batt" at bounding box center [217, 133] width 158 height 23
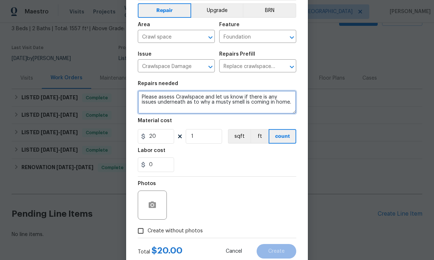
scroll to position [36, 0]
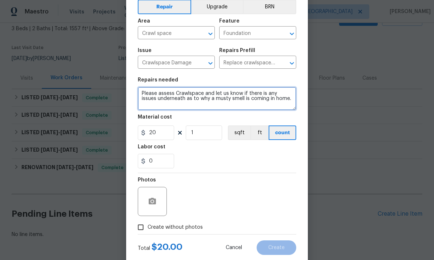
type textarea "Please assess Crawlspace and let us know if there is any issues underneath as t…"
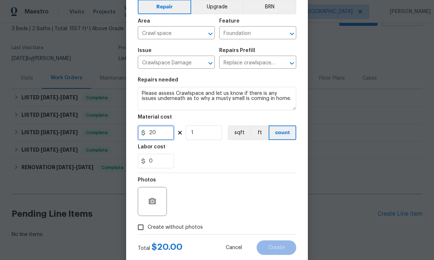
click at [168, 136] on input "20" at bounding box center [156, 132] width 36 height 15
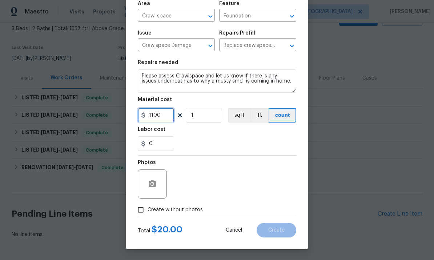
scroll to position [54, 0]
type input "1100"
click at [139, 215] on input "Create without photos" at bounding box center [141, 210] width 14 height 14
checkbox input "true"
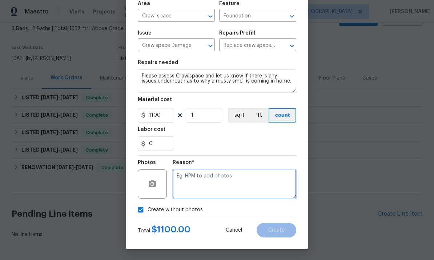
click at [205, 181] on textarea at bounding box center [234, 183] width 123 height 29
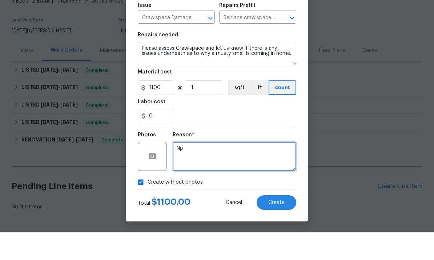
scroll to position [27, 0]
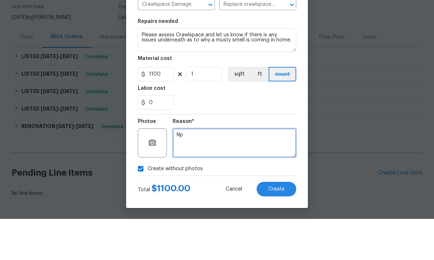
type textarea "Np"
click at [284, 223] on button "Create" at bounding box center [276, 230] width 40 height 15
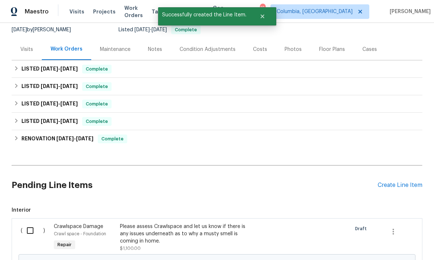
scroll to position [72, 0]
click at [32, 223] on input "checkbox" at bounding box center [33, 230] width 21 height 15
checkbox input "true"
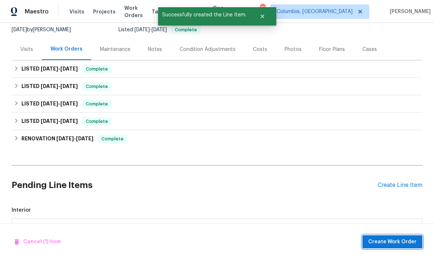
click at [398, 236] on button "Create Work Order" at bounding box center [392, 241] width 60 height 13
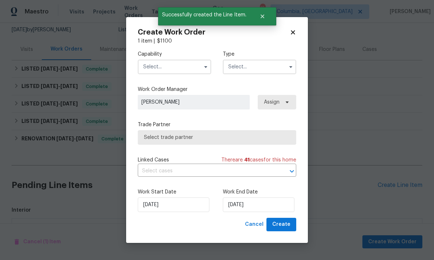
click at [171, 67] on input "text" at bounding box center [174, 67] width 73 height 15
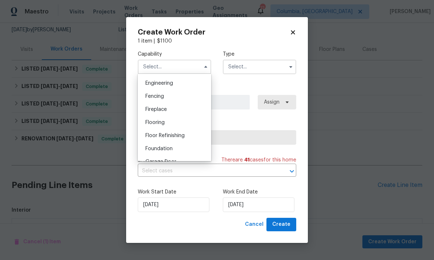
scroll to position [242, 0]
click at [178, 147] on div "Foundation" at bounding box center [174, 147] width 70 height 13
type input "Foundation"
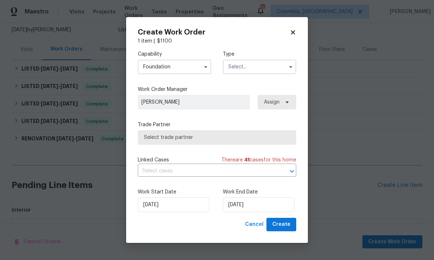
click at [270, 68] on input "text" at bounding box center [259, 67] width 73 height 15
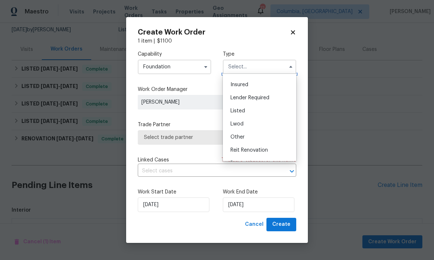
scroll to position [36, 0]
click at [254, 116] on div "Listed" at bounding box center [259, 111] width 70 height 13
type input "Listed"
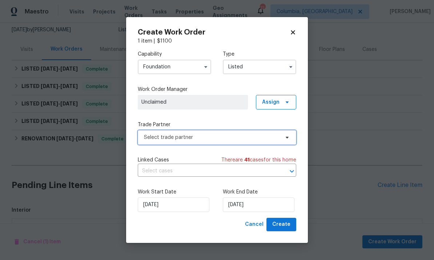
click at [220, 132] on span "Select trade partner" at bounding box center [217, 137] width 158 height 15
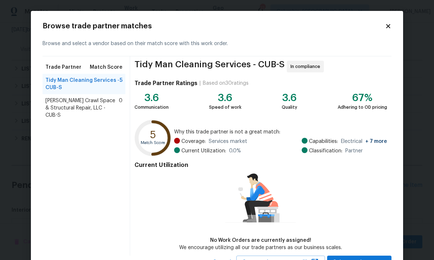
click at [106, 101] on span "Falcone Crawl Space & Structural Repair, LLC - CUB-S" at bounding box center [81, 108] width 73 height 22
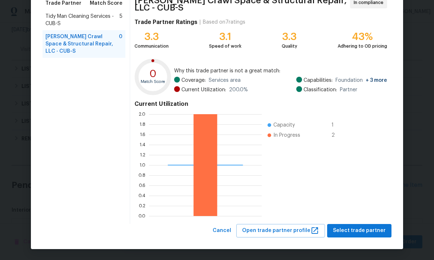
scroll to position [64, 0]
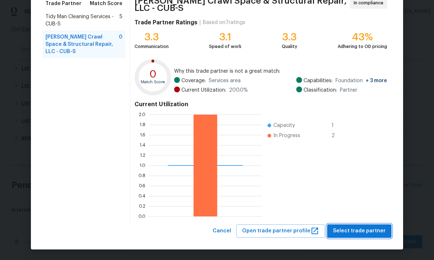
click at [352, 233] on span "Select trade partner" at bounding box center [359, 230] width 53 height 9
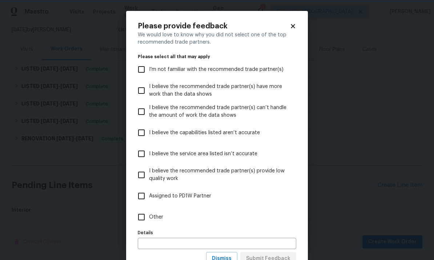
scroll to position [0, 0]
click at [144, 216] on input "Other" at bounding box center [141, 216] width 15 height 15
checkbox input "true"
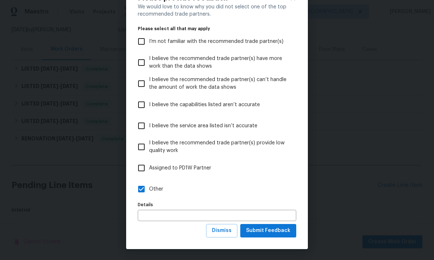
scroll to position [28, 0]
click at [263, 228] on span "Submit Feedback" at bounding box center [268, 230] width 44 height 9
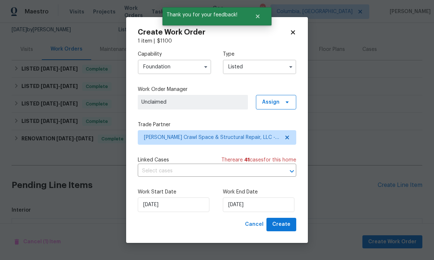
scroll to position [0, 0]
click at [266, 210] on input "[DATE]" at bounding box center [259, 204] width 72 height 15
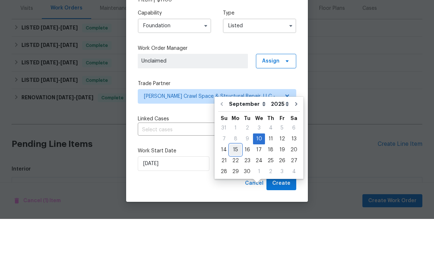
click at [236, 186] on div "15" at bounding box center [236, 191] width 12 height 10
type input "[DATE]"
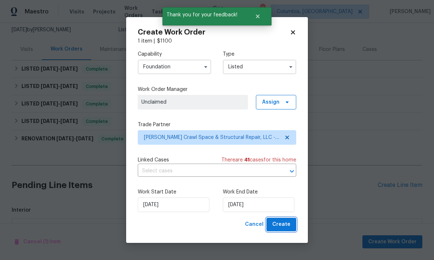
click at [282, 221] on span "Create" at bounding box center [281, 224] width 18 height 9
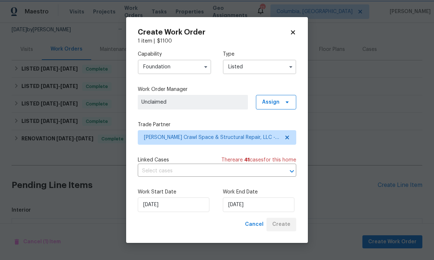
checkbox input "false"
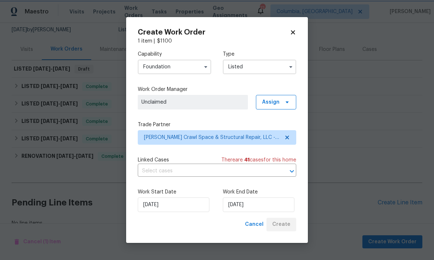
scroll to position [60, 0]
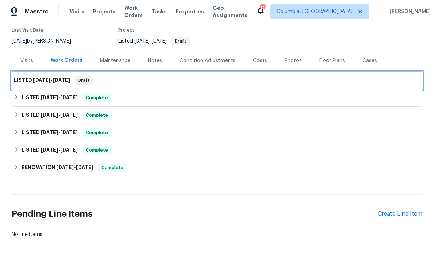
click at [57, 77] on span "9/15/25" at bounding box center [61, 79] width 17 height 5
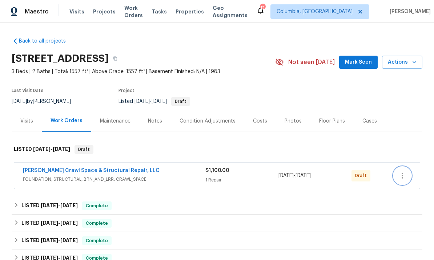
click at [404, 175] on icon "button" at bounding box center [402, 175] width 9 height 9
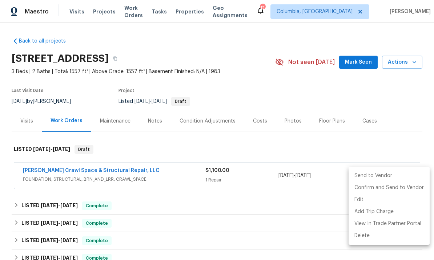
click at [373, 178] on li "Send to Vendor" at bounding box center [388, 176] width 81 height 12
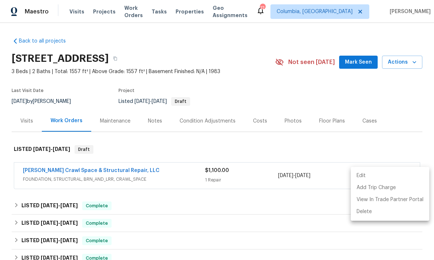
click at [366, 142] on div at bounding box center [217, 130] width 434 height 260
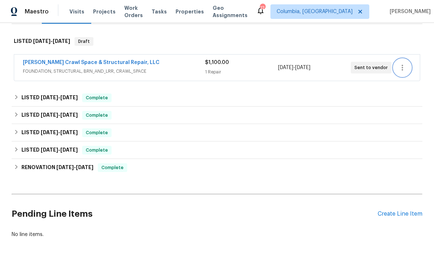
scroll to position [108, 0]
click at [388, 215] on div "Create Line Item" at bounding box center [399, 213] width 45 height 7
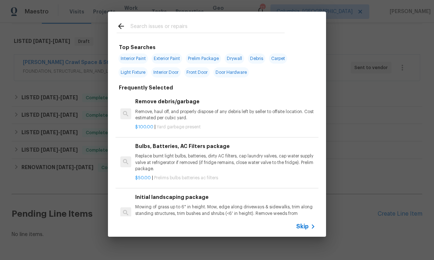
click at [158, 22] on input "text" at bounding box center [207, 27] width 154 height 11
type input "Vents"
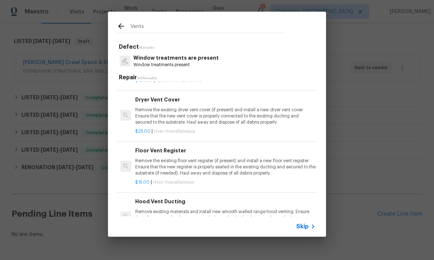
scroll to position [138, 0]
click at [204, 171] on p "Remove the existing floor vent register (if present) and install a new floor ve…" at bounding box center [225, 167] width 180 height 19
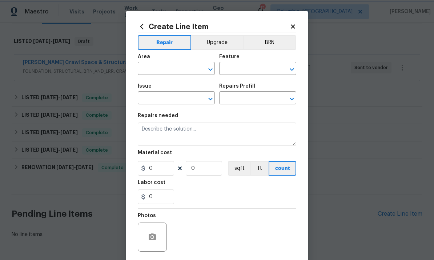
type input "HVAC"
type input "HVAC Extras"
type textarea "Remove the existing floor vent register (if present) and install a new floor ve…"
type input "1"
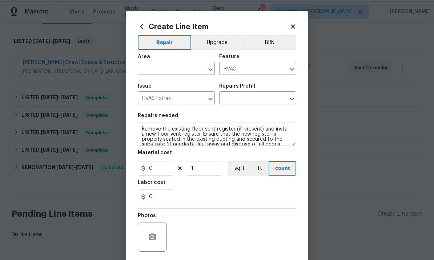
type input "Floor Vent Register $15.00"
type input "15"
click at [174, 68] on input "text" at bounding box center [166, 69] width 57 height 11
click at [177, 96] on li "Interior Overall" at bounding box center [176, 98] width 77 height 12
type input "Interior Overall"
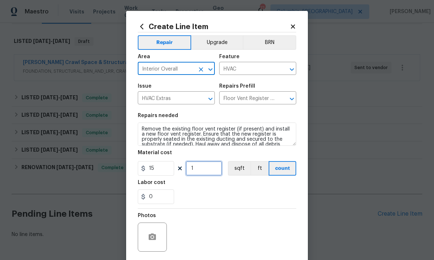
click at [204, 165] on input "1" at bounding box center [204, 168] width 36 height 15
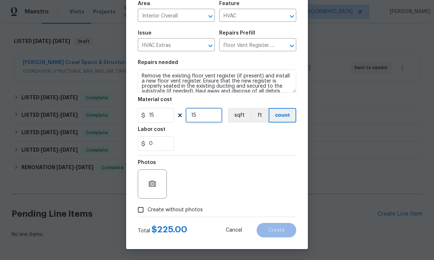
scroll to position [54, 0]
type input "15"
click at [144, 207] on input "Create without photos" at bounding box center [141, 210] width 14 height 14
checkbox input "true"
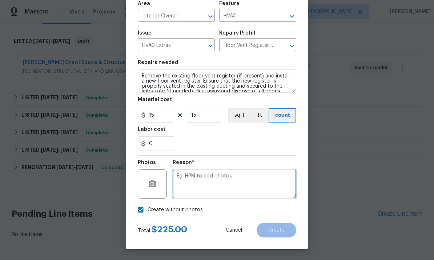
click at [223, 183] on textarea at bounding box center [234, 183] width 123 height 29
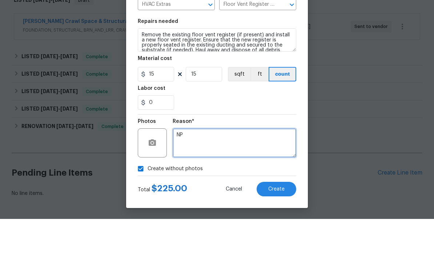
scroll to position [27, 0]
type textarea "NP"
click at [285, 223] on button "Create" at bounding box center [276, 230] width 40 height 15
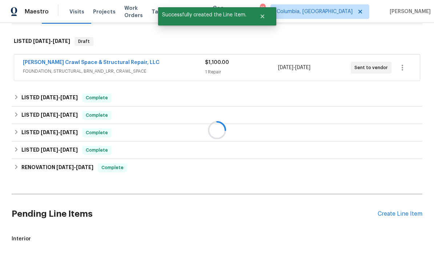
click at [390, 210] on div "Create Line Item" at bounding box center [399, 213] width 45 height 7
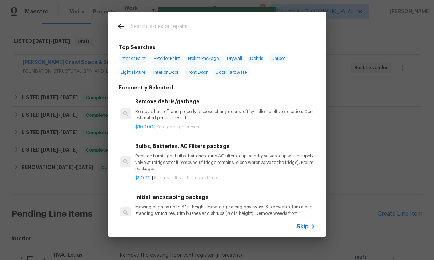
click at [169, 28] on input "text" at bounding box center [207, 27] width 154 height 11
type input "Windo"
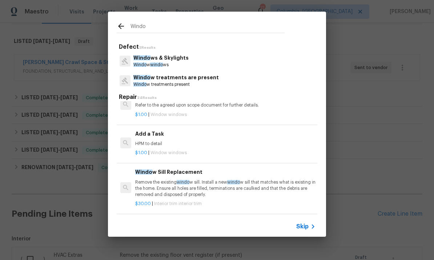
scroll to position [652, 0]
click at [170, 141] on p "HPM to detail" at bounding box center [225, 144] width 180 height 6
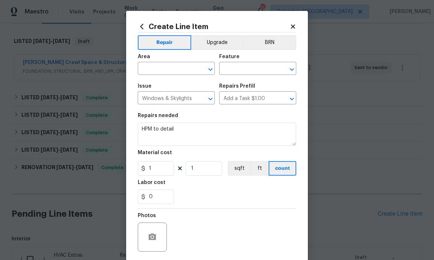
click at [174, 70] on input "text" at bounding box center [166, 69] width 57 height 11
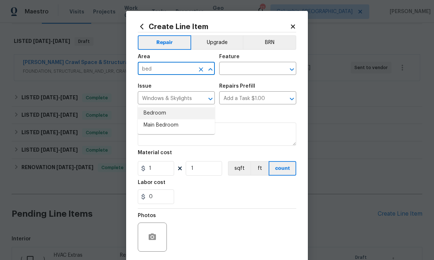
click at [161, 107] on li "Bedroom" at bounding box center [176, 113] width 77 height 12
type input "Bedroom"
click at [254, 76] on div "Area Bedroom ​ Feature ​" at bounding box center [217, 64] width 158 height 29
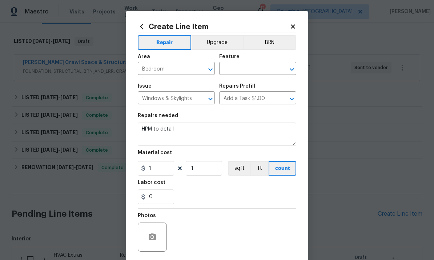
click at [246, 72] on input "text" at bounding box center [247, 69] width 57 height 11
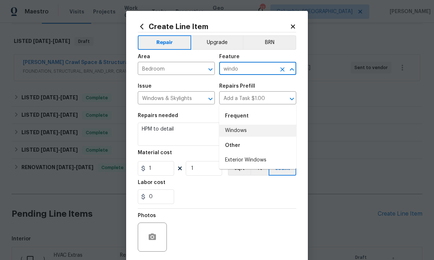
click at [247, 125] on li "Windows" at bounding box center [257, 131] width 77 height 12
type input "Windows"
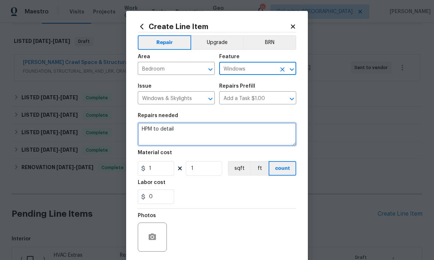
click at [158, 130] on textarea "HPM to detail" at bounding box center [217, 133] width 158 height 23
click at [157, 129] on textarea "HPM to detail" at bounding box center [217, 133] width 158 height 23
click at [150, 132] on textarea "HPM to detail" at bounding box center [217, 133] width 158 height 23
type textarea "Install new glass for broken window."
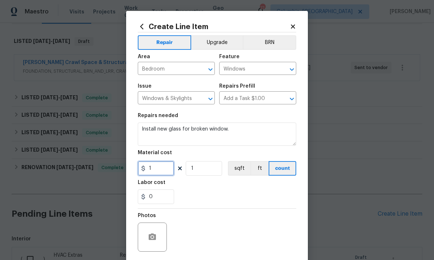
click at [154, 175] on input "1" at bounding box center [156, 168] width 36 height 15
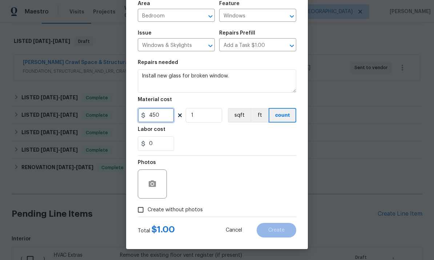
type input "450"
click at [142, 208] on input "Create without photos" at bounding box center [141, 210] width 14 height 14
checkbox input "true"
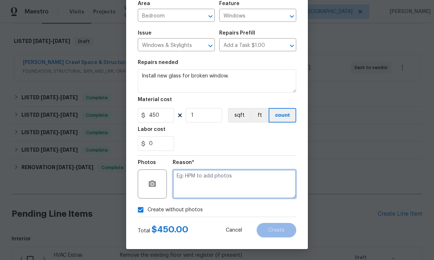
click at [217, 182] on textarea at bounding box center [234, 183] width 123 height 29
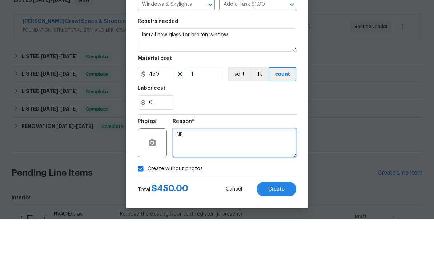
type textarea "NP"
click at [273, 227] on span "Create" at bounding box center [276, 229] width 16 height 5
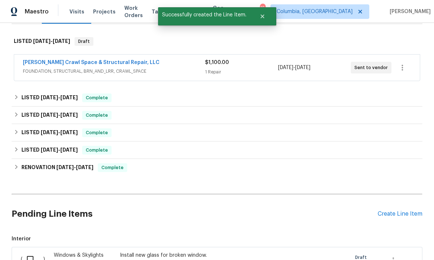
click at [393, 210] on div "Create Line Item" at bounding box center [399, 213] width 45 height 7
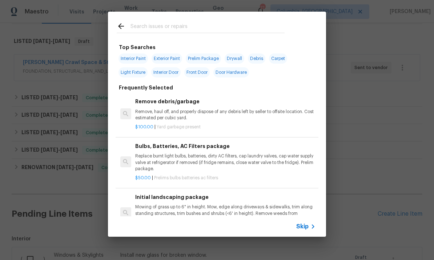
click at [157, 32] on input "text" at bounding box center [207, 27] width 154 height 11
click at [165, 30] on input "text" at bounding box center [207, 27] width 154 height 11
type input "Deck"
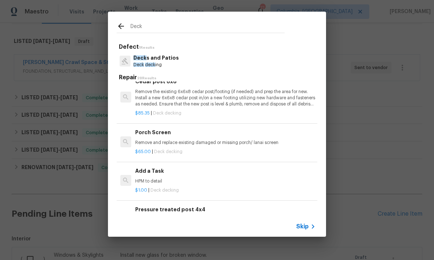
scroll to position [671, 0]
click at [162, 178] on p "HPM to detail" at bounding box center [225, 181] width 180 height 6
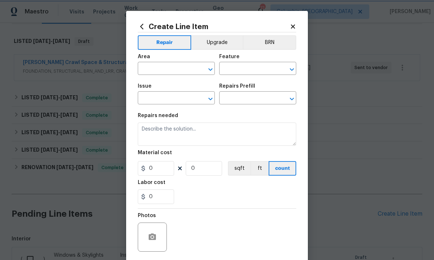
type input "Deck"
type input "Decks and Patios"
type input "Add a Task $1.00"
type textarea "HPM to detail"
type input "1"
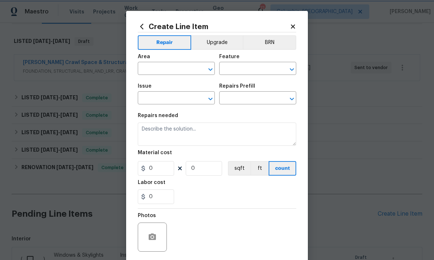
type input "1"
click at [169, 68] on input "text" at bounding box center [166, 69] width 57 height 11
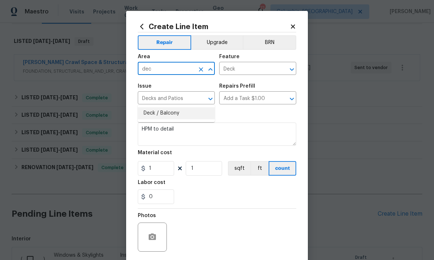
click at [192, 107] on li "Deck / Balcony" at bounding box center [176, 113] width 77 height 12
type input "Deck / Balcony"
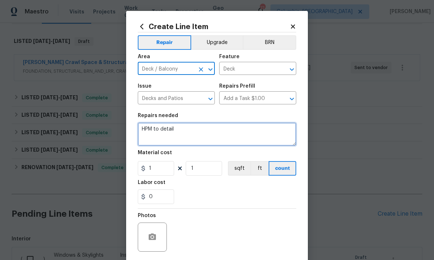
click at [158, 130] on textarea "HPM to detail" at bounding box center [217, 133] width 158 height 23
click at [160, 130] on textarea "HPM to detail" at bounding box center [217, 133] width 158 height 23
click at [159, 130] on textarea "HPM to detail" at bounding box center [217, 133] width 158 height 23
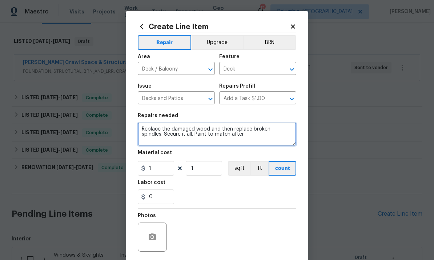
type textarea "Replace the damaged wood and then replace broken spindles. Secure it all. Paint…"
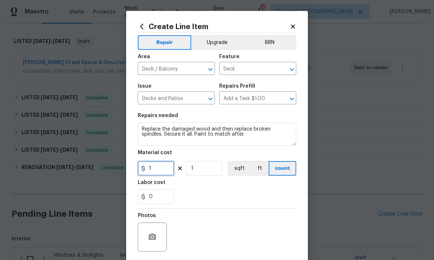
click at [165, 171] on input "1" at bounding box center [156, 168] width 36 height 15
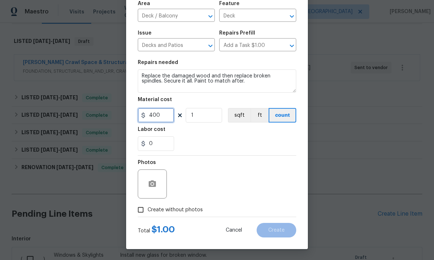
scroll to position [54, 0]
type input "400"
click at [143, 214] on input "Create without photos" at bounding box center [141, 210] width 14 height 14
checkbox input "true"
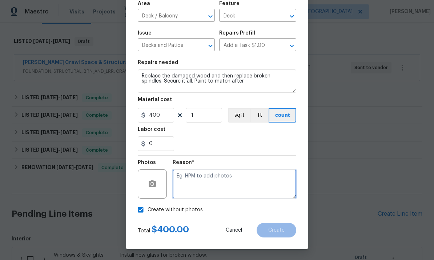
click at [214, 181] on textarea at bounding box center [234, 183] width 123 height 29
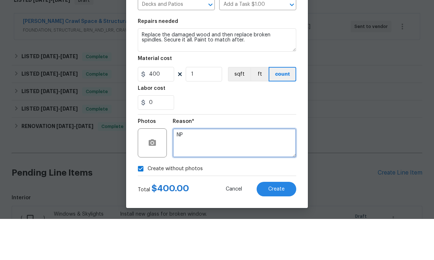
type textarea "NP"
click at [276, 227] on span "Create" at bounding box center [276, 229] width 16 height 5
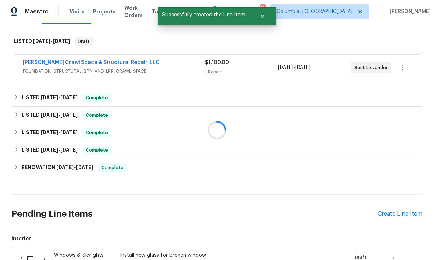
click at [395, 210] on div "Create Line Item" at bounding box center [399, 213] width 45 height 7
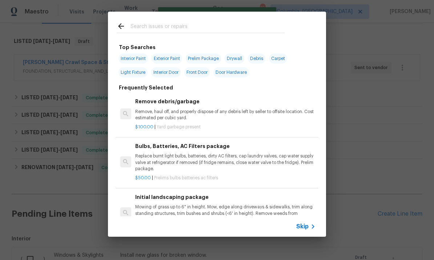
click at [152, 30] on input "text" at bounding box center [207, 27] width 154 height 11
click at [179, 30] on input "text" at bounding box center [207, 27] width 154 height 11
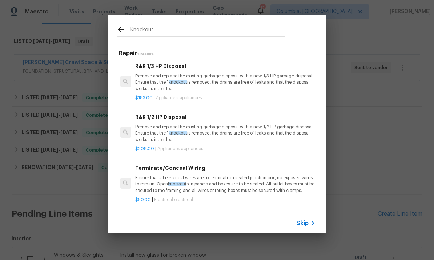
scroll to position [1, 0]
type input "K"
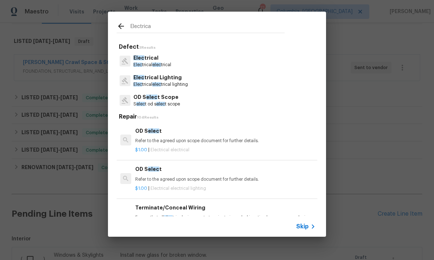
type input "Electrical"
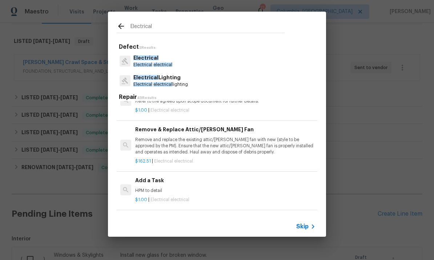
scroll to position [435, 0]
click at [158, 187] on p "HPM to detail" at bounding box center [225, 190] width 180 height 6
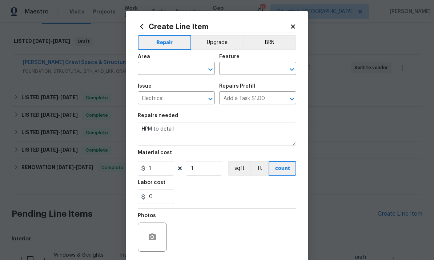
click at [173, 70] on input "text" at bounding box center [166, 69] width 57 height 11
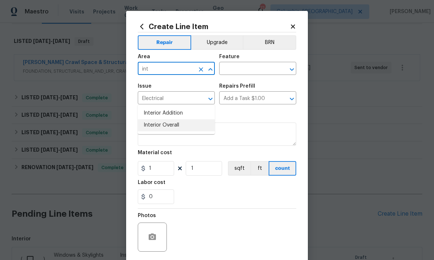
click at [186, 119] on li "Interior Overall" at bounding box center [176, 125] width 77 height 12
type input "Interior Overall"
click at [247, 67] on input "text" at bounding box center [247, 69] width 57 height 11
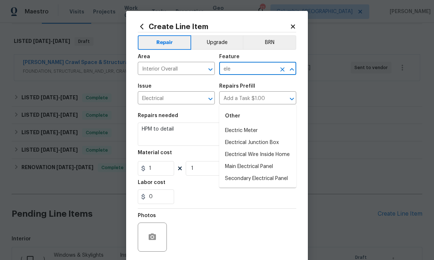
click at [274, 137] on li "Electrical Junction Box" at bounding box center [257, 143] width 77 height 12
type input "Electrical Junction Box"
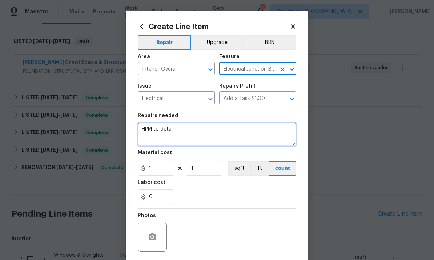
click at [162, 134] on textarea "HPM to detail" at bounding box center [217, 133] width 158 height 23
click at [161, 130] on textarea "HPM to detail" at bounding box center [217, 133] width 158 height 23
click at [162, 133] on textarea "HPM to detail" at bounding box center [217, 133] width 158 height 23
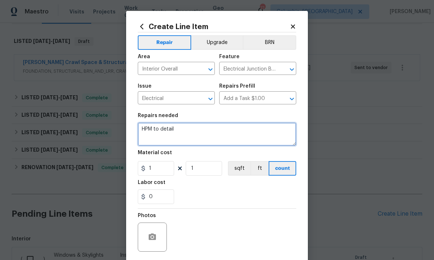
click at [161, 133] on textarea "HPM to detail" at bounding box center [217, 133] width 158 height 23
type textarea "R"
type textarea "Install open knockouts in main panel."
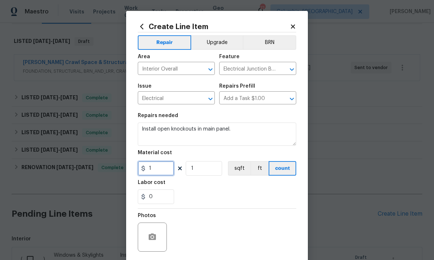
click at [162, 175] on input "1" at bounding box center [156, 168] width 36 height 15
click at [162, 169] on input "0" at bounding box center [156, 168] width 36 height 15
type input "15"
click at [206, 170] on input "1" at bounding box center [204, 168] width 36 height 15
type input "2"
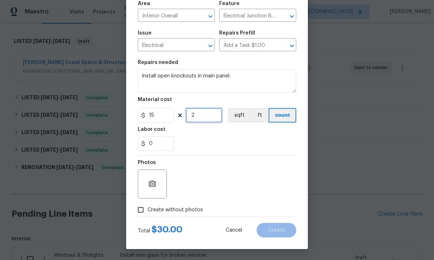
scroll to position [54, 0]
click at [140, 211] on input "Create without photos" at bounding box center [141, 210] width 14 height 14
checkbox input "true"
click at [219, 181] on textarea at bounding box center [234, 183] width 123 height 29
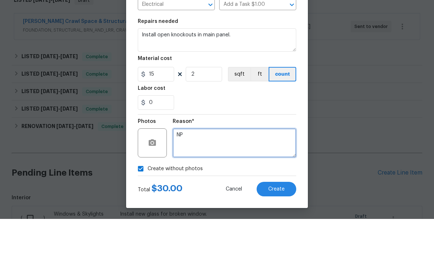
type textarea "NP"
click at [276, 223] on button "Create" at bounding box center [276, 230] width 40 height 15
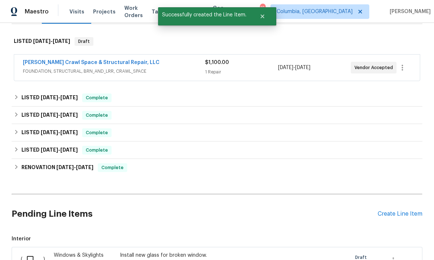
click at [397, 210] on div "Create Line Item" at bounding box center [399, 213] width 45 height 7
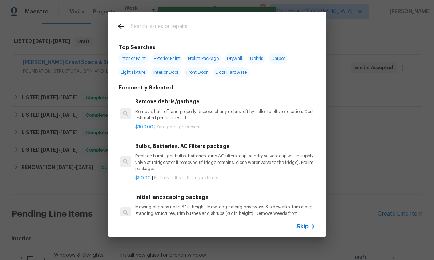
click at [165, 27] on input "text" at bounding box center [207, 27] width 154 height 11
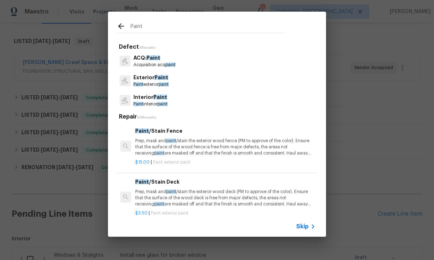
type input "Paint"
click at [177, 101] on div "Interior Paint Paint interior paint" at bounding box center [217, 100] width 200 height 20
click at [167, 103] on span "paint" at bounding box center [162, 104] width 10 height 4
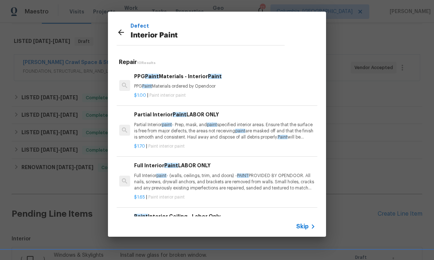
scroll to position [0, 1]
click at [121, 32] on icon at bounding box center [121, 32] width 6 height 6
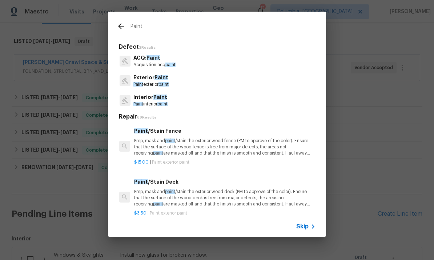
click at [158, 30] on input "Paint" at bounding box center [207, 27] width 154 height 11
type input "P"
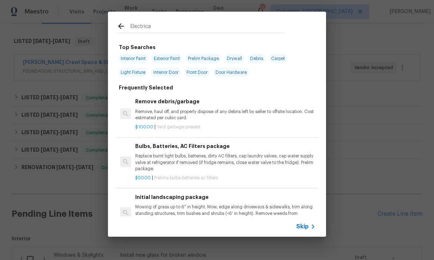
type input "Electrical"
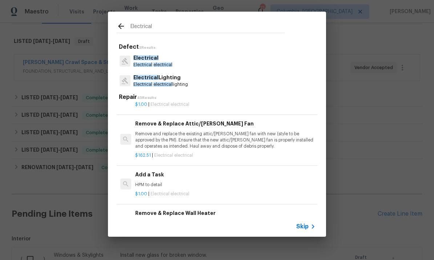
scroll to position [441, 0]
click at [155, 182] on p "HPM to detail" at bounding box center [225, 184] width 180 height 6
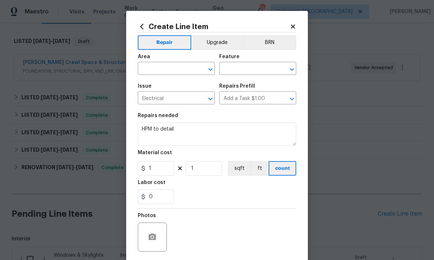
click at [156, 71] on input "text" at bounding box center [166, 69] width 57 height 11
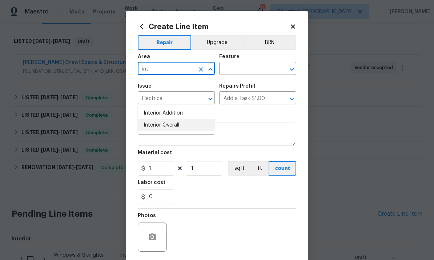
click at [181, 119] on li "Interior Overall" at bounding box center [176, 125] width 77 height 12
type input "Interior Overall"
click at [249, 75] on input "text" at bounding box center [247, 69] width 57 height 11
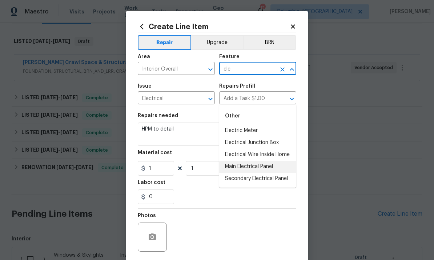
click at [268, 161] on li "Main Electrical Panel" at bounding box center [257, 167] width 77 height 12
type input "Main Electrical Panel"
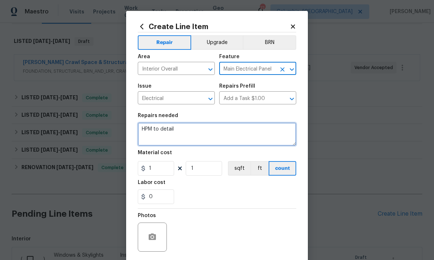
click at [164, 133] on textarea "HPM to detail" at bounding box center [217, 133] width 158 height 23
click at [164, 132] on textarea "HPM to detail" at bounding box center [217, 133] width 158 height 23
click at [166, 130] on textarea "HPM to detail" at bounding box center [217, 133] width 158 height 23
click at [165, 129] on textarea "HPM to detail" at bounding box center [217, 133] width 158 height 23
click at [164, 133] on textarea "HPM to detail" at bounding box center [217, 133] width 158 height 23
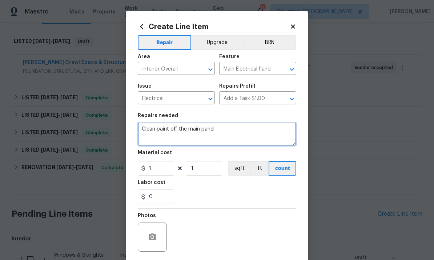
type textarea "Clean paint off the main panel"
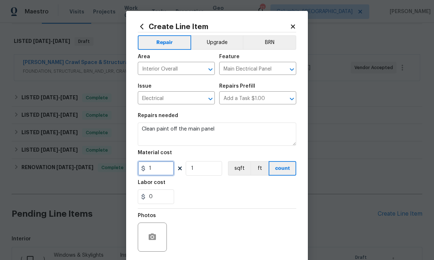
click at [162, 170] on input "1" at bounding box center [156, 168] width 36 height 15
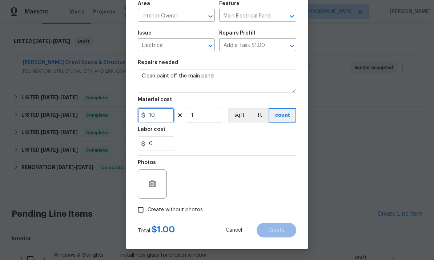
scroll to position [54, 0]
type input "10"
click at [146, 208] on input "Create without photos" at bounding box center [141, 210] width 14 height 14
checkbox input "true"
click at [226, 182] on textarea at bounding box center [234, 183] width 123 height 29
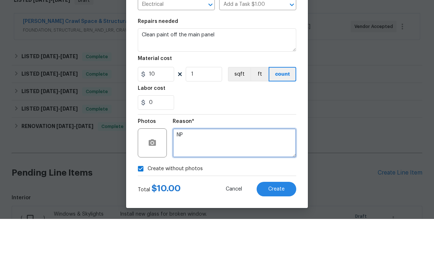
type textarea "NP"
click at [273, 227] on span "Create" at bounding box center [276, 229] width 16 height 5
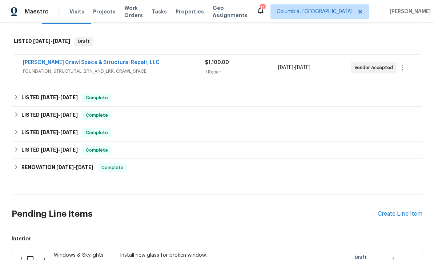
click at [390, 210] on div "Create Line Item" at bounding box center [399, 213] width 45 height 7
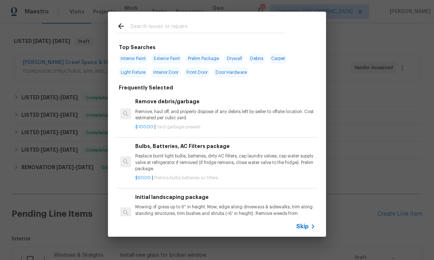
click at [168, 28] on input "text" at bounding box center [207, 27] width 154 height 11
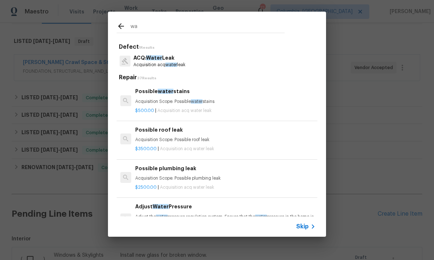
type input "w"
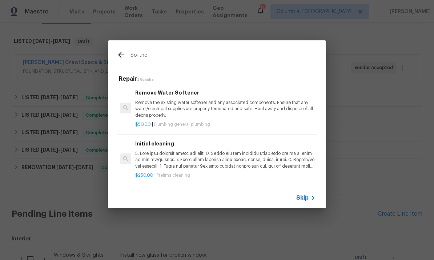
type input "Softner"
click at [186, 112] on p "Remove the existing water softener and any associated components. Ensure that a…" at bounding box center [225, 109] width 180 height 19
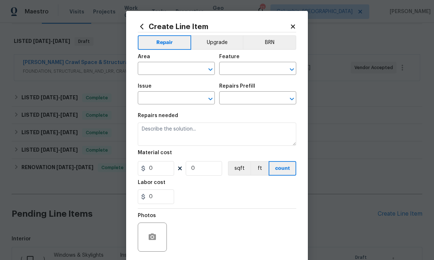
type input "Plumbing"
type input "General Plumbing"
type input "Remove Water Softener $50.00"
type textarea "Remove the existing water softener and any associated components. Ensure that a…"
type input "50"
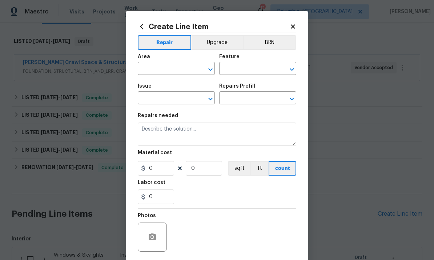
type input "1"
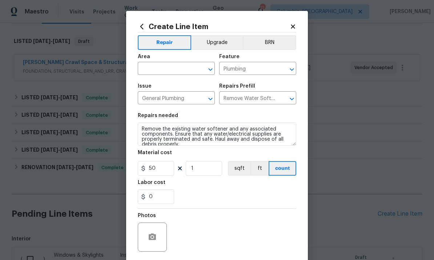
click at [174, 74] on input "text" at bounding box center [166, 69] width 57 height 11
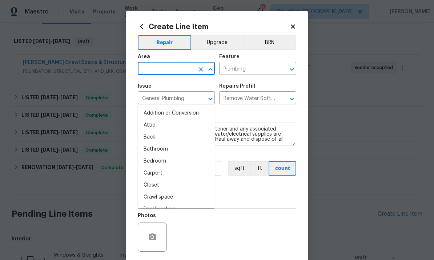
click at [173, 74] on input "text" at bounding box center [166, 69] width 57 height 11
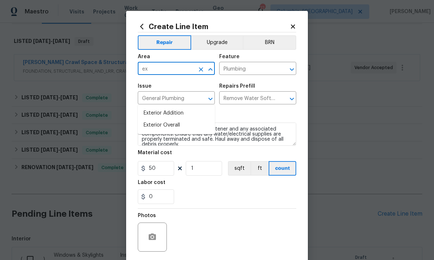
click at [190, 119] on li "Exterior Overall" at bounding box center [176, 125] width 77 height 12
type input "Exterior Overall"
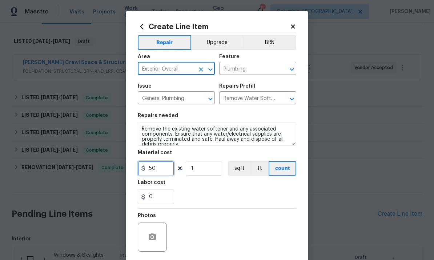
click at [162, 171] on input "50" at bounding box center [156, 168] width 36 height 15
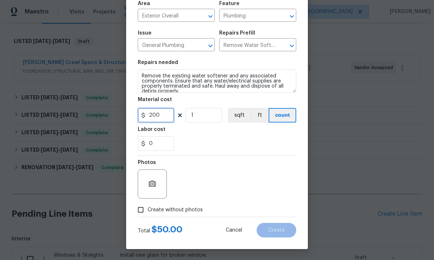
type input "200"
click at [142, 208] on input "Create without photos" at bounding box center [141, 210] width 14 height 14
checkbox input "true"
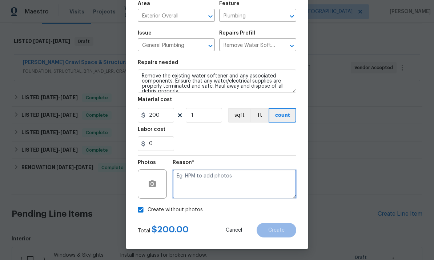
click at [218, 177] on textarea at bounding box center [234, 183] width 123 height 29
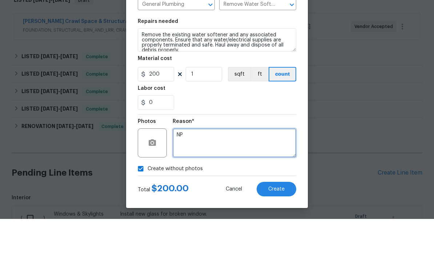
type textarea "NP"
click at [279, 227] on span "Create" at bounding box center [276, 229] width 16 height 5
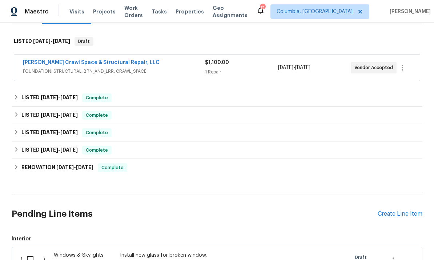
click at [389, 210] on div "Create Line Item" at bounding box center [399, 213] width 45 height 7
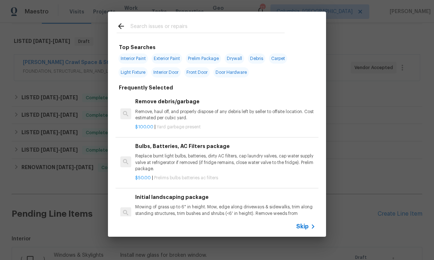
click at [179, 28] on input "text" at bounding box center [207, 27] width 154 height 11
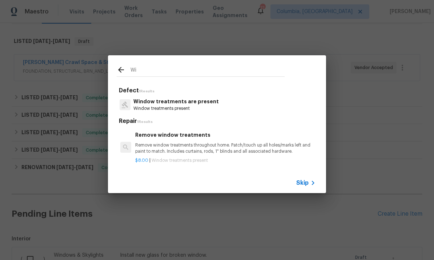
type input "W"
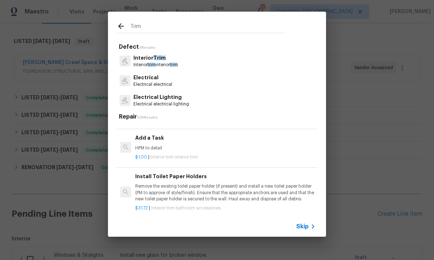
scroll to position [1053, -1]
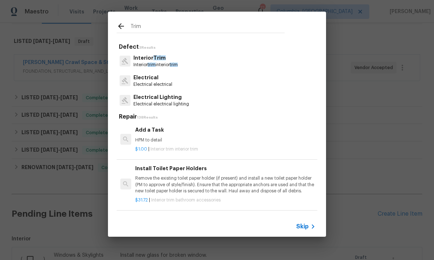
click at [160, 29] on input "Trim" at bounding box center [207, 27] width 154 height 11
type input "T"
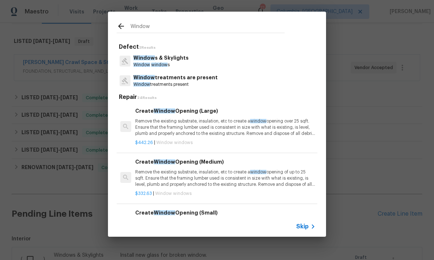
type input "Windows"
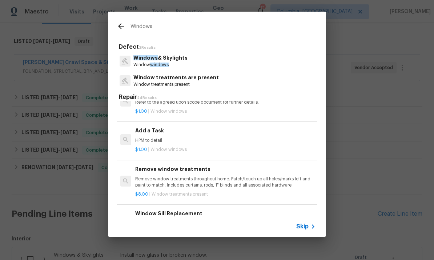
scroll to position [611, 0]
click at [188, 146] on p "$1.00 | Window windows" at bounding box center [225, 149] width 180 height 6
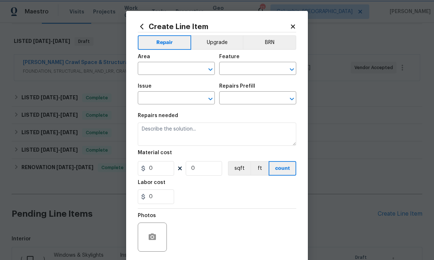
type input "Windows & Skylights"
type input "Add a Task $1.00"
type textarea "HPM to detail"
type input "1"
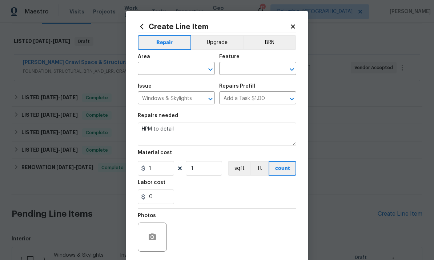
click at [169, 70] on input "text" at bounding box center [166, 69] width 57 height 11
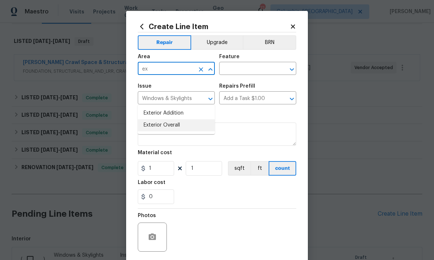
click at [195, 119] on li "Exterior Overall" at bounding box center [176, 125] width 77 height 12
type input "Exterior Overall"
click at [252, 70] on input "text" at bounding box center [247, 69] width 57 height 11
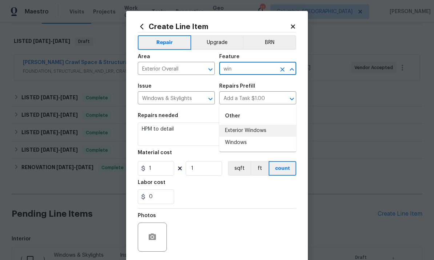
click at [266, 125] on li "Exterior Windows" at bounding box center [257, 131] width 77 height 12
type input "Exterior Windows"
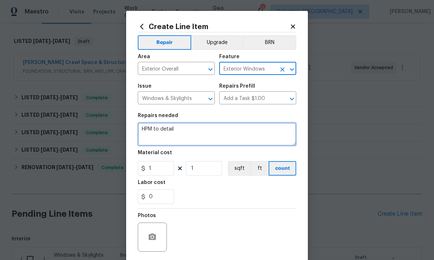
click at [162, 133] on textarea "HPM to detail" at bounding box center [217, 133] width 158 height 23
click at [162, 132] on textarea "HPM to detail" at bounding box center [217, 133] width 158 height 23
click at [161, 131] on textarea "HPM to detail" at bounding box center [217, 133] width 158 height 23
click at [156, 133] on textarea "HPM to detail" at bounding box center [217, 133] width 158 height 23
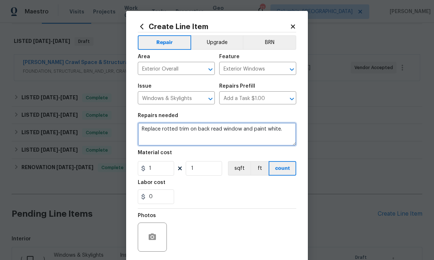
type textarea "Replace rotted trim on back read window and paint white."
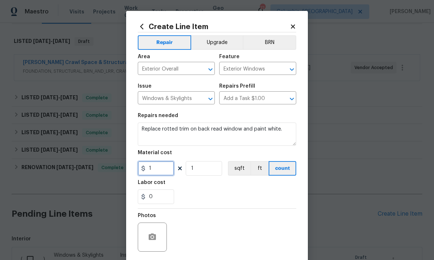
click at [155, 172] on input "1" at bounding box center [156, 168] width 36 height 15
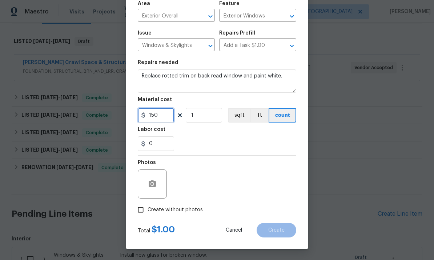
scroll to position [54, 0]
type input "150"
click at [142, 209] on input "Create without photos" at bounding box center [141, 210] width 14 height 14
checkbox input "true"
click at [215, 184] on textarea at bounding box center [234, 183] width 123 height 29
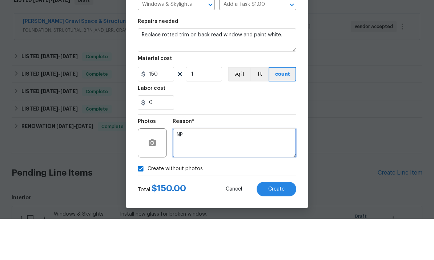
type textarea "NP"
click at [275, 227] on span "Create" at bounding box center [276, 229] width 16 height 5
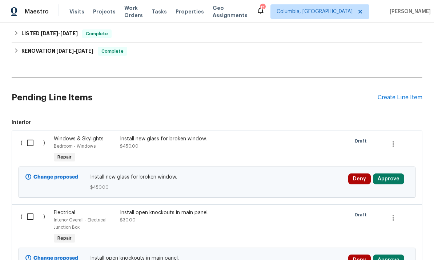
scroll to position [226, 0]
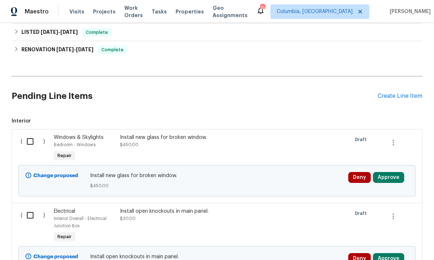
click at [34, 134] on input "checkbox" at bounding box center [33, 141] width 21 height 15
checkbox input "true"
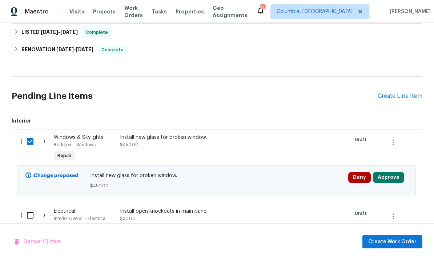
click at [31, 207] on input "checkbox" at bounding box center [33, 214] width 21 height 15
checkbox input "true"
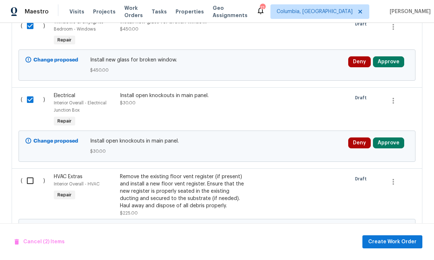
click at [32, 173] on input "checkbox" at bounding box center [33, 180] width 21 height 15
checkbox input "true"
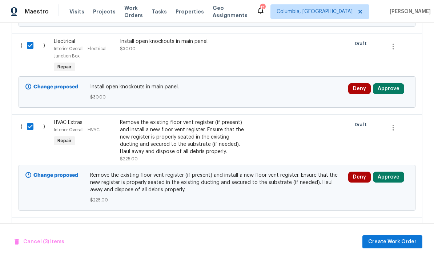
scroll to position [453, 0]
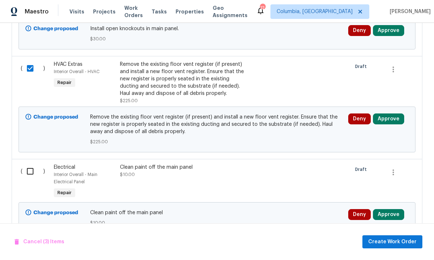
click at [33, 163] on input "checkbox" at bounding box center [33, 170] width 21 height 15
checkbox input "true"
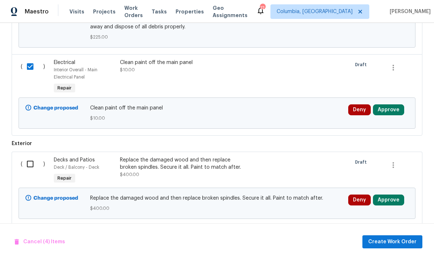
scroll to position [564, 0]
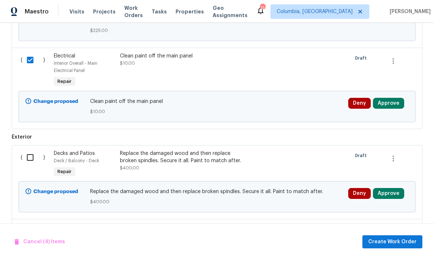
click at [29, 150] on input "checkbox" at bounding box center [33, 157] width 21 height 15
checkbox input "true"
click at [36, 223] on input "checkbox" at bounding box center [33, 230] width 21 height 15
checkbox input "true"
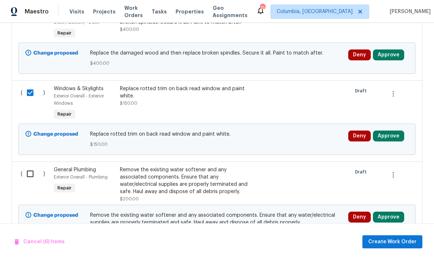
click at [34, 166] on input "checkbox" at bounding box center [33, 173] width 21 height 15
checkbox input "true"
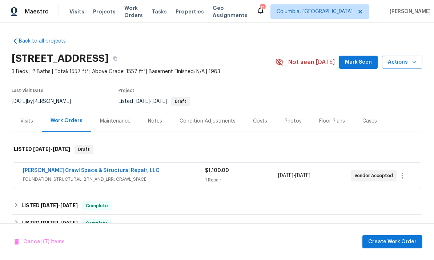
scroll to position [0, 0]
click at [385, 240] on span "Create Work Order" at bounding box center [392, 241] width 48 height 9
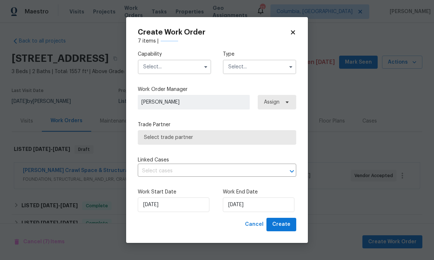
checkbox input "false"
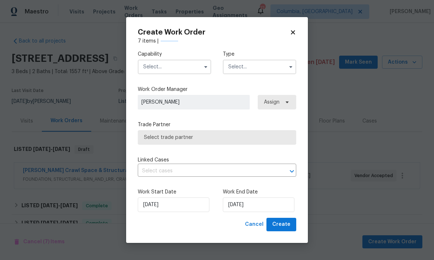
checkbox input "false"
click at [171, 65] on input "text" at bounding box center [174, 67] width 73 height 15
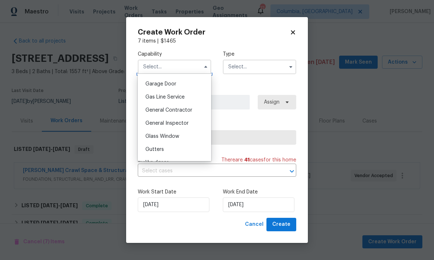
scroll to position [325, 0]
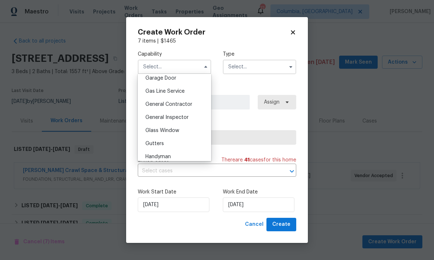
click at [186, 107] on div "General Contractor" at bounding box center [174, 104] width 70 height 13
type input "General Contractor"
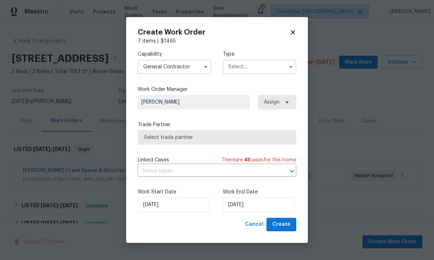
click at [257, 70] on input "text" at bounding box center [259, 67] width 73 height 15
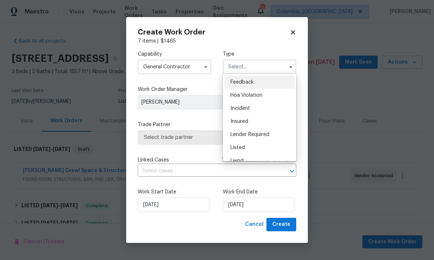
click at [253, 149] on div "Listed" at bounding box center [259, 147] width 70 height 13
type input "Listed"
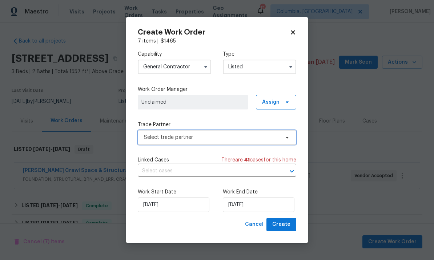
click at [222, 138] on span "Select trade partner" at bounding box center [211, 137] width 135 height 7
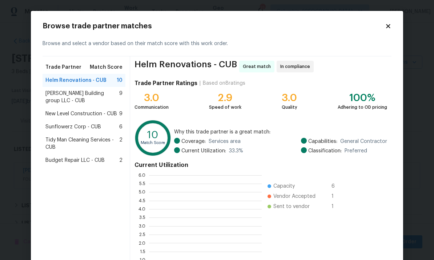
scroll to position [102, 113]
click at [97, 82] on span "Helm Renovations - CUB" at bounding box center [75, 80] width 61 height 7
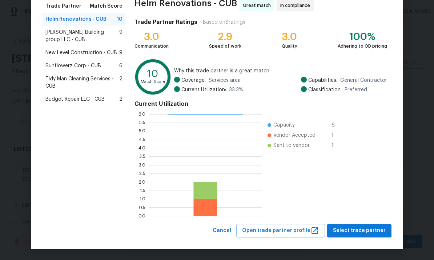
scroll to position [61, 0]
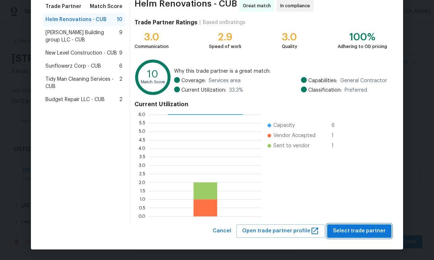
click at [362, 231] on span "Select trade partner" at bounding box center [359, 230] width 53 height 9
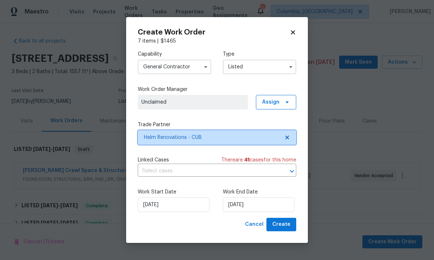
scroll to position [0, 0]
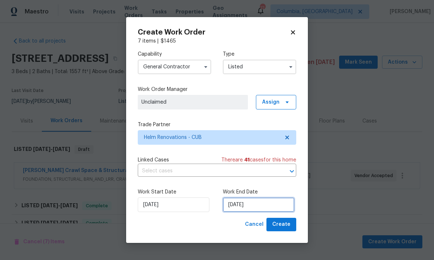
click at [262, 208] on input "[DATE]" at bounding box center [259, 204] width 72 height 15
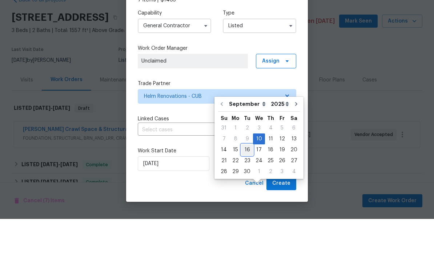
click at [247, 186] on div "16" at bounding box center [247, 191] width 12 height 10
type input "9/16/2025"
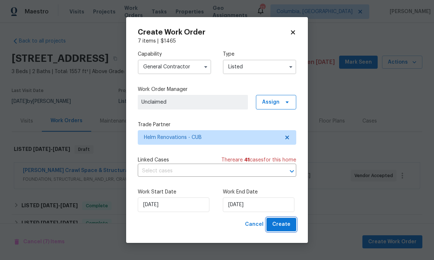
click at [283, 226] on span "Create" at bounding box center [281, 224] width 18 height 9
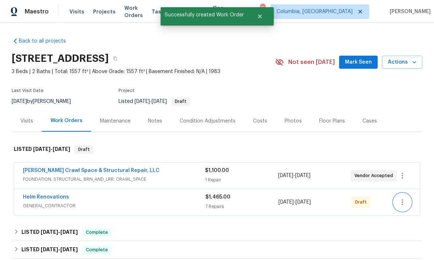
click at [407, 193] on button "button" at bounding box center [401, 201] width 17 height 17
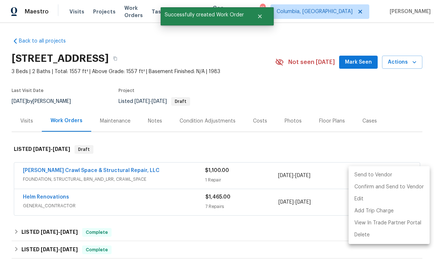
click at [364, 176] on li "Send to Vendor" at bounding box center [388, 175] width 81 height 12
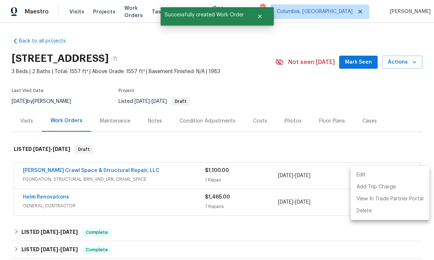
click at [392, 121] on div at bounding box center [217, 130] width 434 height 260
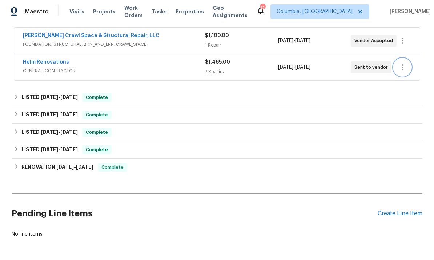
scroll to position [134, 0]
click at [406, 210] on div "Create Line Item" at bounding box center [399, 213] width 45 height 7
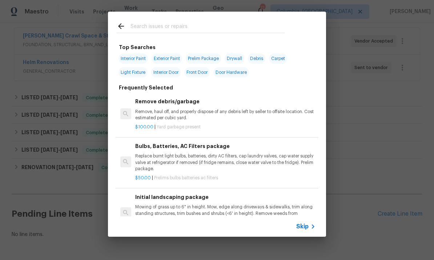
click at [168, 31] on input "text" at bounding box center [207, 27] width 154 height 11
click at [167, 31] on input "text" at bounding box center [207, 27] width 154 height 11
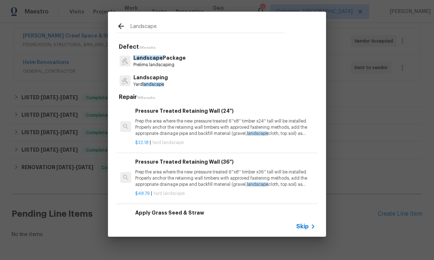
type input "Landscape"
click at [183, 86] on div "Landscaping Yard landscape" at bounding box center [217, 81] width 200 height 20
click at [200, 88] on div "Landscaping Yard landscape" at bounding box center [217, 81] width 200 height 20
click at [154, 84] on span "landscape" at bounding box center [152, 84] width 21 height 4
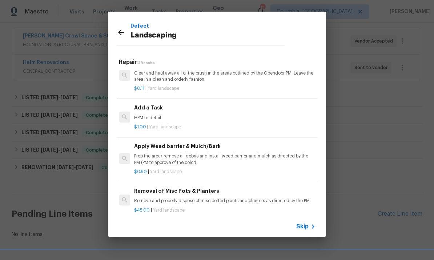
scroll to position [357, 1]
click at [157, 121] on div "$1.00 | Yard landscape" at bounding box center [224, 125] width 180 height 9
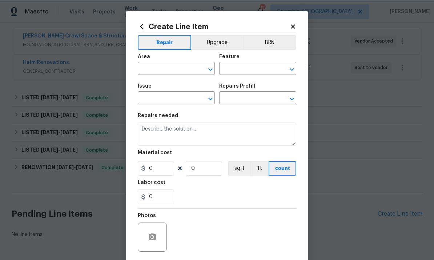
type input "Landscaping"
type input "Add a Task $1.00"
type textarea "HPM to detail"
type input "1"
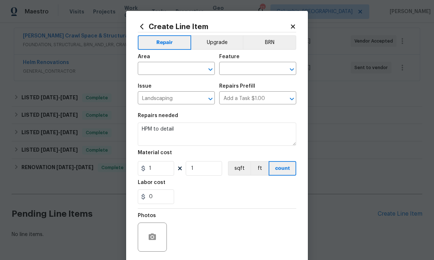
click at [168, 71] on input "text" at bounding box center [166, 69] width 57 height 11
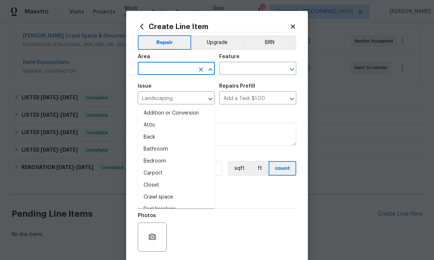
type input "f"
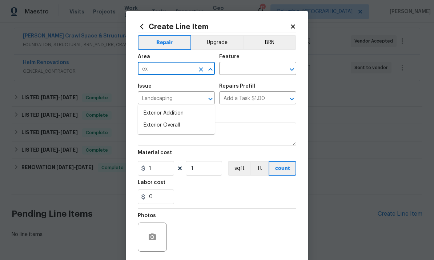
click at [188, 119] on li "Exterior Overall" at bounding box center [176, 125] width 77 height 12
type input "Exterior Overall"
click at [249, 69] on input "text" at bounding box center [247, 69] width 57 height 11
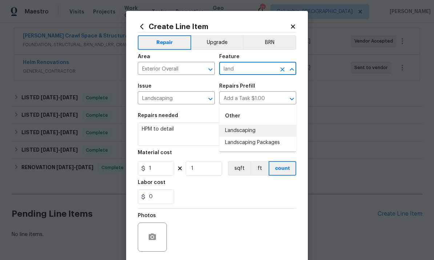
click at [248, 125] on li "Landscaping" at bounding box center [257, 131] width 77 height 12
type input "Landscaping"
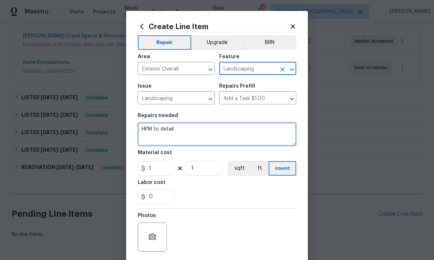
click at [167, 129] on textarea "HPM to detail" at bounding box center [217, 133] width 158 height 23
click at [159, 131] on textarea "HPM to detail" at bounding box center [217, 133] width 158 height 23
type textarea "Fill in the hole in the front yard."
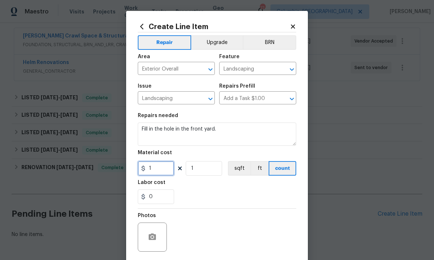
click at [161, 170] on input "1" at bounding box center [156, 168] width 36 height 15
type input "0"
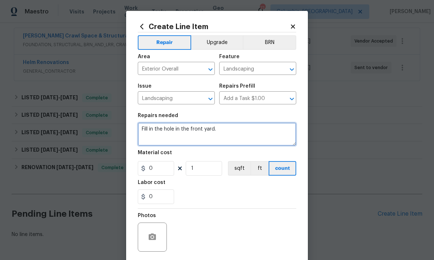
click at [232, 137] on textarea "Fill in the hole in the front yard." at bounding box center [217, 133] width 158 height 23
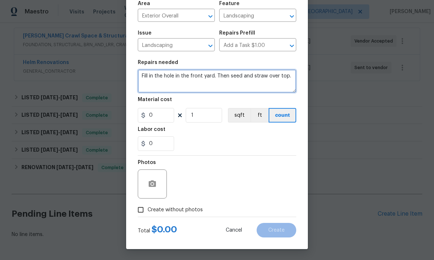
scroll to position [54, 0]
type textarea "Fill in the hole in the front yard. Then seed and straw over top."
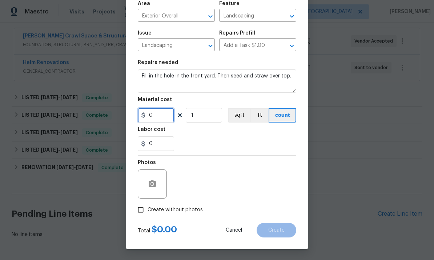
click at [156, 119] on input "0" at bounding box center [156, 115] width 36 height 15
type input "125"
click at [134, 211] on input "Create without photos" at bounding box center [141, 210] width 14 height 14
checkbox input "true"
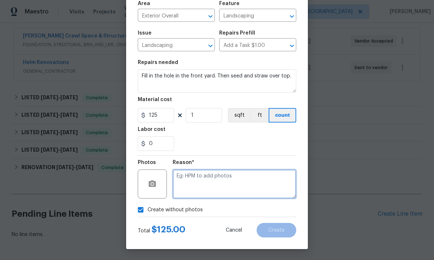
click at [206, 187] on textarea at bounding box center [234, 183] width 123 height 29
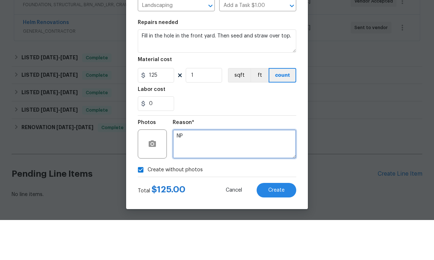
type textarea "NP"
click at [274, 227] on span "Create" at bounding box center [276, 229] width 16 height 5
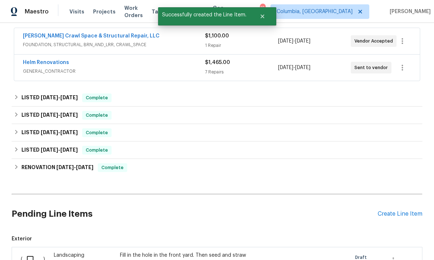
click at [387, 210] on div "Create Line Item" at bounding box center [399, 213] width 45 height 7
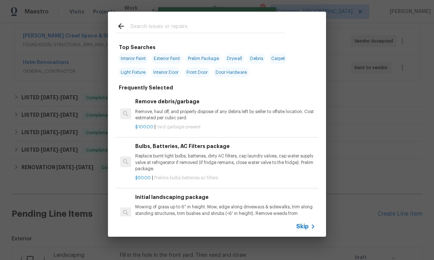
click at [168, 27] on input "text" at bounding box center [207, 27] width 154 height 11
type input "Pine"
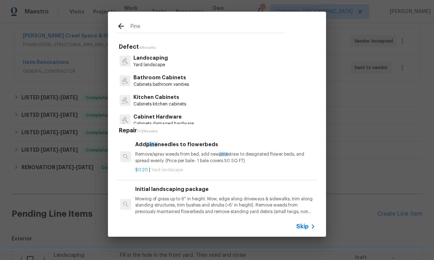
click at [195, 159] on p "Remove/spray weeds from bed, add new pine straw to designated flower beds, and …" at bounding box center [225, 157] width 180 height 12
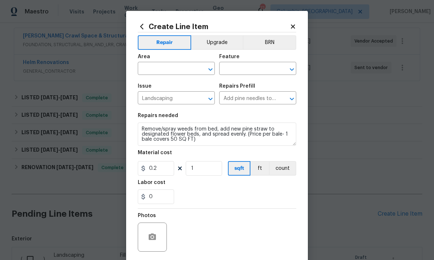
click at [170, 66] on input "text" at bounding box center [166, 69] width 57 height 11
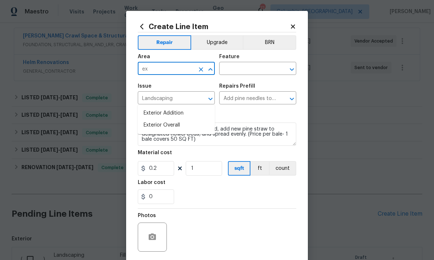
click at [193, 119] on li "Exterior Overall" at bounding box center [176, 125] width 77 height 12
type input "Exterior Overall"
click at [253, 70] on input "text" at bounding box center [247, 69] width 57 height 11
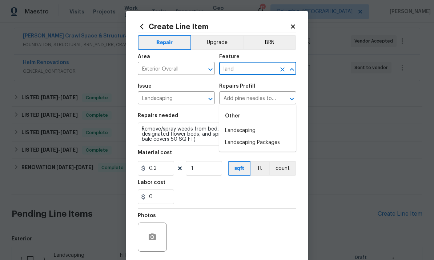
click at [260, 125] on li "Landscaping" at bounding box center [257, 131] width 77 height 12
type input "Landscaping"
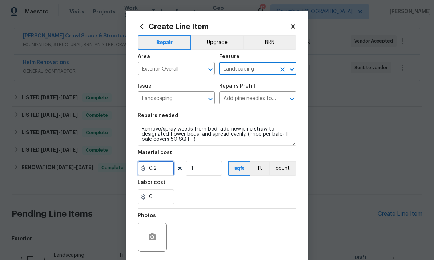
click at [166, 170] on input "0.2" at bounding box center [156, 168] width 36 height 15
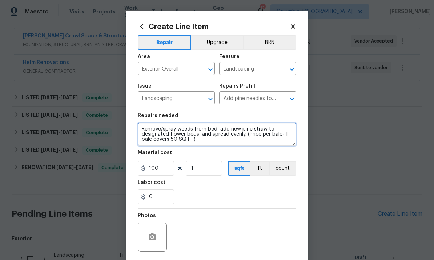
click at [191, 138] on textarea "Remove/spray weeds from bed, add new pine straw to designated flower beds, and …" at bounding box center [217, 133] width 158 height 23
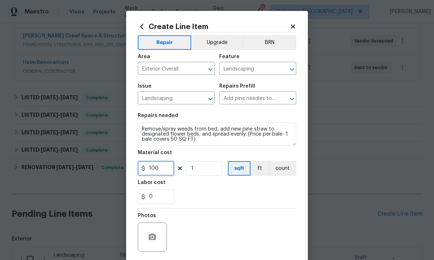
click at [162, 173] on input "100" at bounding box center [156, 168] width 36 height 15
type input "125"
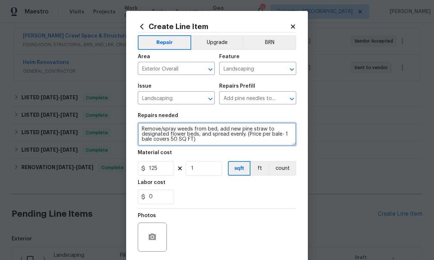
click at [208, 142] on textarea "Remove/spray weeds from bed, add new pine straw to designated flower beds, and …" at bounding box center [217, 133] width 158 height 23
click at [214, 133] on textarea "Remove/spray weeds from bed, add new pine straw to designated flower beds, and …" at bounding box center [217, 133] width 158 height 23
click at [231, 136] on textarea "Remove/spray weeds from bed, add new pine straw to designated flower beds, and …" at bounding box center [217, 133] width 158 height 23
click at [240, 131] on textarea "Remove/spray weeds from bed, add new pine straw to designated flower beds, and …" at bounding box center [217, 133] width 158 height 23
click at [239, 131] on textarea "Remove/spray weeds from bed, add new pine straw to designated flower beds, and …" at bounding box center [217, 133] width 158 height 23
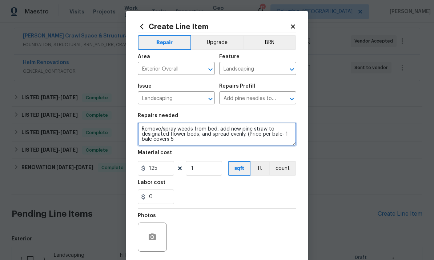
click at [254, 128] on textarea "Remove/spray weeds from bed, add new pine straw to designated flower beds, and …" at bounding box center [217, 133] width 158 height 23
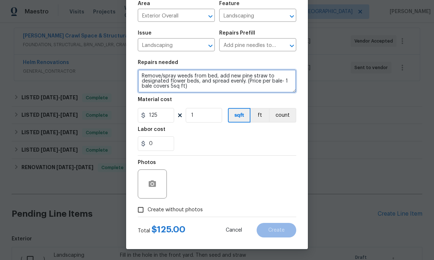
type textarea "Remove/spray weeds from bed, add new pine straw to designated flower beds, and …"
click at [147, 210] on input "Create without photos" at bounding box center [141, 210] width 14 height 14
checkbox input "true"
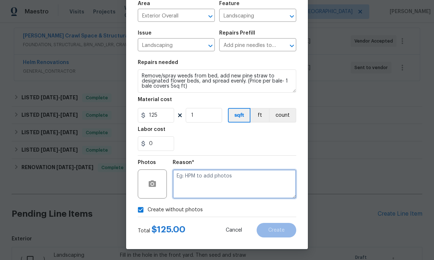
click at [224, 180] on textarea at bounding box center [234, 183] width 123 height 29
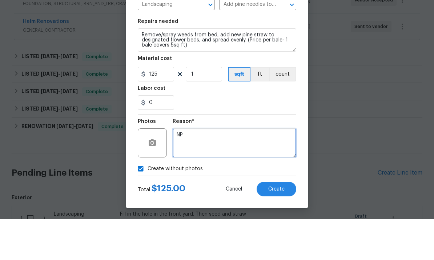
type textarea "NP"
click at [279, 223] on button "Create" at bounding box center [276, 230] width 40 height 15
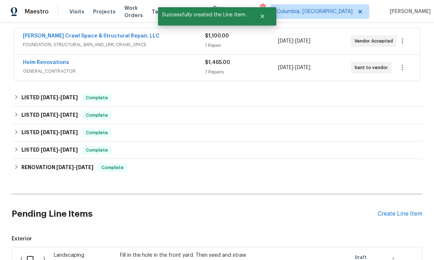
click at [390, 210] on div "Create Line Item" at bounding box center [399, 213] width 45 height 7
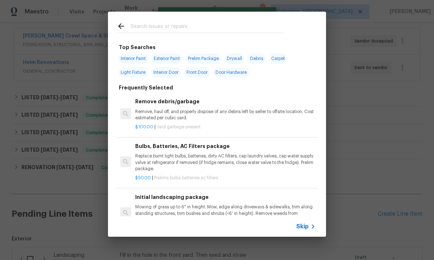
click at [167, 26] on input "text" at bounding box center [207, 27] width 154 height 11
type input "P"
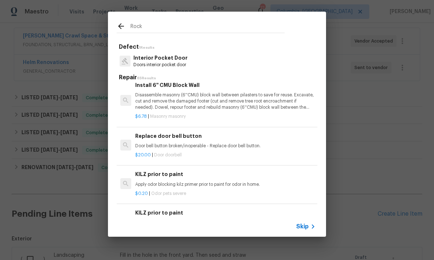
scroll to position [936, 0]
type input "R"
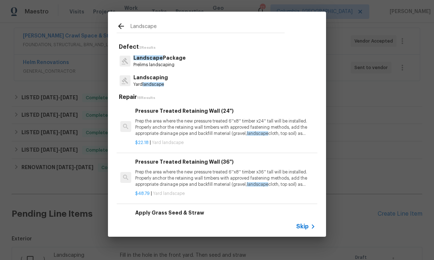
type input "Landscape"
click at [174, 82] on div "Landscaping Yard landscape" at bounding box center [217, 81] width 200 height 20
click at [172, 87] on div "Landscaping Yard landscape" at bounding box center [217, 81] width 200 height 20
click at [164, 80] on p "Landscaping" at bounding box center [150, 78] width 35 height 8
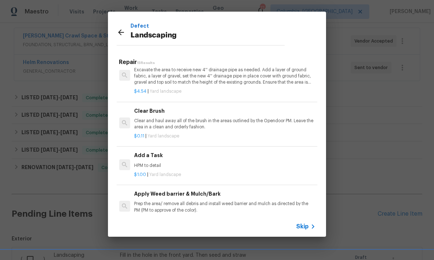
scroll to position [309, 1]
click at [183, 165] on p "HPM to detail" at bounding box center [224, 165] width 180 height 6
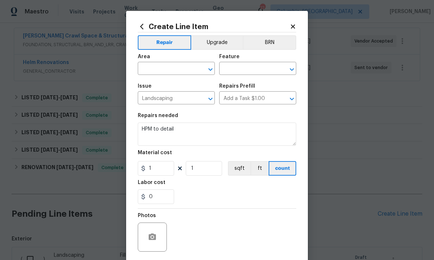
click at [164, 159] on div "Material cost" at bounding box center [217, 154] width 158 height 9
click at [167, 70] on input "text" at bounding box center [166, 69] width 57 height 11
click at [184, 119] on li "Exterior Overall" at bounding box center [176, 125] width 77 height 12
type input "Exterior Overall"
click at [246, 69] on input "text" at bounding box center [247, 69] width 57 height 11
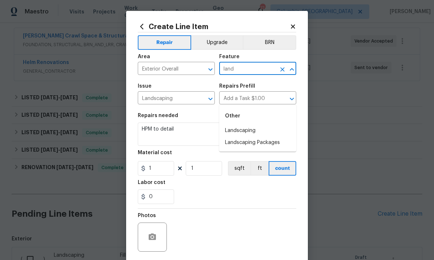
click at [247, 125] on li "Landscaping" at bounding box center [257, 131] width 77 height 12
type input "Landscaping"
click at [162, 131] on textarea "HPM to detail" at bounding box center [217, 133] width 158 height 23
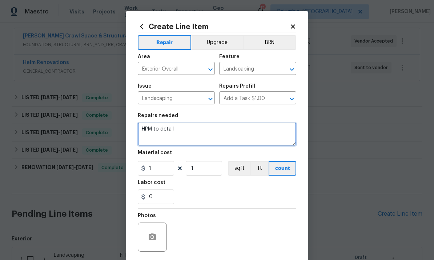
click at [162, 131] on textarea "HPM to detail" at bounding box center [217, 133] width 158 height 23
click at [157, 137] on textarea "HPM to detail" at bounding box center [217, 133] width 158 height 23
click at [152, 133] on textarea "HPM to detail" at bounding box center [217, 133] width 158 height 23
click at [151, 133] on textarea "HPM to detail" at bounding box center [217, 133] width 158 height 23
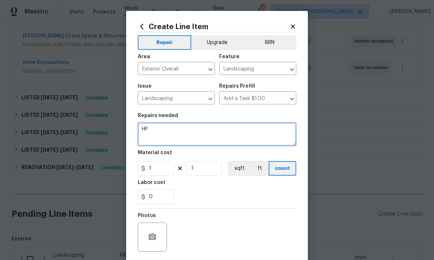
type textarea "H"
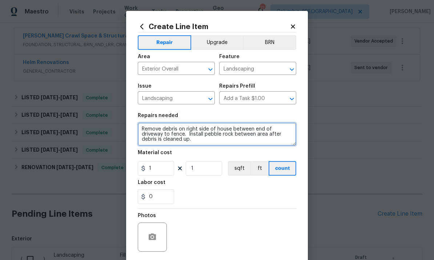
type textarea "Remove debris on right side of house between end of driveway to fence. Install …"
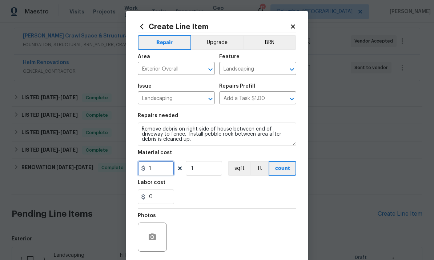
click at [165, 170] on input "1" at bounding box center [156, 168] width 36 height 15
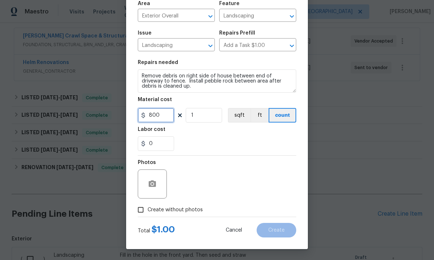
scroll to position [54, 0]
type input "800"
click at [143, 210] on input "Create without photos" at bounding box center [141, 210] width 14 height 14
checkbox input "true"
click at [226, 180] on textarea at bounding box center [234, 183] width 123 height 29
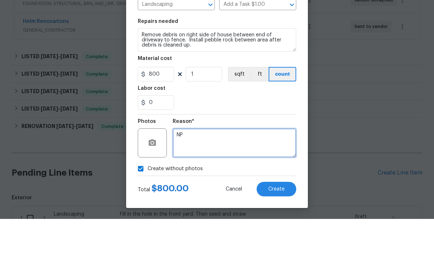
type textarea "NP"
click at [279, 227] on span "Create" at bounding box center [276, 229] width 16 height 5
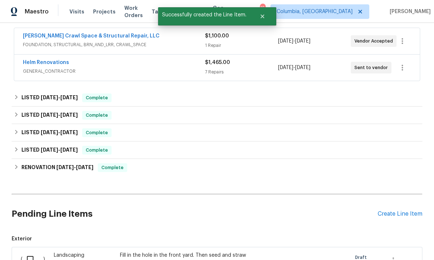
click at [390, 210] on div "Create Line Item" at bounding box center [399, 213] width 45 height 7
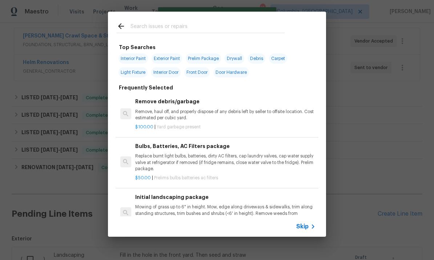
click at [166, 28] on input "text" at bounding box center [207, 27] width 154 height 11
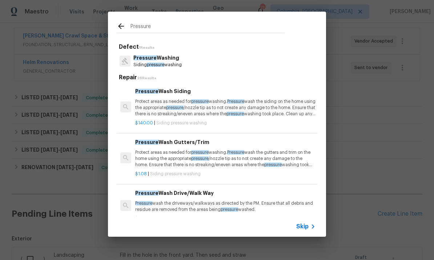
type input "Pressure"
click at [197, 68] on div "Pressure Washing Siding pressure washing" at bounding box center [217, 61] width 200 height 20
click at [194, 68] on div "Pressure Washing Siding pressure washing" at bounding box center [217, 61] width 200 height 20
click at [168, 62] on p "Siding pressure washing" at bounding box center [157, 65] width 48 height 6
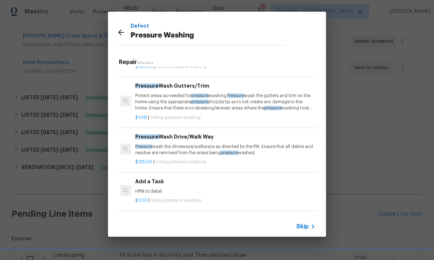
scroll to position [41, 0]
click at [178, 189] on p "HPM to detail" at bounding box center [225, 191] width 180 height 6
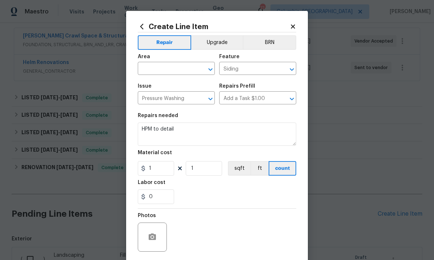
click at [178, 189] on div "Labor cost" at bounding box center [217, 184] width 158 height 9
click at [165, 73] on input "text" at bounding box center [166, 69] width 57 height 11
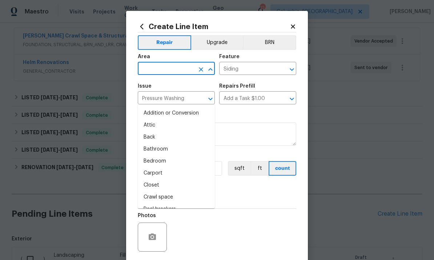
type input "g"
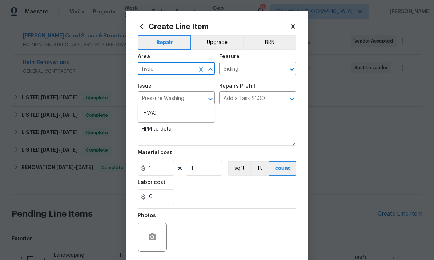
click at [180, 107] on li "HVAC" at bounding box center [176, 113] width 77 height 12
type input "HVAC"
click at [179, 85] on div "Issue" at bounding box center [176, 88] width 77 height 9
click at [249, 69] on input "Siding" at bounding box center [247, 69] width 57 height 11
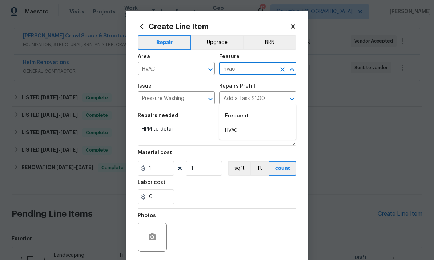
click at [241, 125] on li "HVAC" at bounding box center [257, 131] width 77 height 12
type input "HVAC"
click at [240, 101] on input "Add a Task $1.00" at bounding box center [247, 98] width 57 height 11
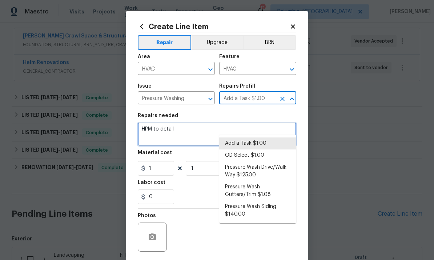
click at [160, 129] on textarea "HPM to detail" at bounding box center [217, 133] width 158 height 23
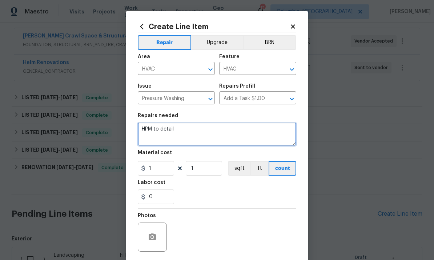
click at [160, 128] on textarea "HPM to detail" at bounding box center [217, 133] width 158 height 23
click at [159, 130] on textarea "HPM to detail" at bounding box center [217, 133] width 158 height 23
click at [159, 134] on textarea "HPM to detail" at bounding box center [217, 133] width 158 height 23
click at [158, 134] on textarea "HPM to detail" at bounding box center [217, 133] width 158 height 23
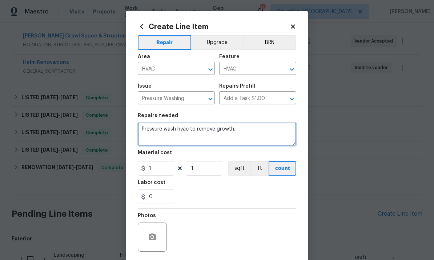
type textarea "Pressure wash hvac to remove growth."
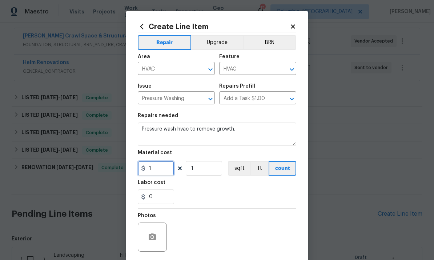
click at [159, 174] on input "1" at bounding box center [156, 168] width 36 height 15
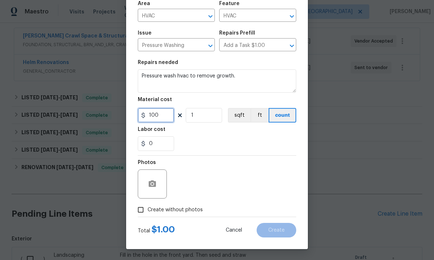
scroll to position [54, 0]
type input "100"
click at [137, 208] on input "Create without photos" at bounding box center [141, 210] width 14 height 14
checkbox input "true"
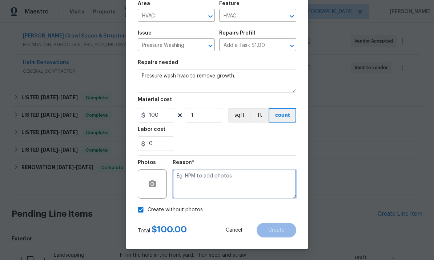
click at [232, 187] on textarea at bounding box center [234, 183] width 123 height 29
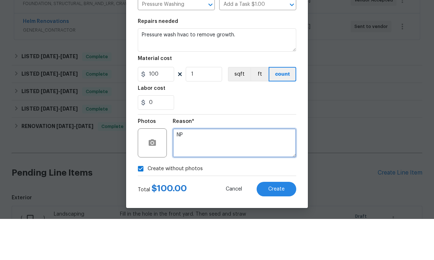
type textarea "NP"
click at [278, 227] on span "Create" at bounding box center [276, 229] width 16 height 5
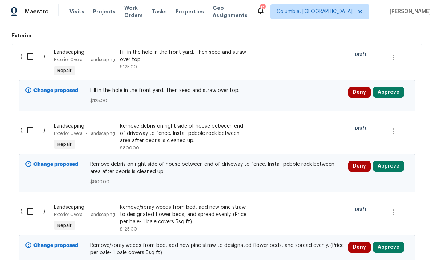
scroll to position [336, 0]
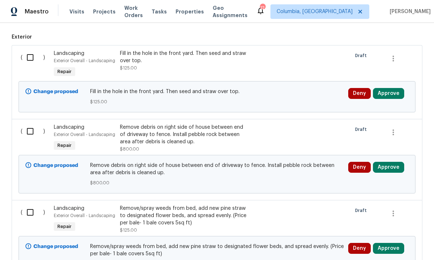
click at [28, 58] on input "checkbox" at bounding box center [33, 57] width 21 height 15
checkbox input "true"
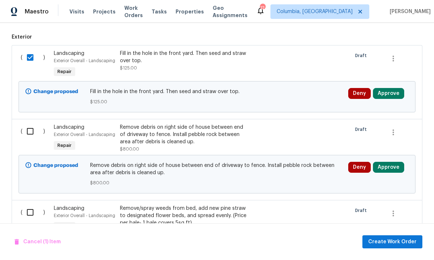
click at [37, 128] on input "checkbox" at bounding box center [33, 130] width 21 height 15
checkbox input "true"
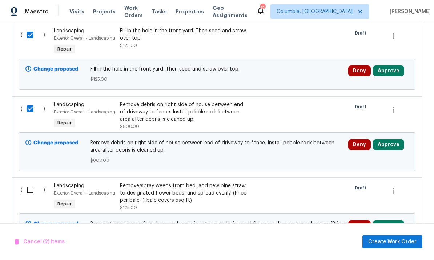
scroll to position [415, 0]
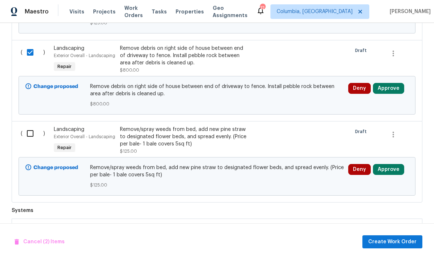
click at [36, 139] on input "checkbox" at bounding box center [33, 133] width 21 height 15
checkbox input "true"
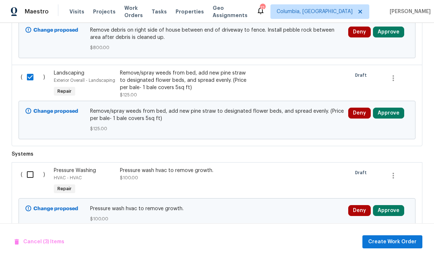
scroll to position [471, 0]
click at [36, 179] on input "checkbox" at bounding box center [33, 174] width 21 height 15
checkbox input "true"
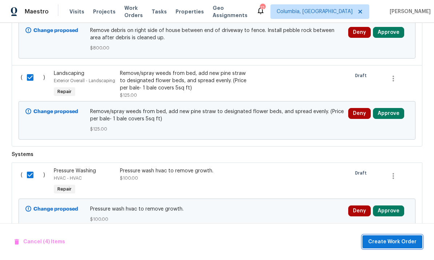
click at [394, 240] on span "Create Work Order" at bounding box center [392, 241] width 48 height 9
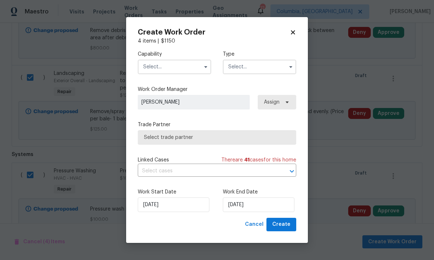
click at [187, 63] on input "text" at bounding box center [174, 67] width 73 height 15
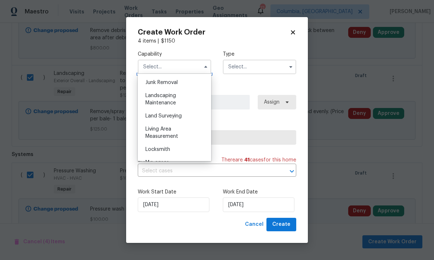
scroll to position [476, 0]
click at [191, 76] on div "Junk Removal" at bounding box center [174, 70] width 70 height 13
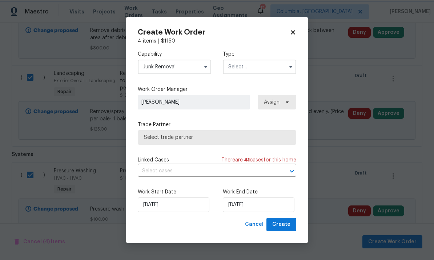
scroll to position [452, 0]
click at [198, 64] on input "Junk Removal" at bounding box center [174, 67] width 73 height 15
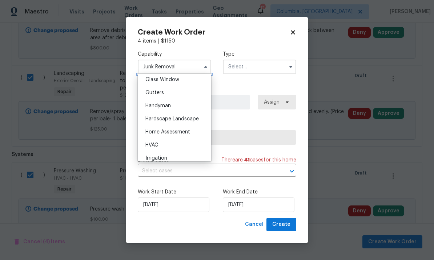
scroll to position [378, 0]
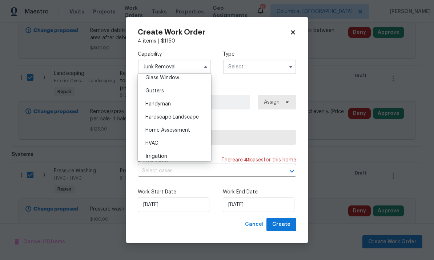
click at [194, 118] on span "Hardscape Landscape" at bounding box center [171, 116] width 53 height 5
type input "Hardscape Landscape"
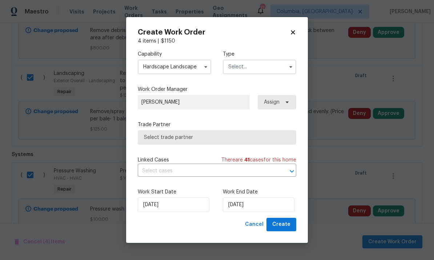
click at [265, 69] on input "text" at bounding box center [259, 67] width 73 height 15
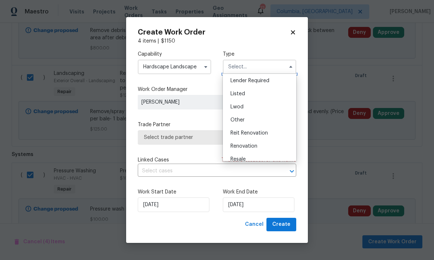
scroll to position [54, 0]
click at [251, 98] on div "Listed" at bounding box center [259, 93] width 70 height 13
type input "Listed"
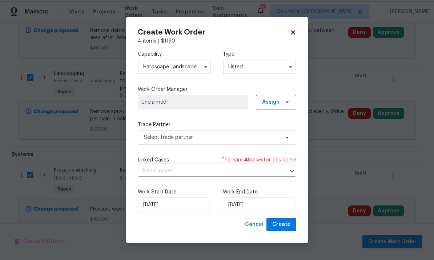
scroll to position [0, 0]
click at [207, 138] on span "Select trade partner" at bounding box center [211, 137] width 135 height 7
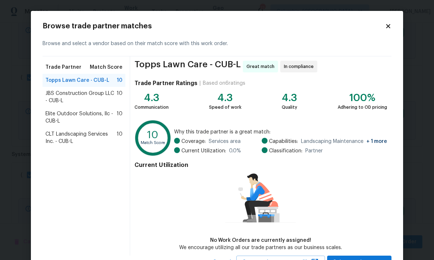
click at [105, 113] on span "Elite Outdoor Solutions, llc - CUB-L" at bounding box center [80, 117] width 71 height 15
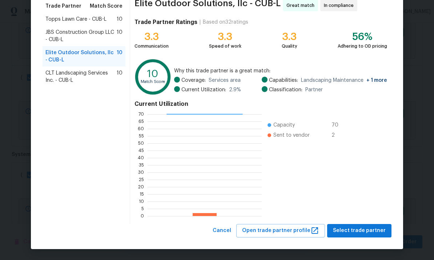
scroll to position [61, 0]
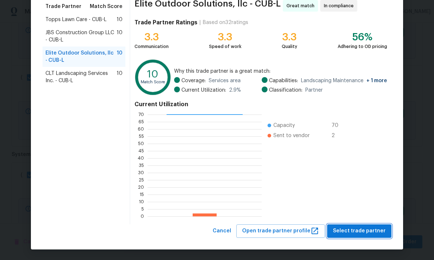
click at [369, 231] on span "Select trade partner" at bounding box center [359, 230] width 53 height 9
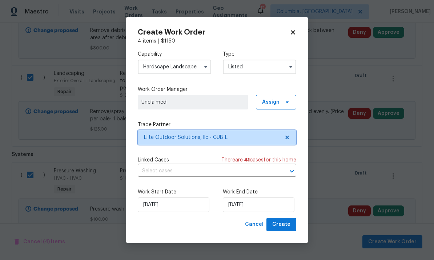
scroll to position [0, 0]
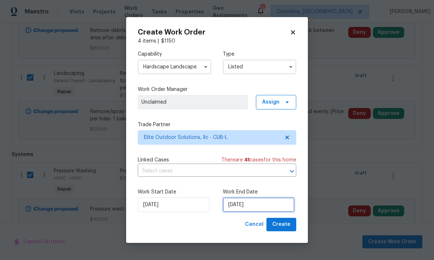
click at [275, 203] on input "9/10/2025" at bounding box center [259, 204] width 72 height 15
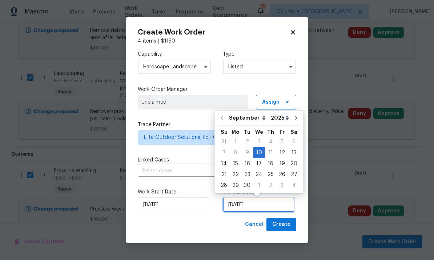
scroll to position [27, 0]
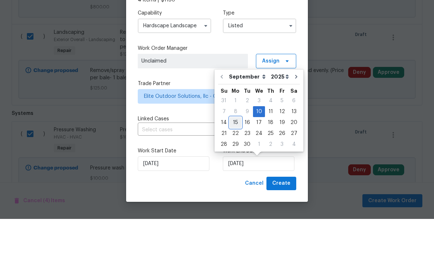
click at [237, 158] on div "15" at bounding box center [236, 163] width 12 height 10
type input "[DATE]"
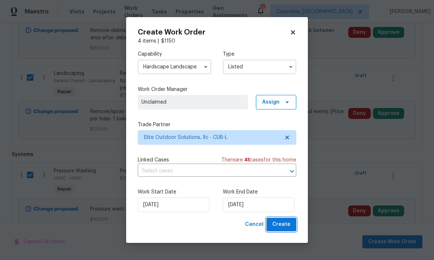
click at [283, 225] on span "Create" at bounding box center [281, 224] width 18 height 9
checkbox input "false"
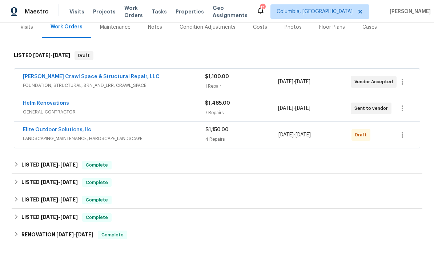
scroll to position [86, 0]
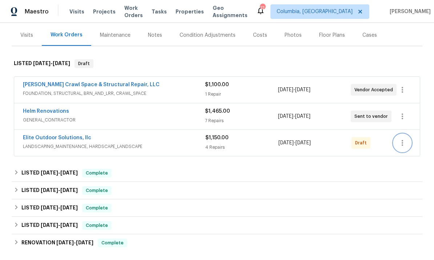
click at [405, 138] on icon "button" at bounding box center [402, 142] width 9 height 9
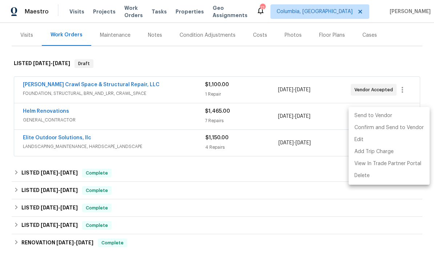
click at [368, 117] on li "Send to Vendor" at bounding box center [388, 116] width 81 height 12
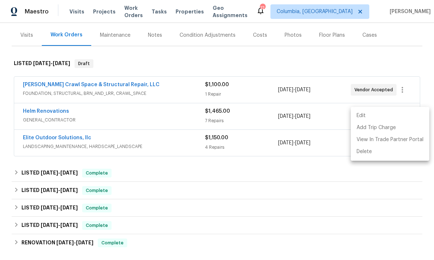
click at [152, 26] on div at bounding box center [217, 130] width 434 height 260
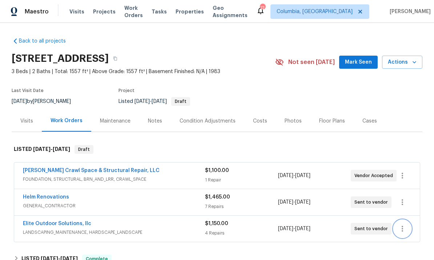
scroll to position [0, 0]
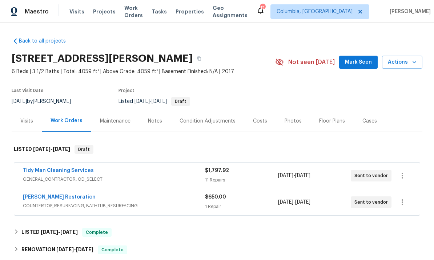
click at [68, 169] on link "Tidy Man Cleaning Services" at bounding box center [58, 170] width 71 height 5
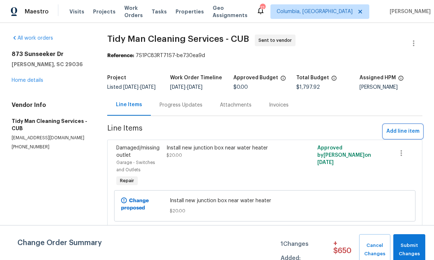
click at [403, 136] on span "Add line item" at bounding box center [402, 131] width 33 height 9
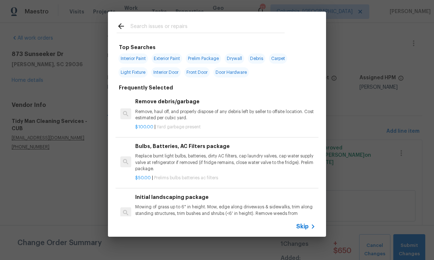
click at [167, 29] on input "text" at bounding box center [207, 27] width 154 height 11
type input "Toilets"
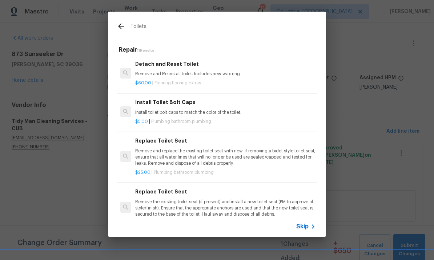
click at [201, 117] on div "$5.00 | Plumbing bathroom plumbing" at bounding box center [225, 119] width 180 height 9
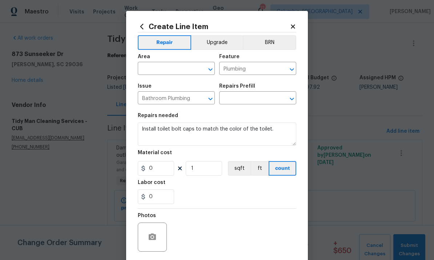
type input "Install Toilet Bolt Caps $5.00"
type input "5"
click at [172, 73] on input "text" at bounding box center [166, 69] width 57 height 11
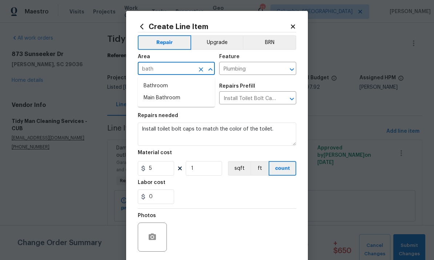
click at [170, 88] on li "Bathroom" at bounding box center [176, 86] width 77 height 12
type input "Bathroom"
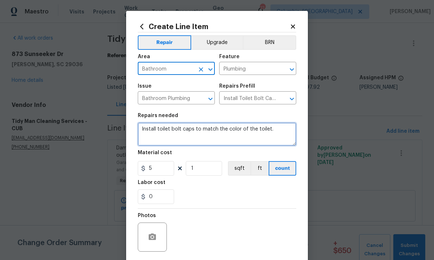
click at [180, 130] on textarea "Install toilet bolt caps to match the color of the toilet." at bounding box center [217, 133] width 158 height 23
click at [188, 127] on textarea "Install toilet bolt caps to match the color of the toilet." at bounding box center [217, 133] width 158 height 23
click at [196, 128] on textarea "Install toilet bolt caps to match the color of the toilet." at bounding box center [217, 133] width 158 height 23
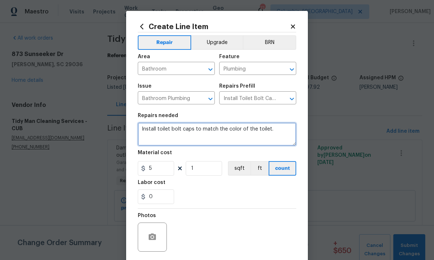
click at [196, 127] on textarea "Install toilet bolt caps to match the color of the toilet." at bounding box center [217, 133] width 158 height 23
type textarea "R"
type textarea "Inspect toilets with no running water. - check valves."
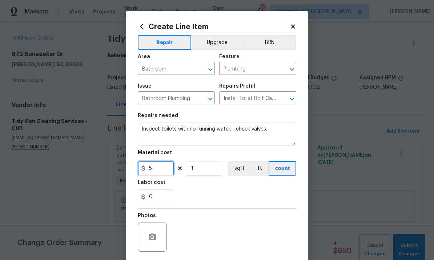
click at [155, 172] on input "5" at bounding box center [156, 168] width 36 height 15
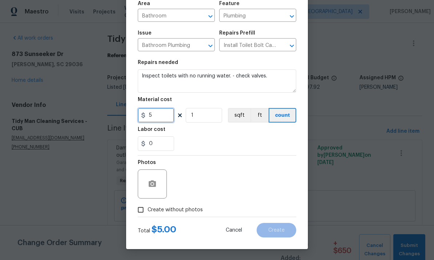
scroll to position [54, 0]
click at [143, 214] on input "Create without photos" at bounding box center [141, 210] width 14 height 14
checkbox input "true"
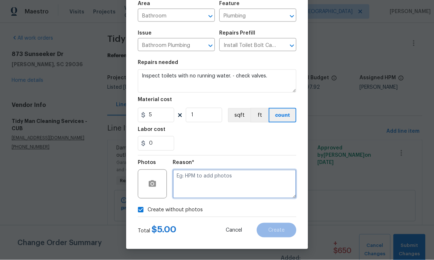
click at [233, 181] on textarea at bounding box center [234, 183] width 123 height 29
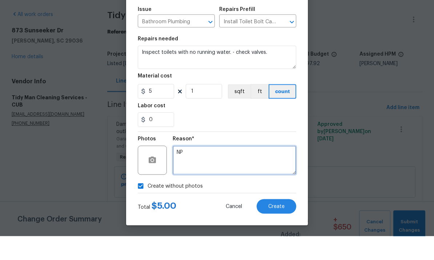
scroll to position [27, 0]
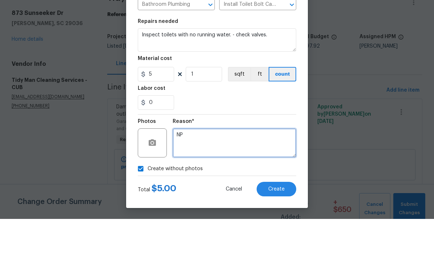
type textarea "NP"
click at [277, 223] on button "Create" at bounding box center [276, 230] width 40 height 15
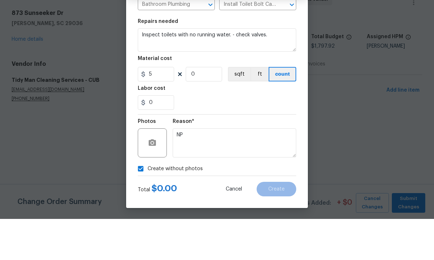
scroll to position [0, 0]
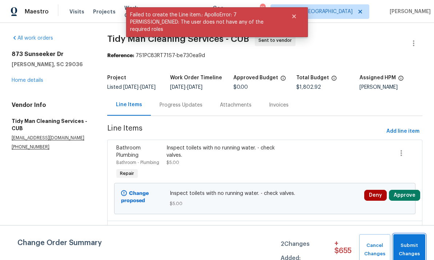
click at [410, 247] on span "Submit Changes" at bounding box center [409, 249] width 25 height 17
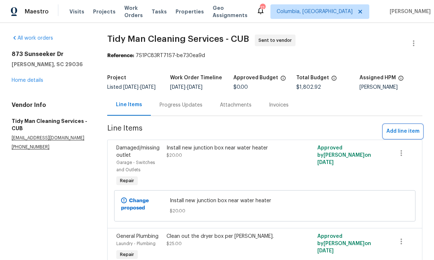
click at [402, 136] on span "Add line item" at bounding box center [402, 131] width 33 height 9
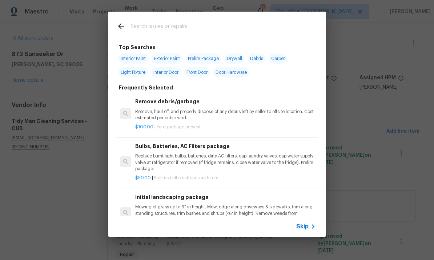
click at [182, 24] on input "text" at bounding box center [207, 27] width 154 height 11
type input "Tub"
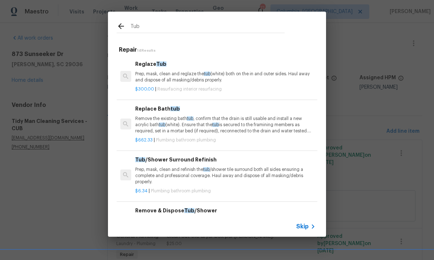
click at [188, 126] on p "Remove the existing bath tub , confirm that the drain is still usable and insta…" at bounding box center [225, 124] width 180 height 19
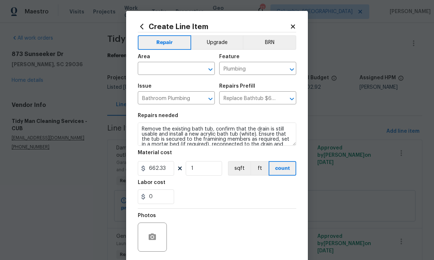
click at [170, 69] on input "text" at bounding box center [166, 69] width 57 height 11
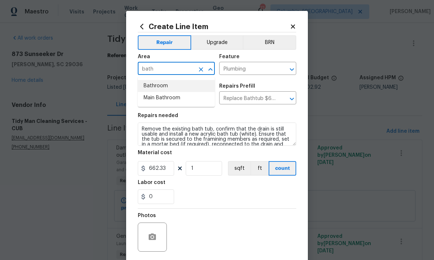
click at [173, 84] on li "Bathroom" at bounding box center [176, 86] width 77 height 12
type input "Bathroom"
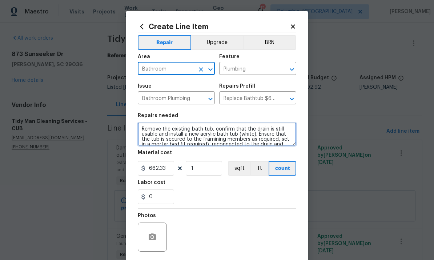
click at [179, 136] on textarea "Remove the existing bath tub, confirm that the drain is still usable and instal…" at bounding box center [217, 133] width 158 height 23
click at [178, 137] on textarea "Remove the existing bath tub, confirm that the drain is still usable and instal…" at bounding box center [217, 133] width 158 height 23
click at [178, 136] on textarea "Remove the existing bath tub, confirm that the drain is still usable and instal…" at bounding box center [217, 133] width 158 height 23
click at [192, 133] on textarea "Remove the existing bath tub, confirm that the drain is still usable and instal…" at bounding box center [217, 133] width 158 height 23
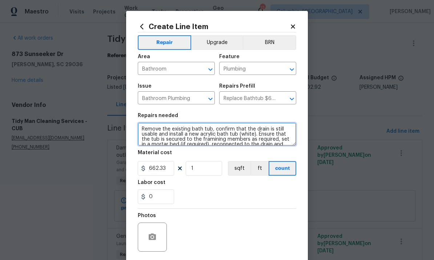
click at [192, 133] on textarea "Remove the existing bath tub, confirm that the drain is still usable and instal…" at bounding box center [217, 133] width 158 height 23
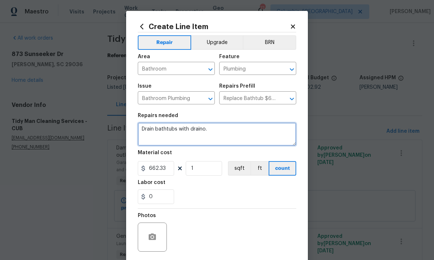
type textarea "Drain bathtubs with draino."
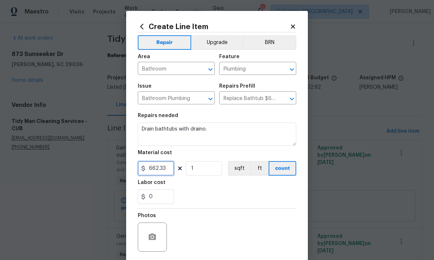
click at [158, 173] on input "662.33" at bounding box center [156, 168] width 36 height 15
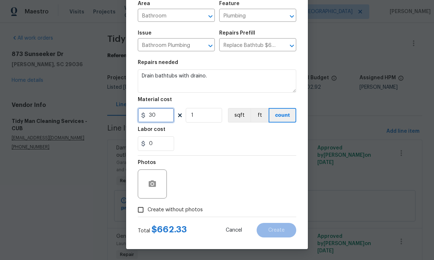
scroll to position [54, 0]
type input "30"
click at [138, 213] on input "Create without photos" at bounding box center [141, 210] width 14 height 14
checkbox input "true"
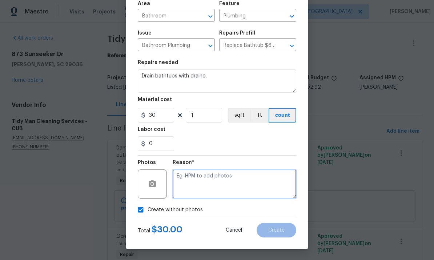
click at [219, 177] on textarea at bounding box center [234, 183] width 123 height 29
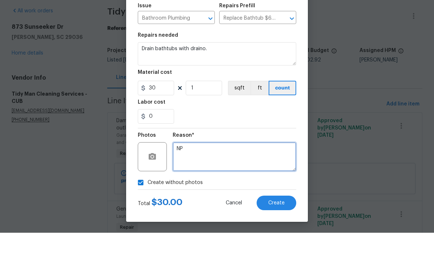
scroll to position [27, 0]
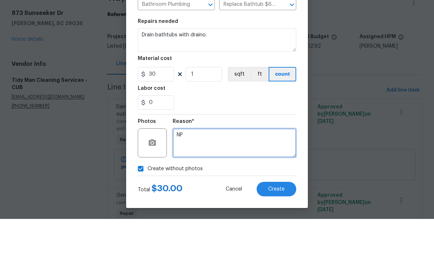
type textarea "NP"
click at [270, 227] on span "Create" at bounding box center [276, 229] width 16 height 5
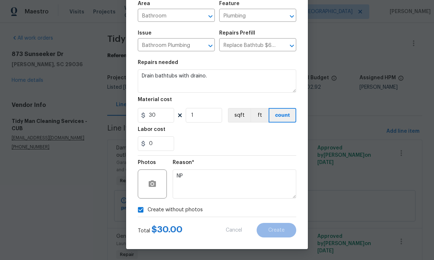
scroll to position [0, 0]
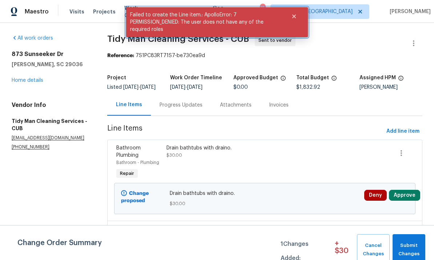
click at [295, 17] on icon "Close" at bounding box center [294, 17] width 4 height 4
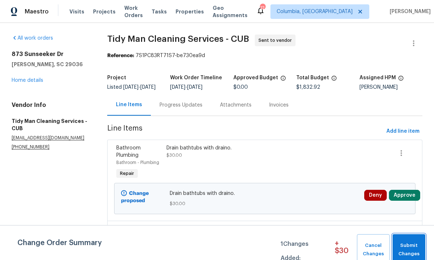
click at [416, 253] on span "Submit Changes" at bounding box center [408, 249] width 25 height 17
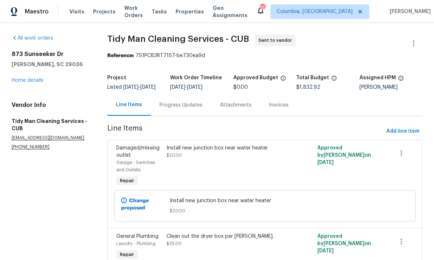
click at [31, 86] on div "All work orders [STREET_ADDRESS][PERSON_NAME] Home details Vendor Info Tidy Man…" at bounding box center [51, 92] width 78 height 115
click at [32, 68] on div "[STREET_ADDRESS][PERSON_NAME] Home details" at bounding box center [51, 66] width 78 height 33
click at [33, 79] on link "Home details" at bounding box center [28, 80] width 32 height 5
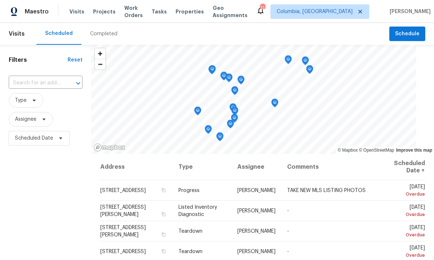
click at [99, 14] on span "Projects" at bounding box center [104, 11] width 23 height 7
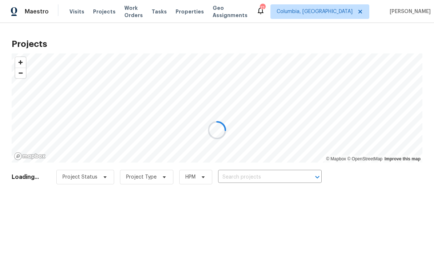
click at [265, 177] on div at bounding box center [217, 130] width 434 height 260
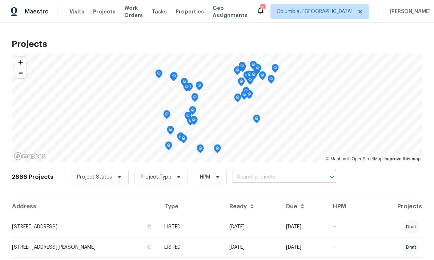
click at [272, 179] on input "text" at bounding box center [273, 176] width 83 height 11
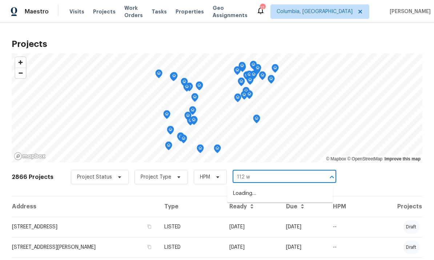
type input "112 we"
click at [283, 192] on li "[STREET_ADDRESS][PERSON_NAME]" at bounding box center [280, 193] width 106 height 12
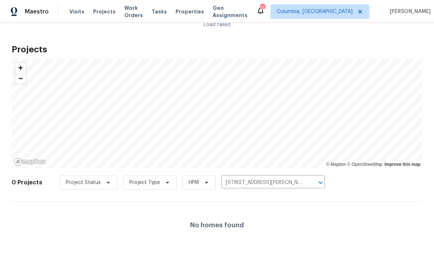
scroll to position [27, 0]
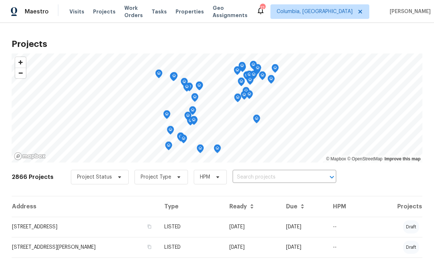
click at [257, 179] on input "text" at bounding box center [273, 176] width 83 height 11
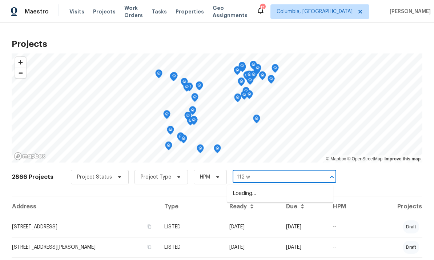
type input "112 we"
click at [269, 193] on li "[STREET_ADDRESS][PERSON_NAME]" at bounding box center [280, 193] width 106 height 12
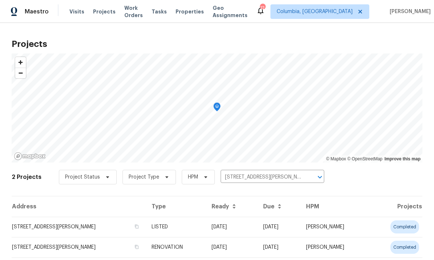
click at [72, 224] on td "[STREET_ADDRESS][PERSON_NAME]" at bounding box center [79, 226] width 134 height 20
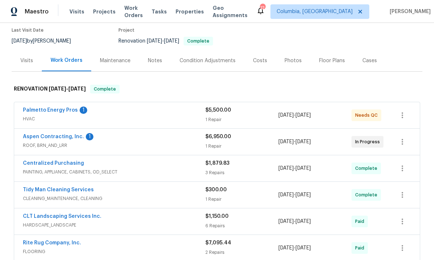
scroll to position [62, 0]
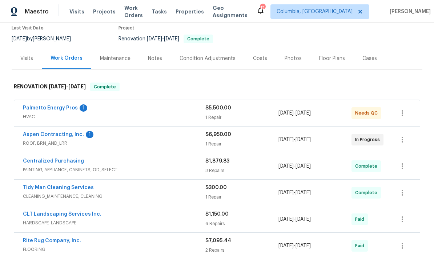
click at [62, 132] on link "Aspen Contracting, Inc." at bounding box center [53, 134] width 61 height 5
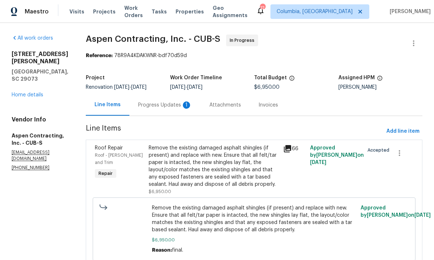
click at [160, 107] on div "Progress Updates 1" at bounding box center [165, 104] width 54 height 7
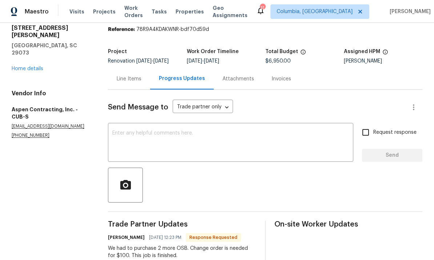
scroll to position [16, 0]
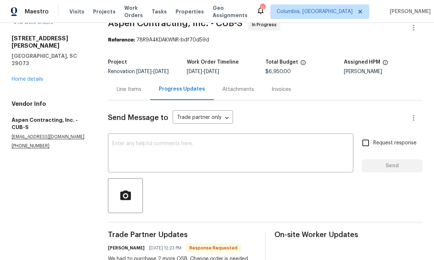
click at [136, 93] on div "Line Items" at bounding box center [129, 89] width 25 height 7
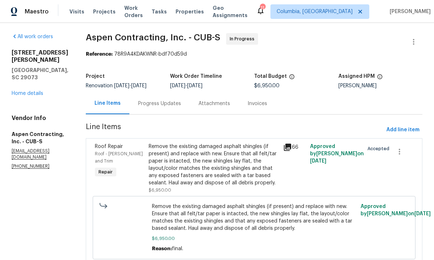
click at [211, 178] on div "Remove the existing damaged asphalt shingles (if present) and replace with new.…" at bounding box center [214, 165] width 130 height 44
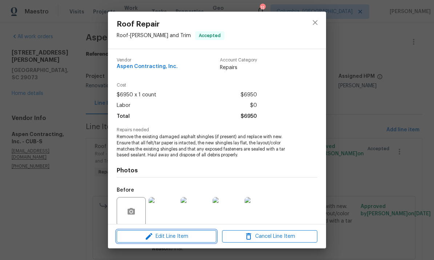
click at [202, 236] on span "Edit Line Item" at bounding box center [166, 236] width 95 height 9
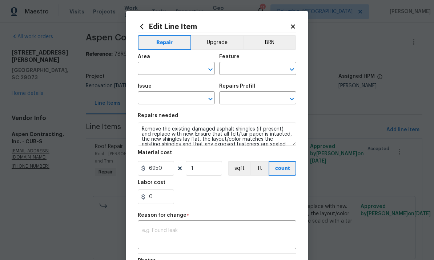
type input "Roof"
type input "[PERSON_NAME] and Trim"
type input "Roof Repair"
type input "Roof Patching (Asphalt shingle) $126.00"
click at [161, 201] on input "0" at bounding box center [156, 196] width 36 height 15
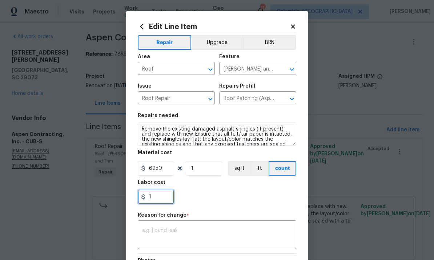
scroll to position [27, 0]
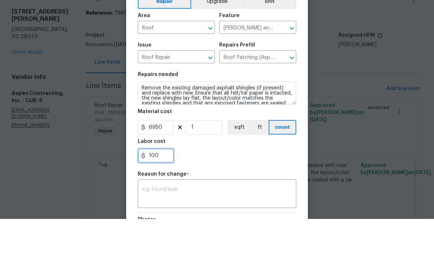
type input "100"
click at [234, 222] on div "x ​" at bounding box center [217, 235] width 158 height 27
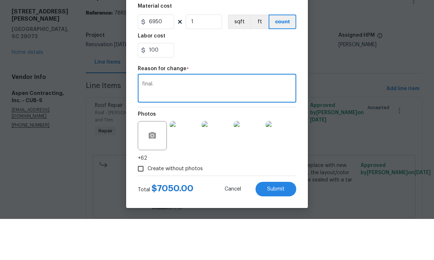
scroll to position [107, 0]
type textarea "final."
click at [284, 223] on button "Submit" at bounding box center [275, 230] width 41 height 15
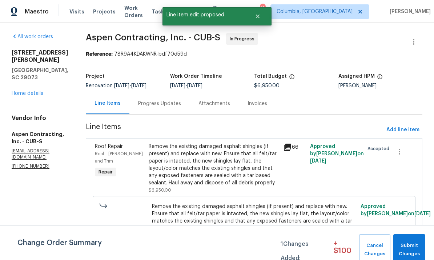
scroll to position [0, 0]
click at [413, 250] on span "Submit Changes" at bounding box center [409, 249] width 25 height 17
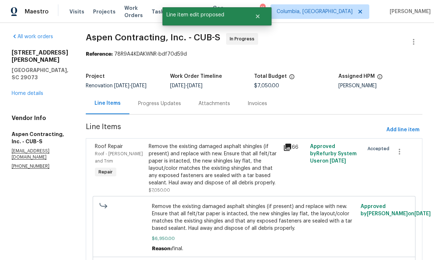
click at [33, 91] on link "Home details" at bounding box center [28, 93] width 32 height 5
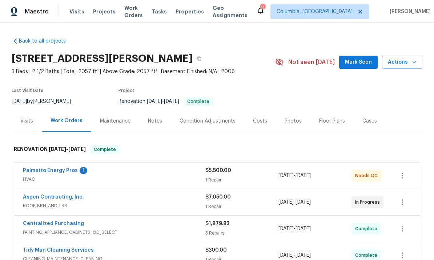
click at [63, 168] on link "Palmetto Energy Pros" at bounding box center [50, 170] width 55 height 5
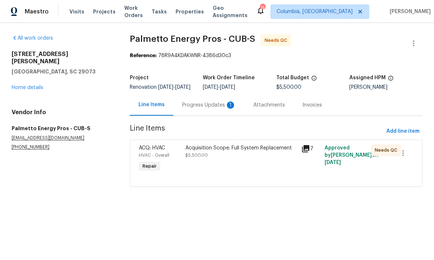
click at [210, 109] on div "Progress Updates 1" at bounding box center [209, 104] width 54 height 7
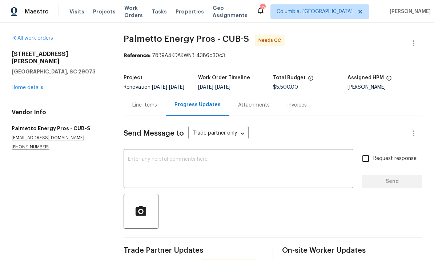
click at [150, 109] on div "Line Items" at bounding box center [144, 104] width 25 height 7
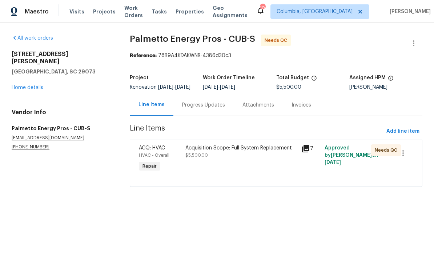
click at [203, 175] on div "Acquisition Scope: Full System Replacement $5,500.00" at bounding box center [241, 158] width 116 height 33
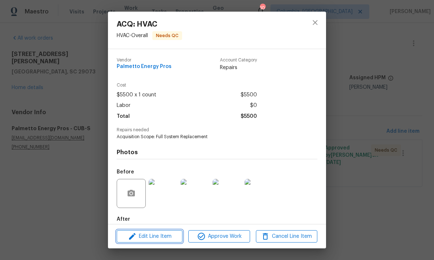
click at [170, 237] on span "Edit Line Item" at bounding box center [149, 236] width 61 height 9
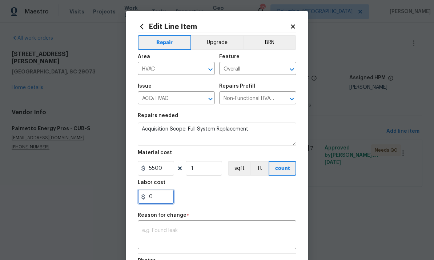
click at [162, 200] on input "0" at bounding box center [156, 196] width 36 height 15
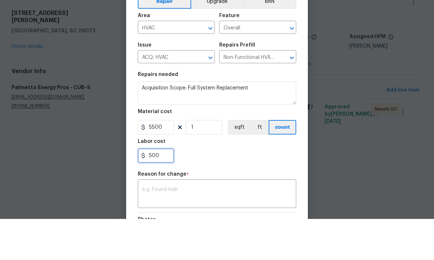
type input "500"
click at [219, 228] on textarea at bounding box center [217, 235] width 150 height 15
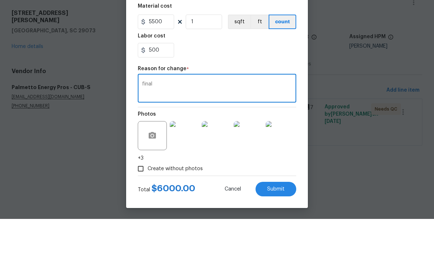
scroll to position [107, 0]
type textarea "final"
click at [278, 227] on span "Submit" at bounding box center [275, 229] width 17 height 5
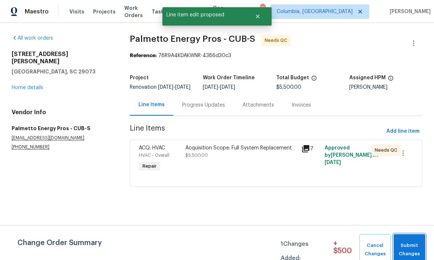
click at [411, 248] on span "Submit Changes" at bounding box center [409, 249] width 24 height 17
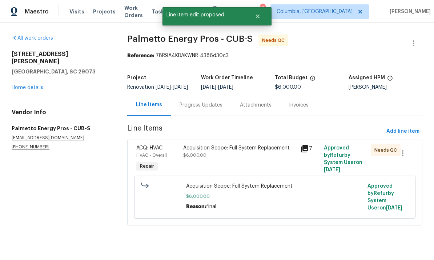
click at [205, 115] on div "Progress Updates" at bounding box center [201, 104] width 60 height 21
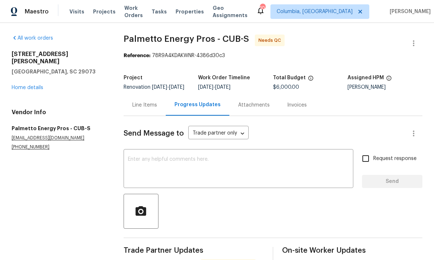
click at [154, 109] on div "Line Items" at bounding box center [144, 104] width 25 height 7
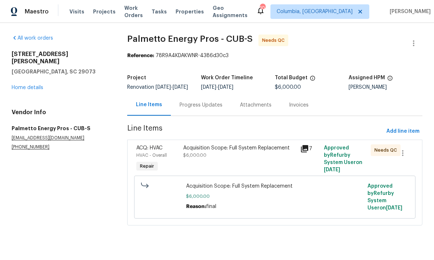
click at [242, 166] on div "Acquisition Scope: Full System Replacement $6,000.00" at bounding box center [239, 158] width 117 height 33
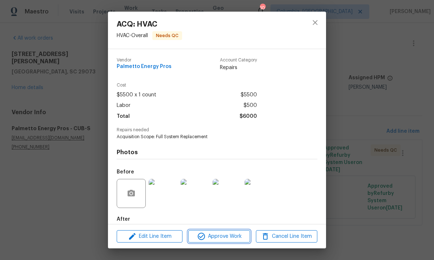
click at [236, 235] on span "Approve Work" at bounding box center [218, 236] width 57 height 9
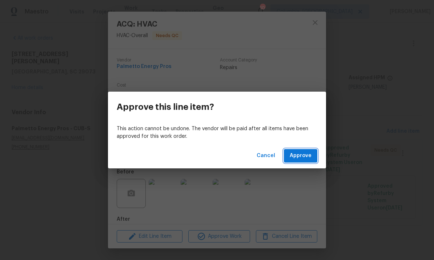
click at [310, 161] on button "Approve" at bounding box center [300, 155] width 33 height 13
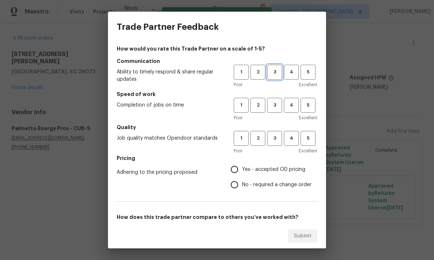
click at [272, 77] on button "3" at bounding box center [274, 72] width 15 height 15
click at [273, 111] on button "3" at bounding box center [274, 105] width 15 height 15
click at [275, 144] on button "3" at bounding box center [274, 138] width 15 height 15
click at [240, 169] on input "Yes - accepted OD pricing" at bounding box center [234, 169] width 15 height 15
radio input "true"
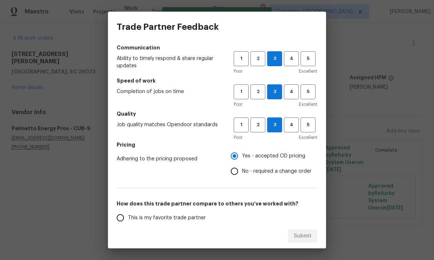
scroll to position [40, 0]
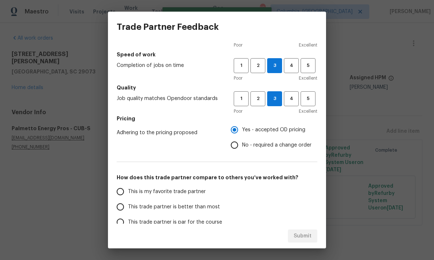
click at [235, 151] on input "No - required a change order" at bounding box center [234, 144] width 15 height 15
radio input "true"
click at [126, 222] on input "This trade partner is par for the course" at bounding box center [120, 221] width 15 height 15
click at [307, 236] on span "Submit" at bounding box center [302, 235] width 18 height 9
radio input "true"
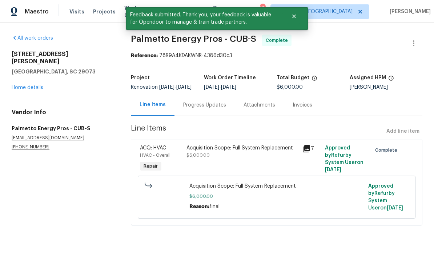
click at [37, 87] on div "All work orders [STREET_ADDRESS][PERSON_NAME] Home details Vendor Info Palmetto…" at bounding box center [63, 92] width 102 height 115
click at [28, 85] on link "Home details" at bounding box center [28, 87] width 32 height 5
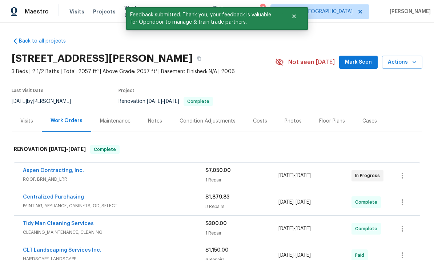
click at [62, 171] on link "Aspen Contracting, Inc." at bounding box center [53, 170] width 61 height 5
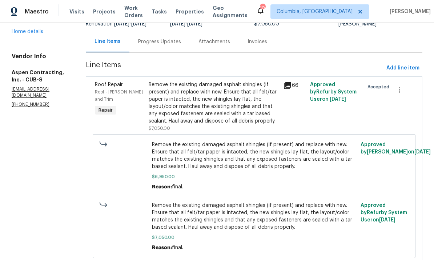
scroll to position [62, 0]
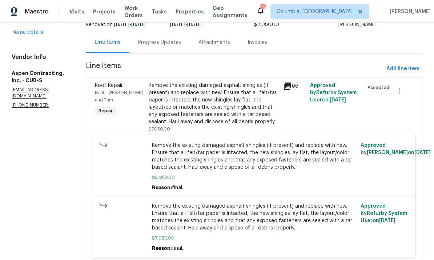
click at [231, 90] on div "Remove the existing damaged asphalt shingles (if present) and replace with new.…" at bounding box center [214, 104] width 130 height 44
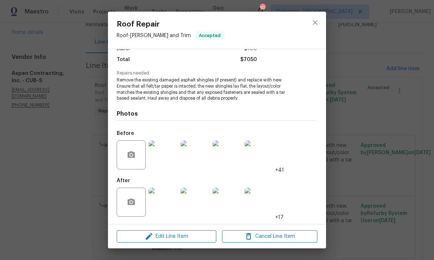
scroll to position [57, 0]
click at [314, 26] on icon "close" at bounding box center [315, 22] width 9 height 9
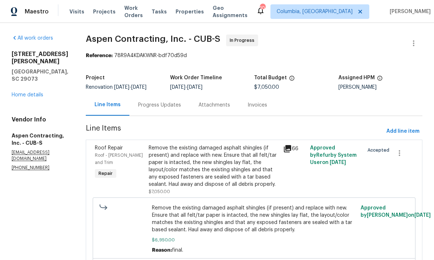
scroll to position [0, 0]
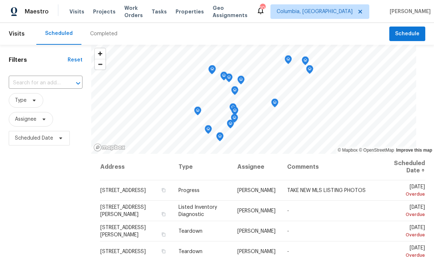
click at [104, 14] on span "Projects" at bounding box center [104, 11] width 23 height 7
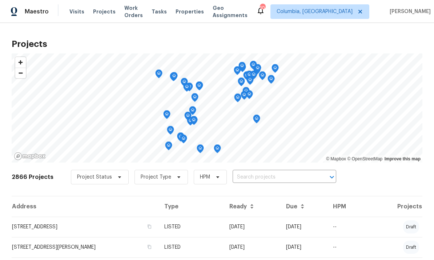
click at [293, 178] on input "text" at bounding box center [273, 176] width 83 height 11
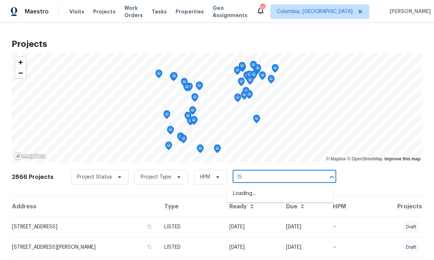
type input "155"
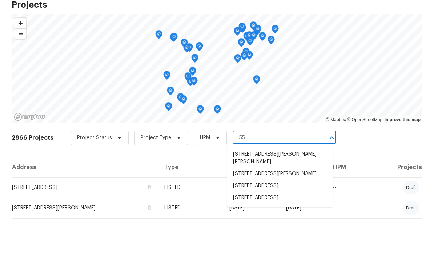
scroll to position [3, 0]
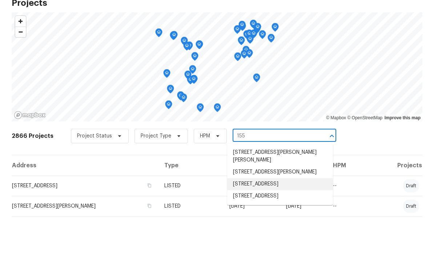
click at [296, 219] on li "[STREET_ADDRESS]" at bounding box center [280, 225] width 106 height 12
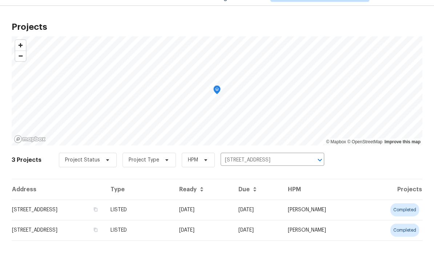
scroll to position [17, 0]
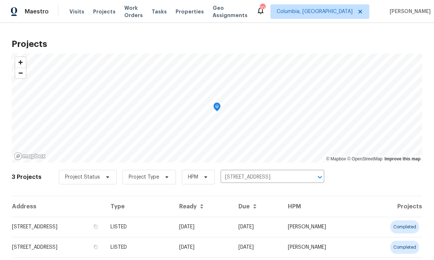
click at [82, 216] on td "[STREET_ADDRESS]" at bounding box center [58, 226] width 93 height 20
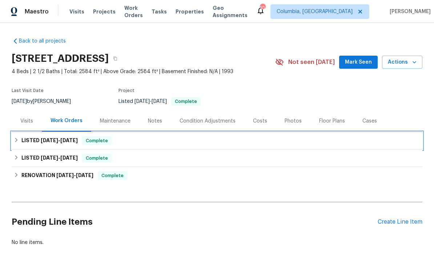
click at [80, 139] on div "LISTED 9/1/25 - 9/4/25 Complete" at bounding box center [217, 140] width 406 height 9
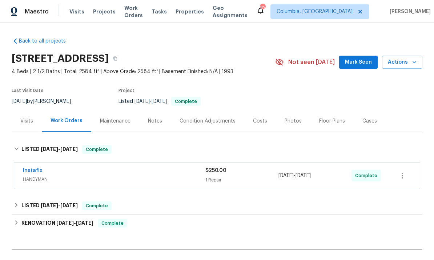
click at [34, 168] on link "Instafix" at bounding box center [33, 170] width 20 height 5
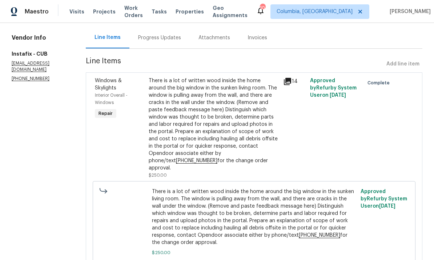
scroll to position [67, 0]
click at [153, 48] on div "Progress Updates" at bounding box center [159, 37] width 60 height 21
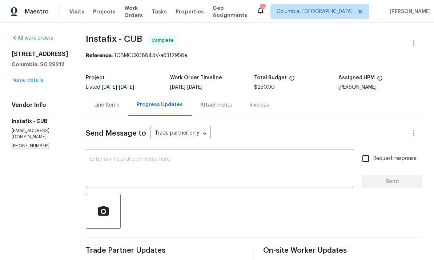
click at [95, 99] on div "Line Items" at bounding box center [107, 104] width 42 height 21
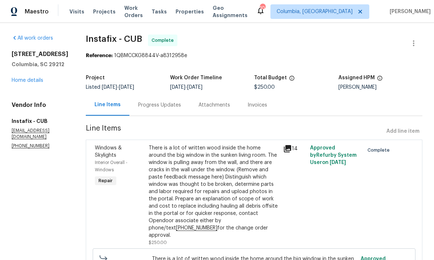
click at [28, 83] on link "Home details" at bounding box center [28, 80] width 32 height 5
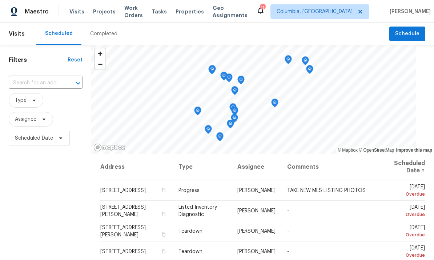
click at [97, 9] on span "Projects" at bounding box center [104, 11] width 23 height 7
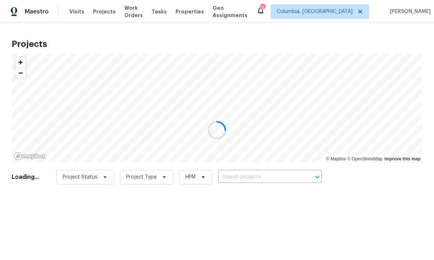
click at [260, 177] on div at bounding box center [217, 130] width 434 height 260
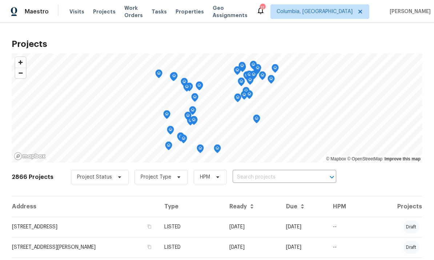
click at [287, 178] on input "text" at bounding box center [273, 176] width 83 height 11
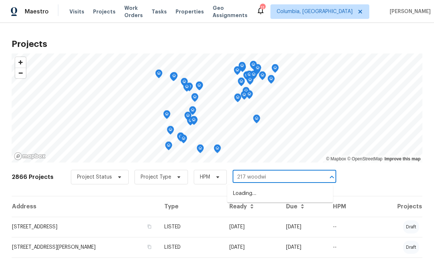
type input "217 woodwin"
click at [277, 192] on li "[STREET_ADDRESS]" at bounding box center [280, 193] width 106 height 12
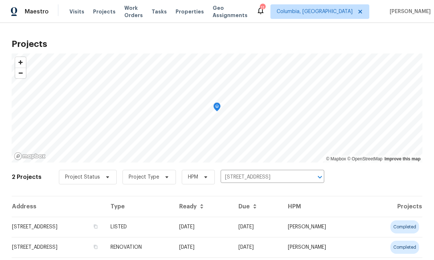
click at [77, 229] on td "[STREET_ADDRESS]" at bounding box center [58, 226] width 93 height 20
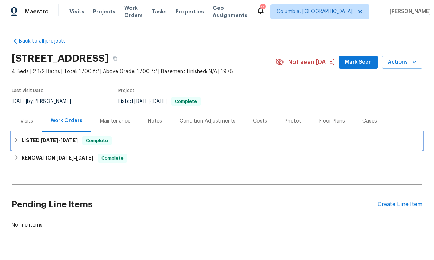
click at [71, 143] on h6 "LISTED [DATE] - [DATE]" at bounding box center [49, 140] width 56 height 9
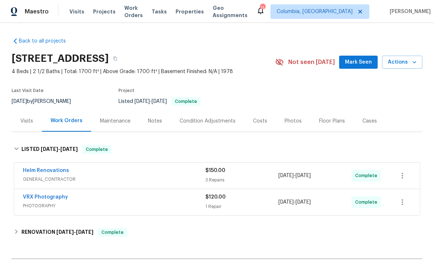
click at [56, 173] on link "Helm Renovations" at bounding box center [46, 170] width 46 height 5
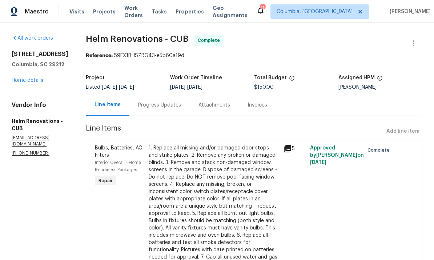
click at [21, 80] on link "Home details" at bounding box center [28, 80] width 32 height 5
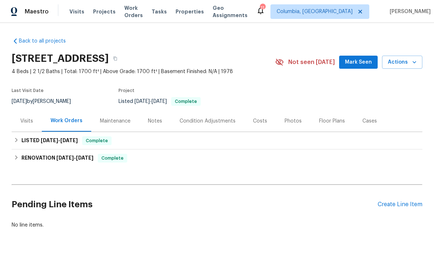
click at [402, 207] on div "Create Line Item" at bounding box center [399, 204] width 45 height 7
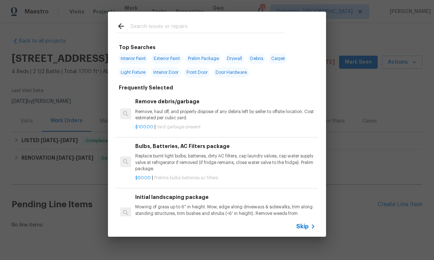
click at [164, 22] on input "text" at bounding box center [207, 27] width 154 height 11
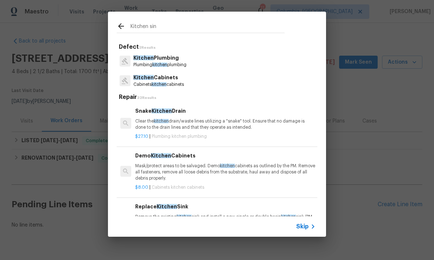
type input "Kitchen sink"
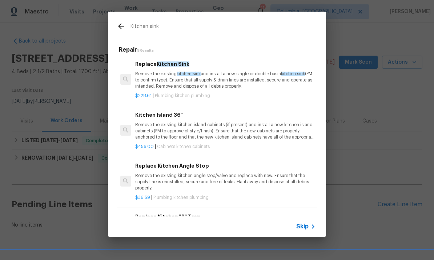
click at [242, 80] on p "Remove the existing kitchen sink and install a new single or double basin kitch…" at bounding box center [225, 80] width 180 height 19
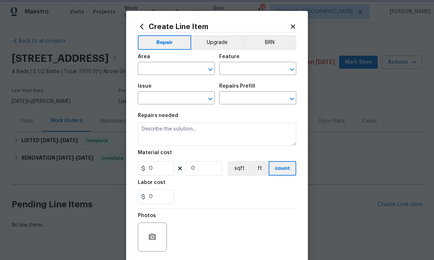
type input "Plumbing"
type input "Kitchen Plumbing"
type input "Replace Kitchen Sink $228.61"
type textarea "Remove the existing kitchen sink and install a new single or double basin kitch…"
type input "228.61"
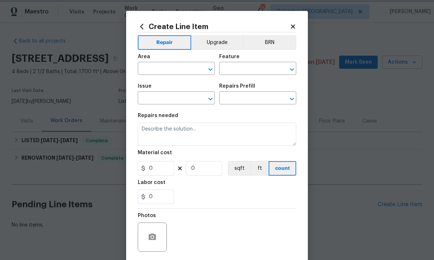
type input "1"
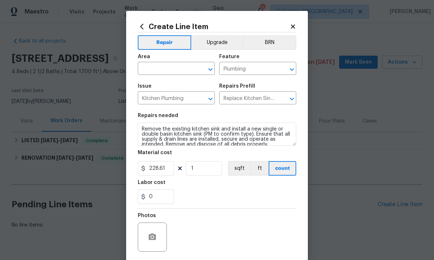
click at [181, 74] on input "text" at bounding box center [166, 69] width 57 height 11
click at [183, 91] on li "Kitchen" at bounding box center [176, 86] width 77 height 12
type input "Kitchen"
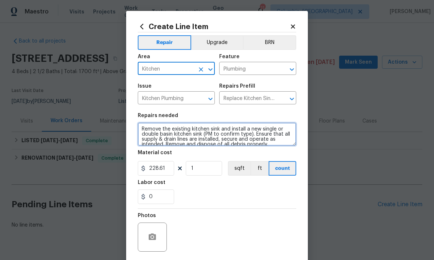
click at [190, 139] on textarea "Remove the existing kitchen sink and install a new single or double basin kitch…" at bounding box center [217, 133] width 158 height 23
click at [217, 141] on textarea "Remove the existing kitchen sink and install a new single or double basin kitch…" at bounding box center [217, 133] width 158 height 23
click at [231, 126] on textarea "Remove the existing kitchen sink and install a new single or double basin kitch…" at bounding box center [217, 133] width 158 height 23
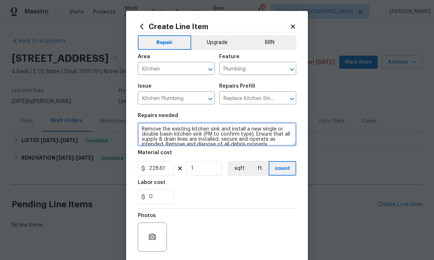
click at [231, 126] on textarea "Remove the existing kitchen sink and install a new single or double basin kitch…" at bounding box center [217, 133] width 158 height 23
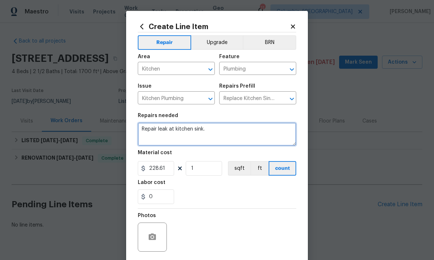
type textarea "Repair leak at kitchen sink."
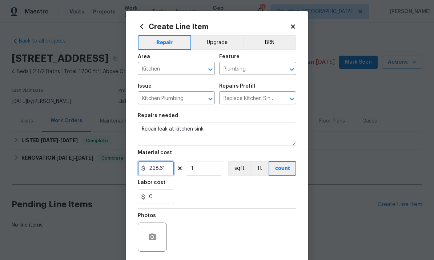
click at [160, 169] on input "228.61" at bounding box center [156, 168] width 36 height 15
click at [159, 168] on input "228.61" at bounding box center [156, 168] width 36 height 15
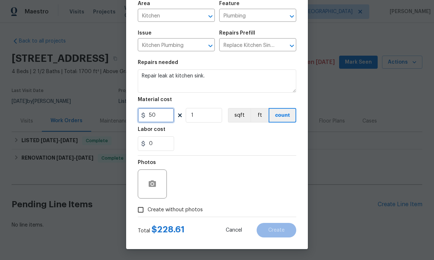
scroll to position [54, 0]
type input "50"
click at [144, 210] on input "Create without photos" at bounding box center [141, 210] width 14 height 14
checkbox input "true"
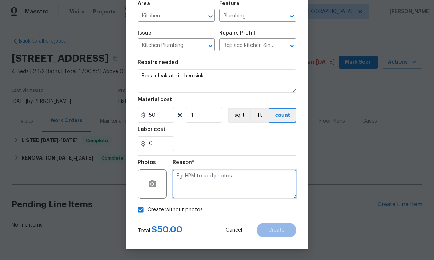
click at [208, 186] on textarea at bounding box center [234, 183] width 123 height 29
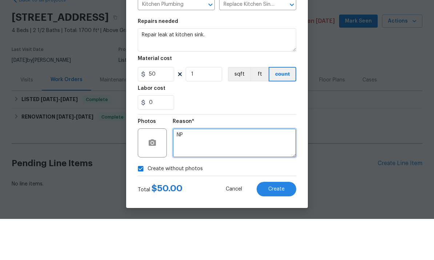
scroll to position [18, 0]
type textarea "NP"
click at [282, 223] on button "Create" at bounding box center [276, 230] width 40 height 15
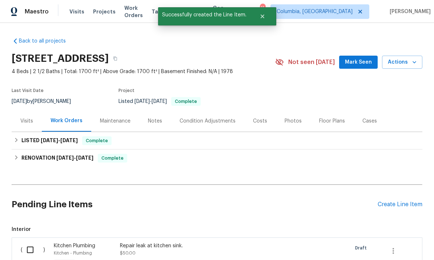
click at [401, 201] on div "Create Line Item" at bounding box center [399, 204] width 45 height 7
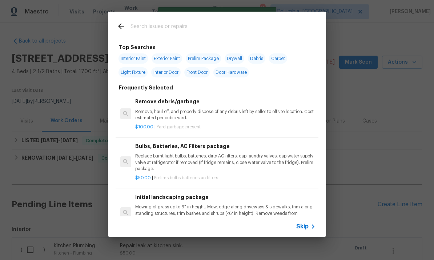
click at [150, 31] on input "text" at bounding box center [207, 27] width 154 height 11
type input "Electrical"
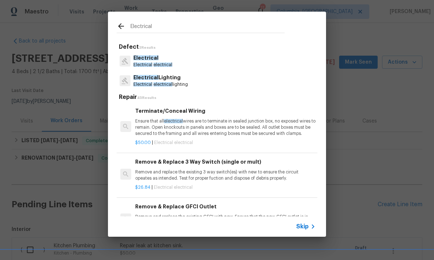
click at [239, 130] on p "Ensure that all electrical wires are to terminate in sealed junction box, no ex…" at bounding box center [225, 127] width 180 height 19
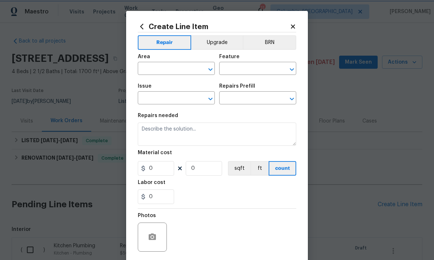
type input "Electrical"
type input "Terminate/Conceal Wiring $50.00"
type textarea "Ensure that all electrical wires are to terminate in sealed junction box, no ex…"
type input "50"
type input "1"
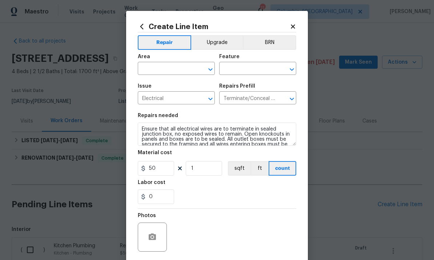
click at [170, 73] on input "text" at bounding box center [166, 69] width 57 height 11
click at [189, 110] on li "Exterior Overall" at bounding box center [176, 116] width 77 height 12
type input "Exterior Overall"
click at [261, 71] on input "text" at bounding box center [247, 69] width 57 height 11
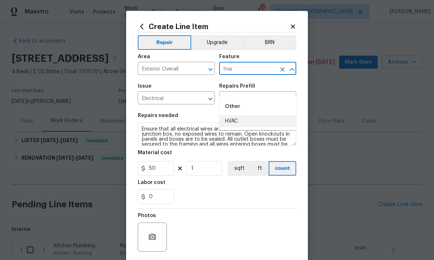
click at [255, 115] on li "HVAC" at bounding box center [257, 121] width 77 height 12
type input "HVAC"
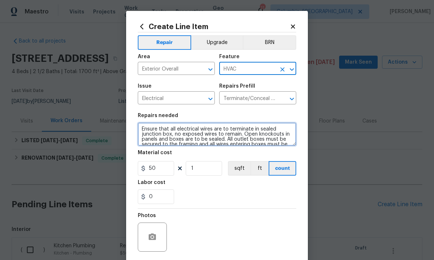
click at [218, 134] on textarea "Ensure that all electrical wires are to terminate in sealed junction box, no ex…" at bounding box center [217, 133] width 158 height 23
click at [217, 134] on textarea "Ensure that all electrical wires are to terminate in sealed junction box, no ex…" at bounding box center [217, 133] width 158 height 23
click at [218, 131] on textarea "Ensure that all electrical wires are to terminate in sealed junction box, no ex…" at bounding box center [217, 133] width 158 height 23
click at [226, 128] on textarea "Ensure that all electrical wires are to terminate in sealed junction box, no ex…" at bounding box center [217, 133] width 158 height 23
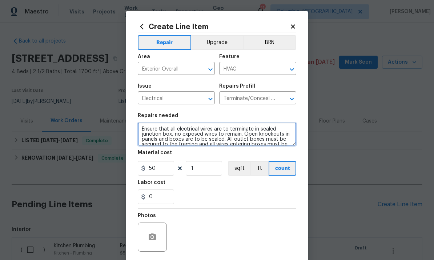
click at [226, 128] on textarea "Ensure that all electrical wires are to terminate in sealed junction box, no ex…" at bounding box center [217, 133] width 158 height 23
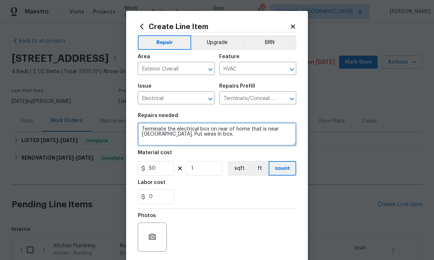
type textarea "Terminate the electrical box on rear of home that is near hvac. Put wires in bo…"
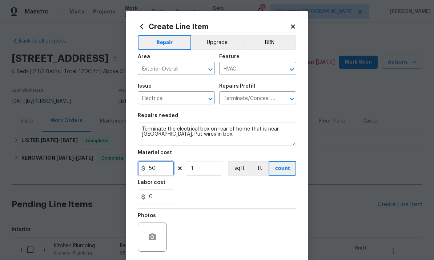
click at [163, 175] on input "50" at bounding box center [156, 168] width 36 height 15
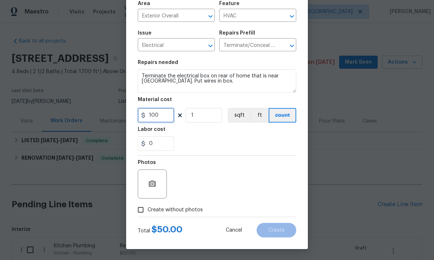
scroll to position [54, 0]
type input "100"
click at [142, 207] on input "Create without photos" at bounding box center [141, 210] width 14 height 14
checkbox input "true"
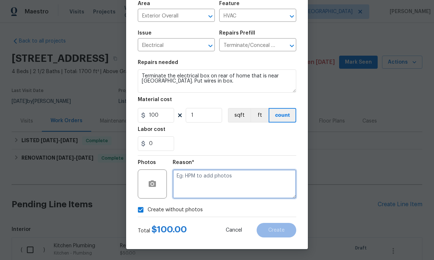
click at [206, 176] on textarea at bounding box center [234, 183] width 123 height 29
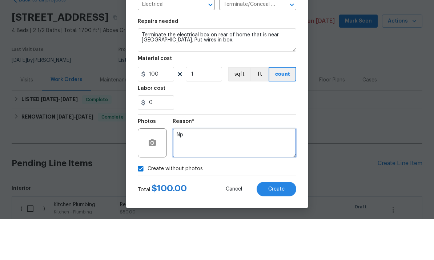
scroll to position [27, 0]
type textarea "Np"
click at [277, 223] on button "Create" at bounding box center [276, 230] width 40 height 15
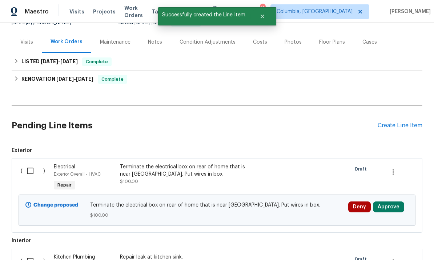
scroll to position [78, 0]
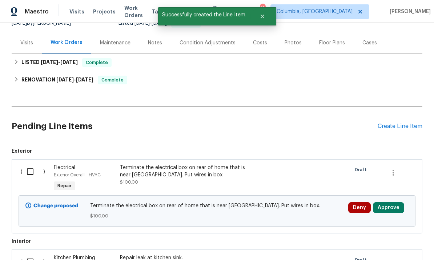
click at [36, 164] on input "checkbox" at bounding box center [33, 171] width 21 height 15
checkbox input "true"
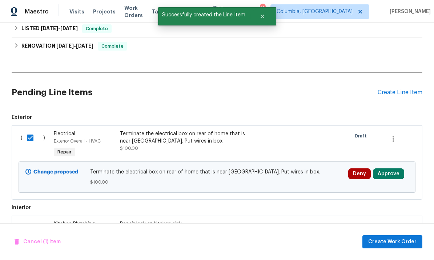
scroll to position [112, 0]
click at [36, 220] on input "checkbox" at bounding box center [33, 227] width 21 height 15
checkbox input "true"
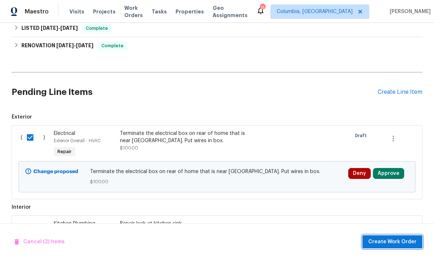
click at [396, 243] on span "Create Work Order" at bounding box center [392, 241] width 48 height 9
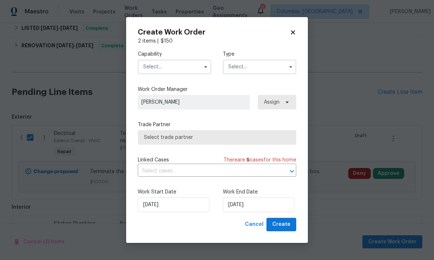
click at [165, 65] on input "text" at bounding box center [174, 67] width 73 height 15
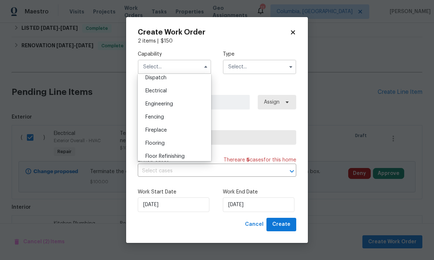
scroll to position [286, 0]
click at [186, 141] on span "General Contractor" at bounding box center [168, 143] width 47 height 5
type input "General Contractor"
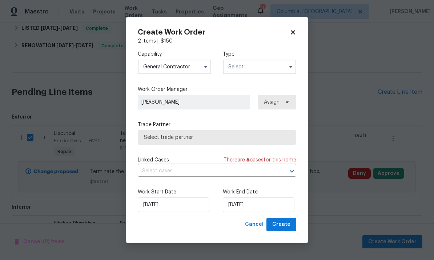
click at [270, 62] on input "text" at bounding box center [259, 67] width 73 height 15
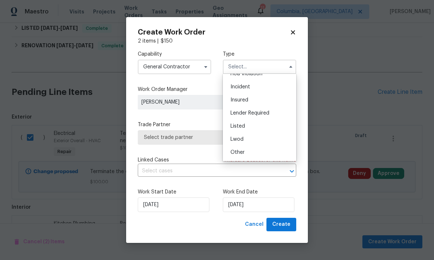
scroll to position [20, 0]
click at [255, 126] on div "Listed" at bounding box center [259, 127] width 70 height 13
type input "Listed"
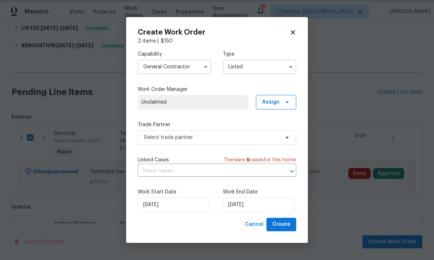
scroll to position [0, 0]
click at [244, 134] on span "Select trade partner" at bounding box center [211, 137] width 135 height 7
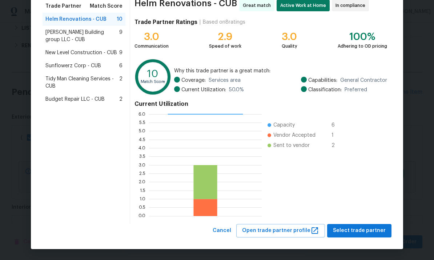
scroll to position [61, 0]
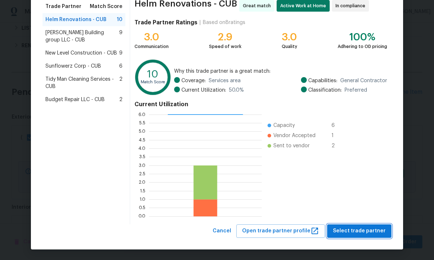
click at [346, 231] on span "Select trade partner" at bounding box center [359, 230] width 53 height 9
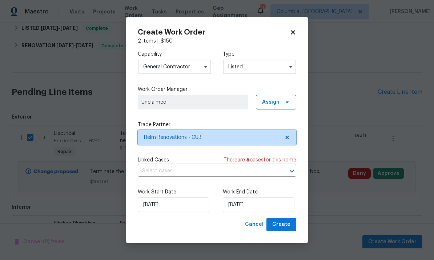
scroll to position [0, 0]
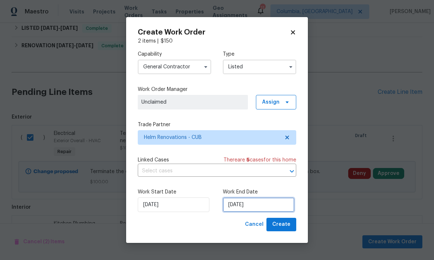
click at [271, 207] on input "[DATE]" at bounding box center [259, 204] width 72 height 15
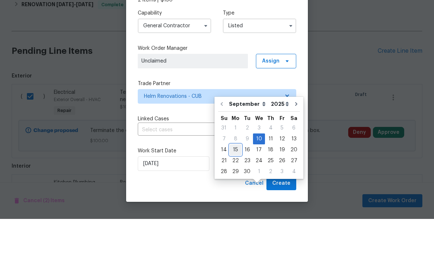
click at [236, 186] on div "15" at bounding box center [236, 191] width 12 height 10
type input "[DATE]"
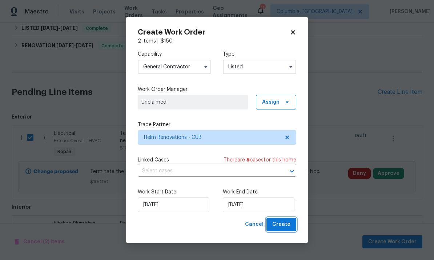
click at [284, 228] on span "Create" at bounding box center [281, 224] width 18 height 9
checkbox input "false"
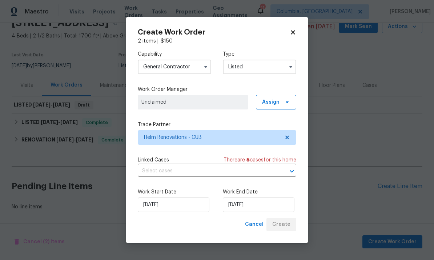
scroll to position [8, 0]
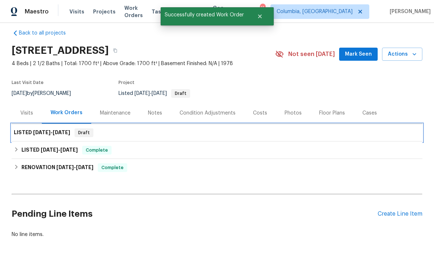
click at [60, 130] on span "[DATE]" at bounding box center [61, 132] width 17 height 5
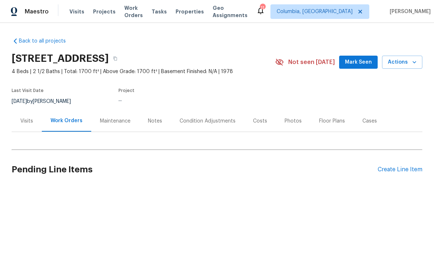
scroll to position [27, 0]
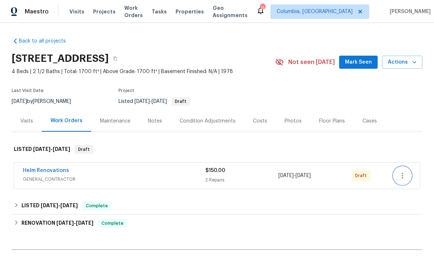
click at [403, 171] on icon "button" at bounding box center [402, 175] width 9 height 9
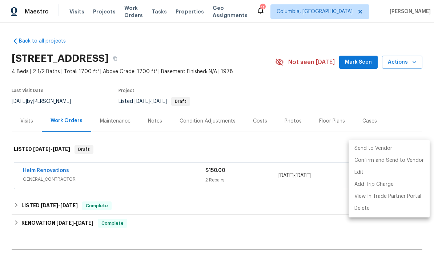
click at [369, 150] on li "Send to Vendor" at bounding box center [388, 148] width 81 height 12
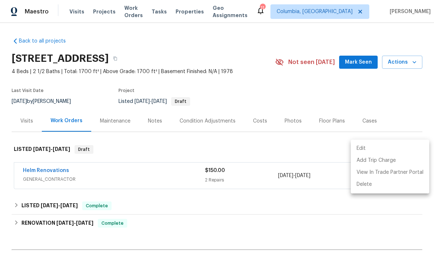
click at [173, 121] on div at bounding box center [217, 130] width 434 height 260
